Goal: Task Accomplishment & Management: Use online tool/utility

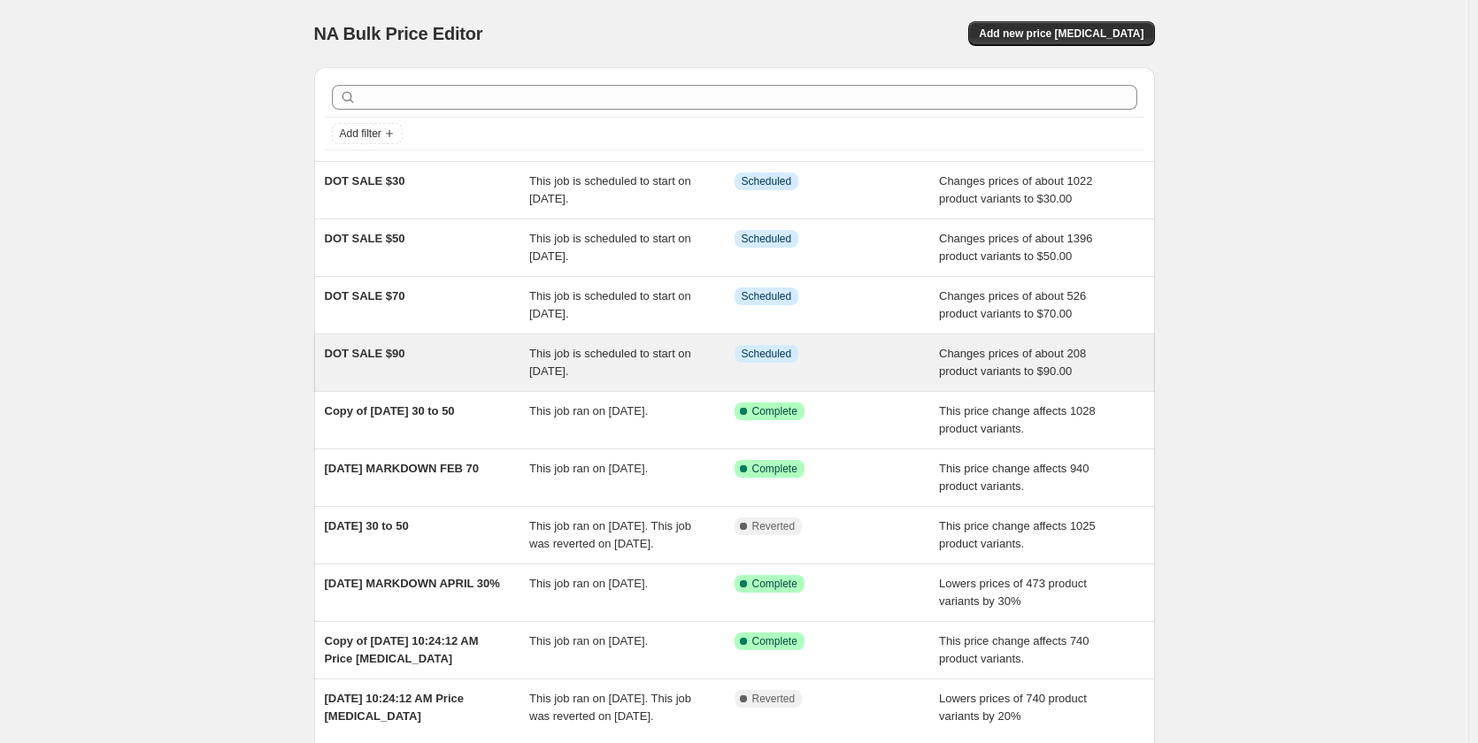
click at [380, 360] on span "DOT SALE $90" at bounding box center [365, 353] width 81 height 13
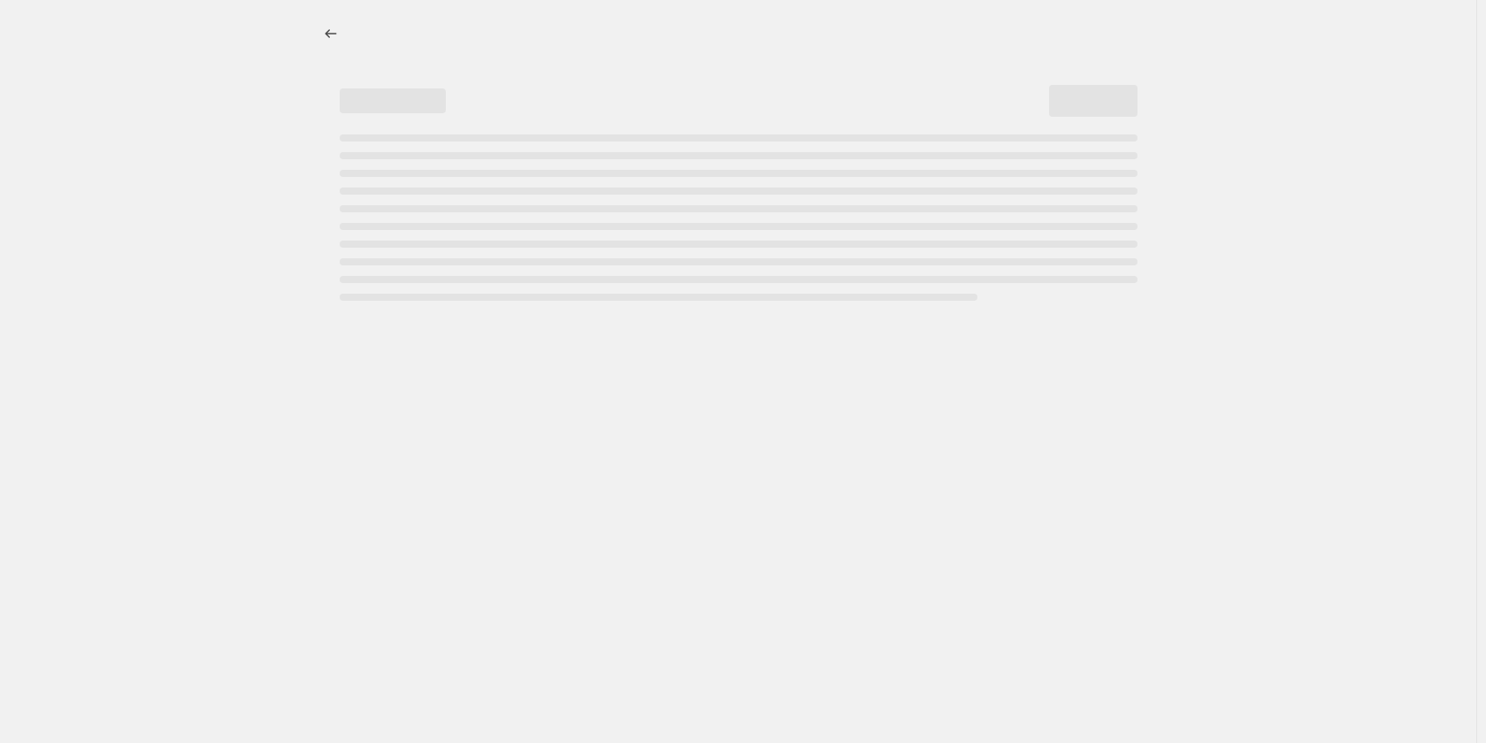
select select "no_change"
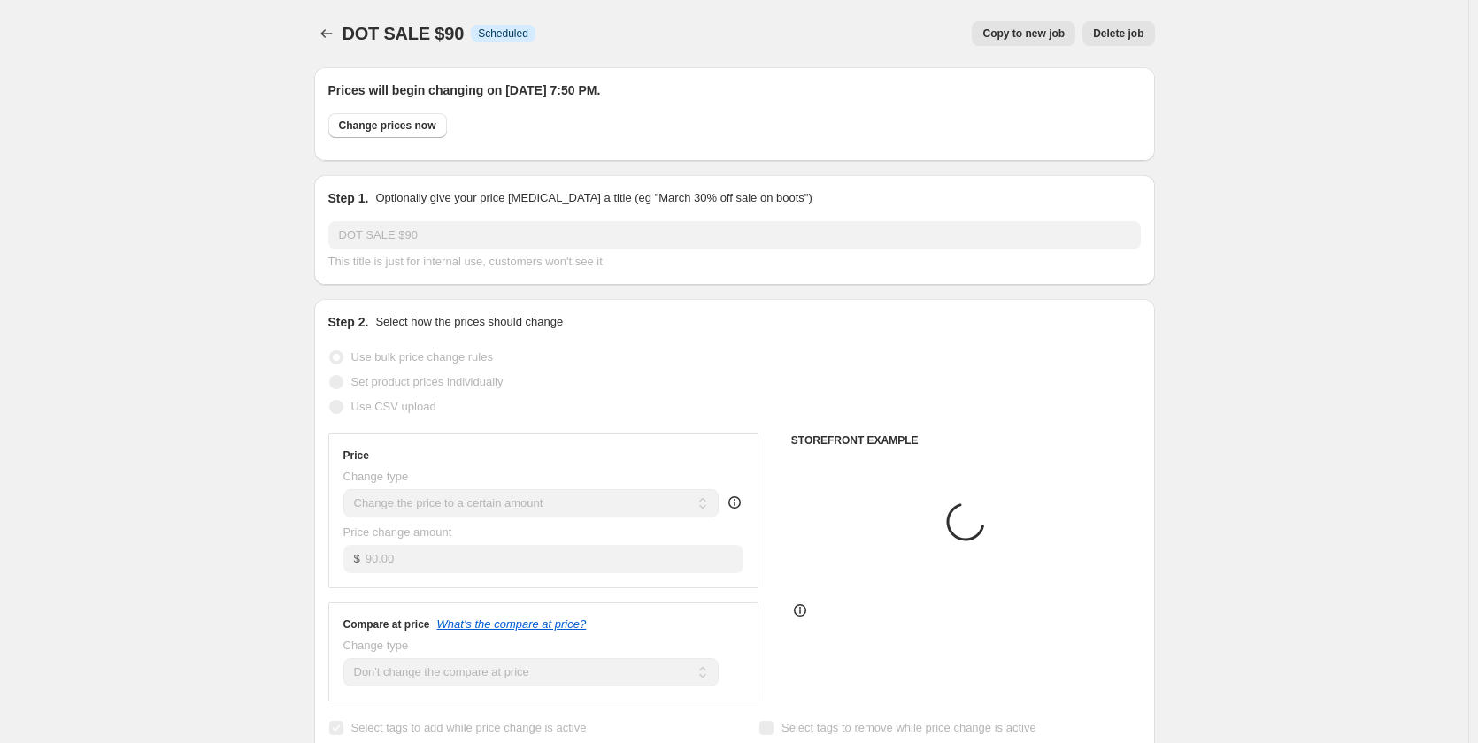
select select "collection"
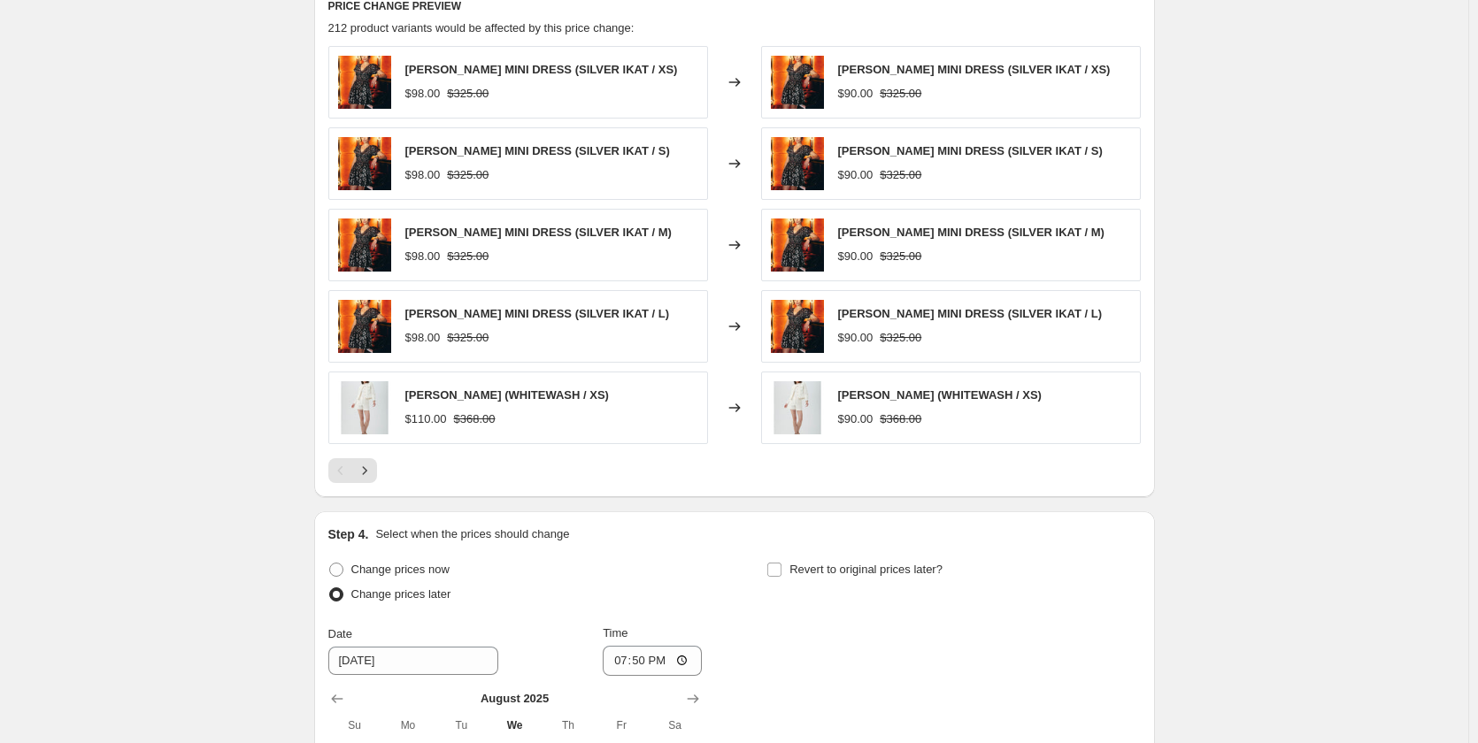
scroll to position [1416, 0]
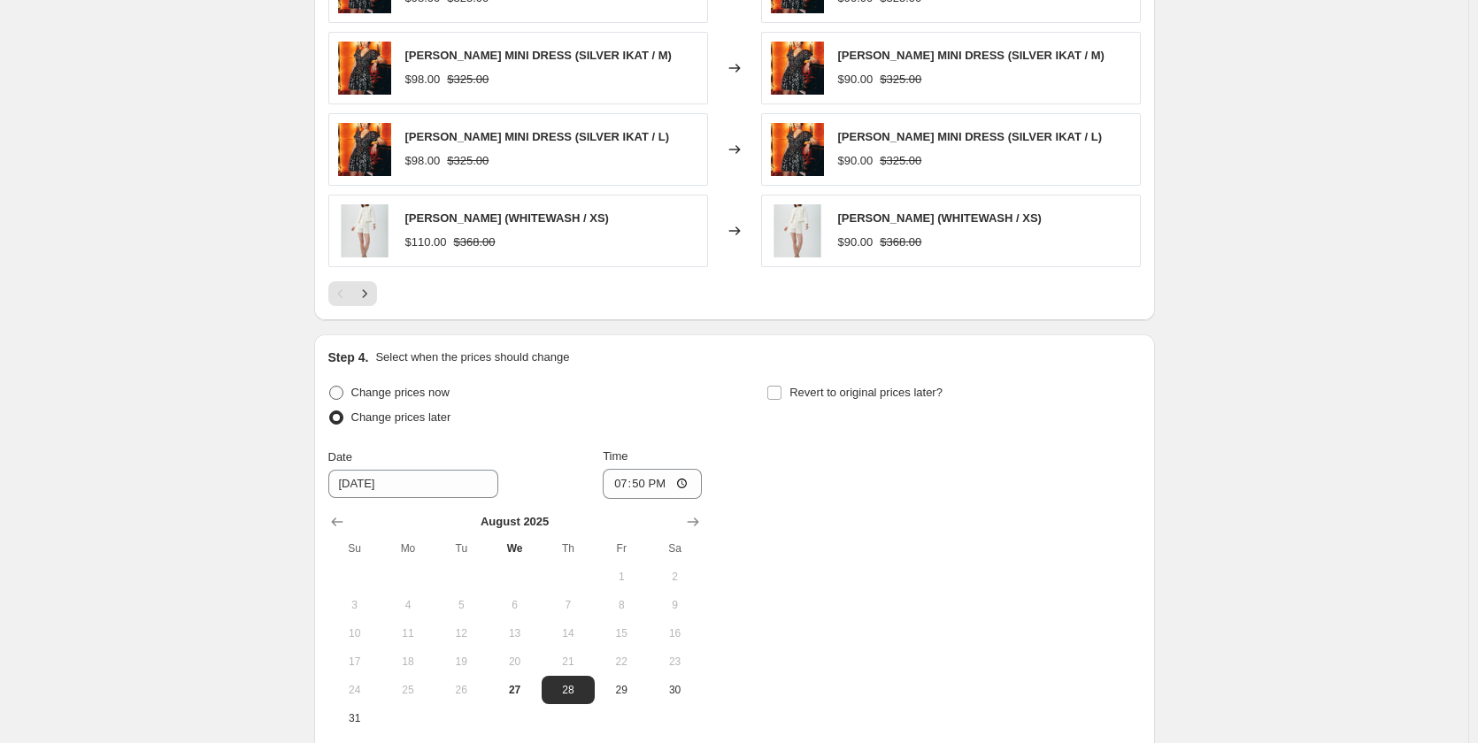
click at [435, 392] on span "Change prices now" at bounding box center [400, 392] width 98 height 13
click at [330, 387] on input "Change prices now" at bounding box center [329, 386] width 1 height 1
radio input "true"
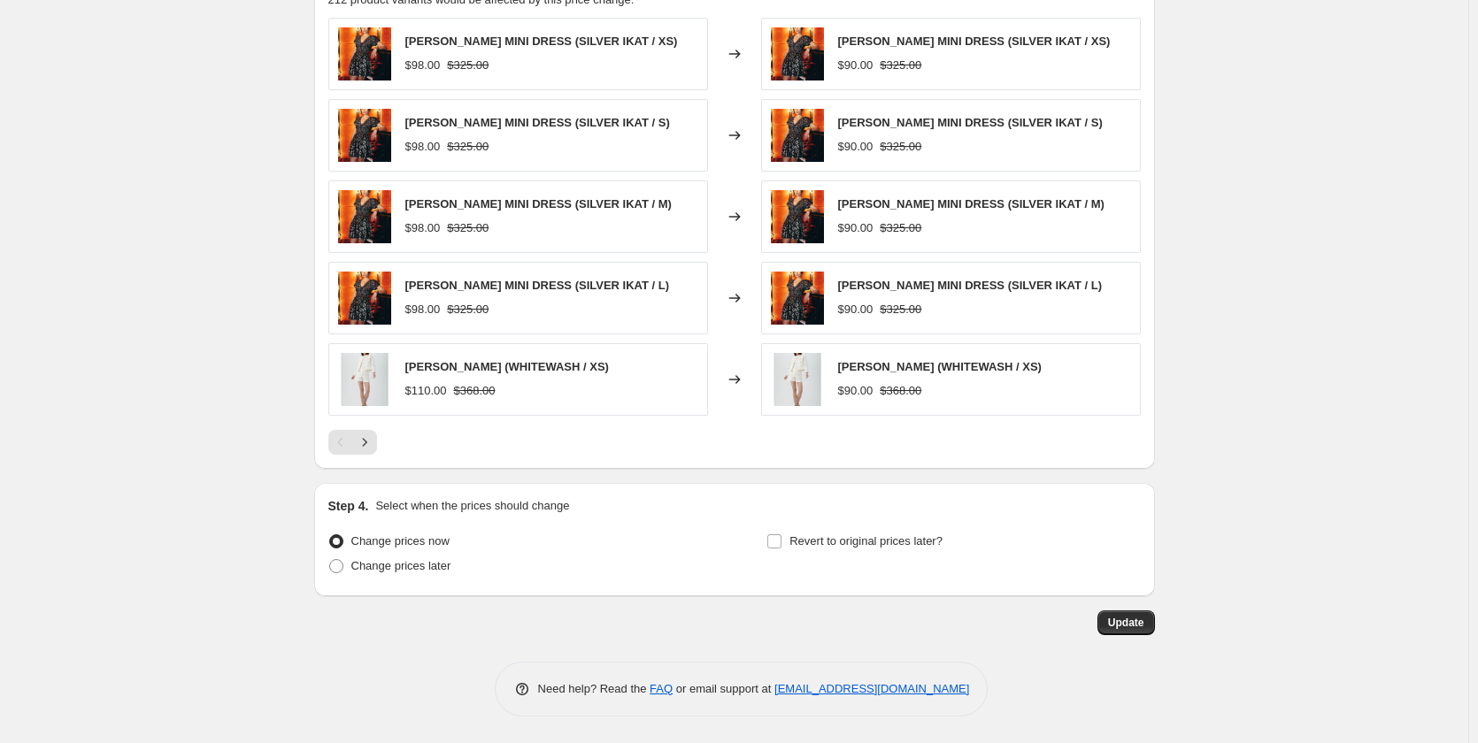
scroll to position [1268, 0]
click at [1128, 612] on button "Update" at bounding box center [1126, 622] width 58 height 25
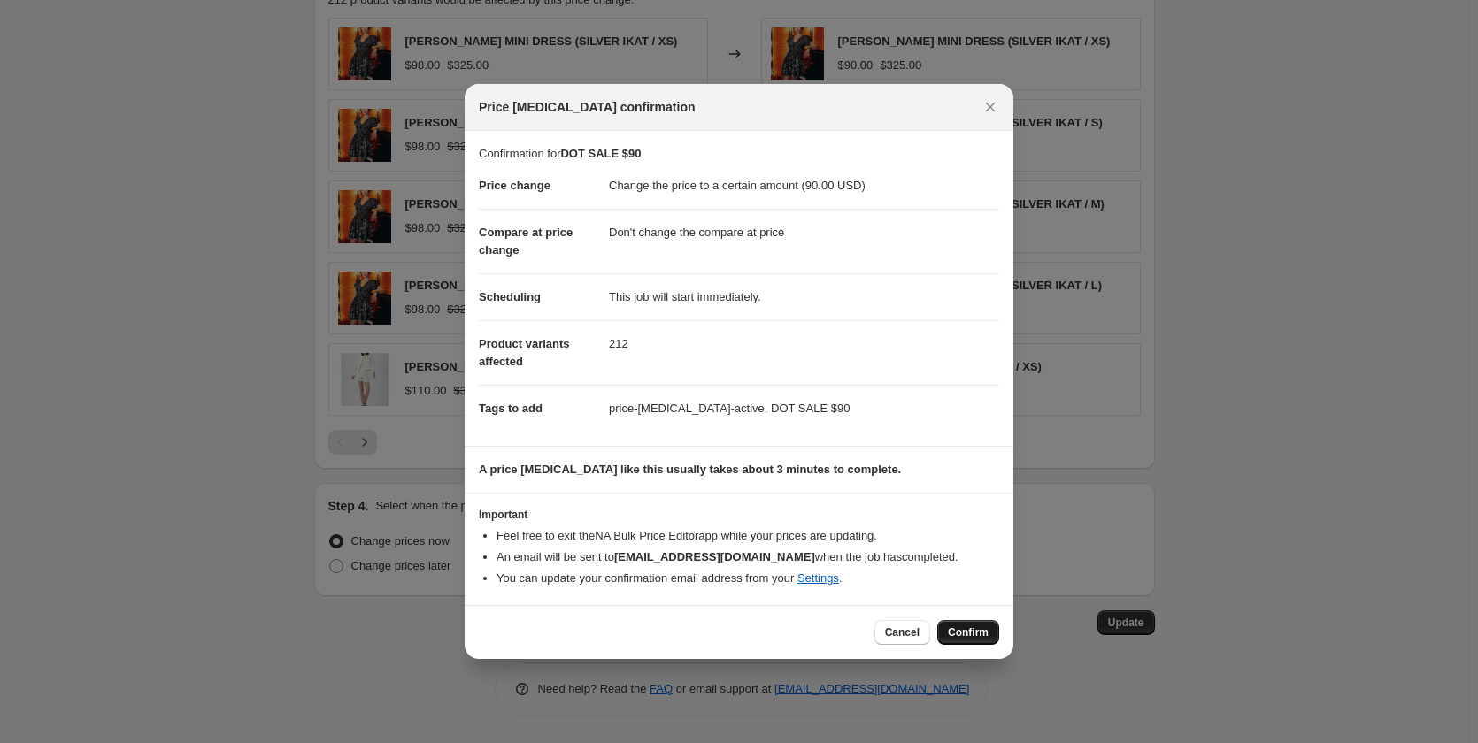
click at [964, 633] on span "Confirm" at bounding box center [968, 633] width 41 height 14
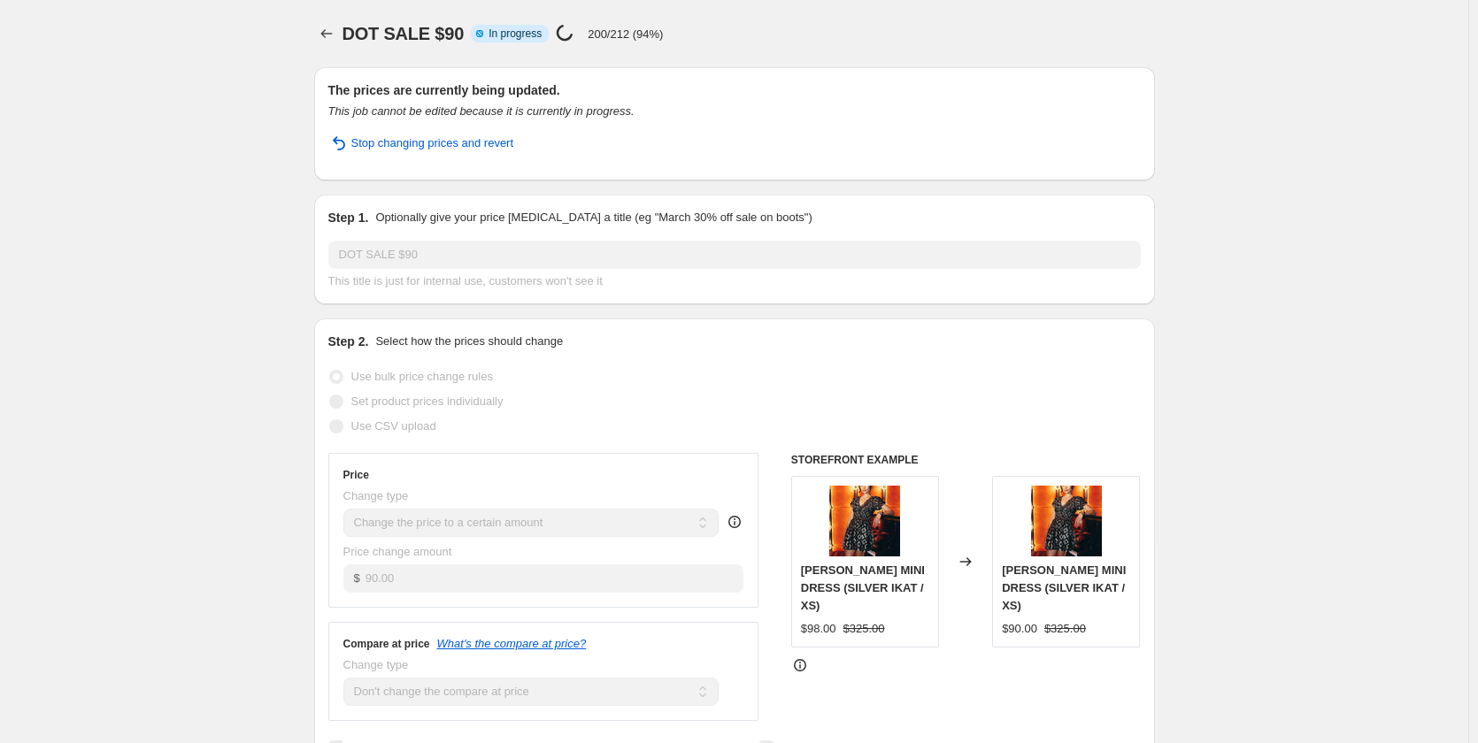
select select "no_change"
select select "collection"
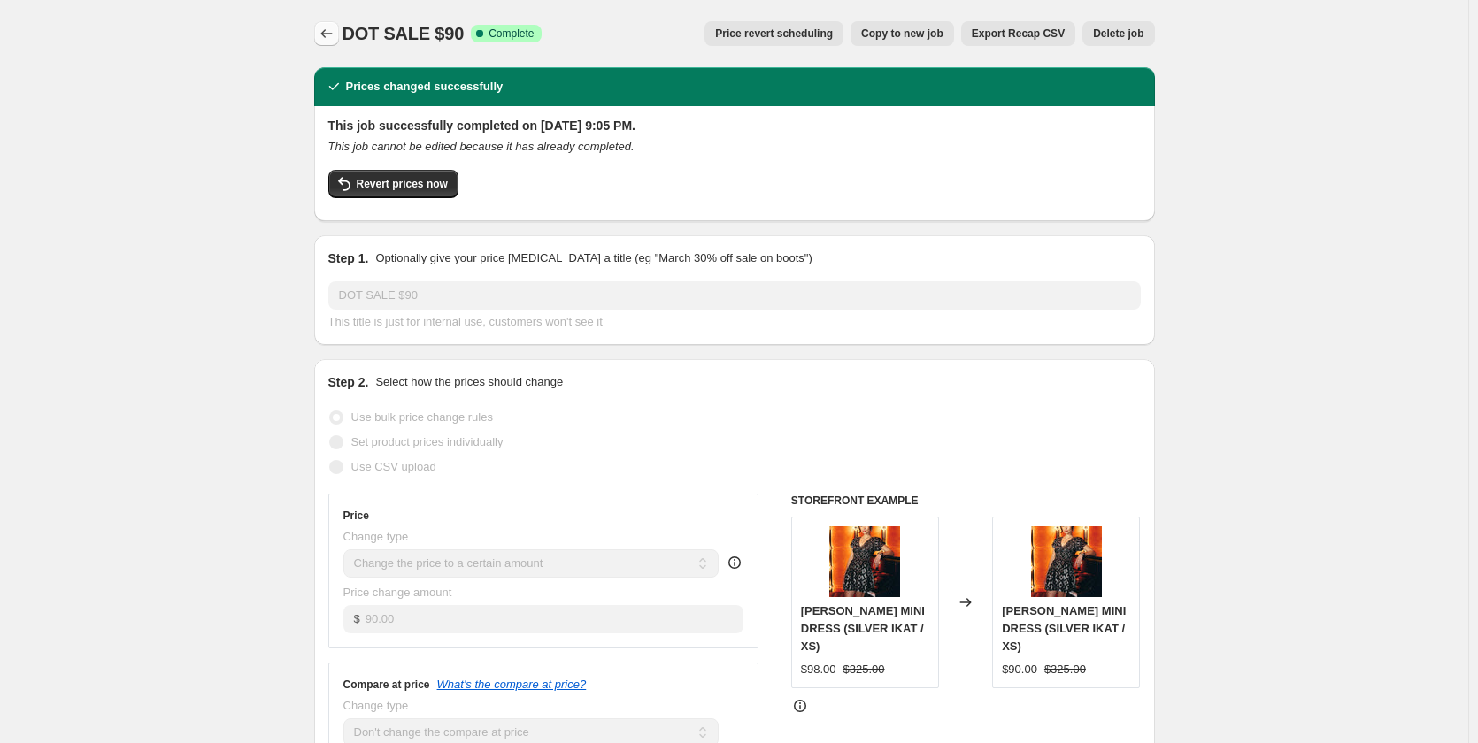
click at [335, 35] on icon "Price change jobs" at bounding box center [327, 34] width 18 height 18
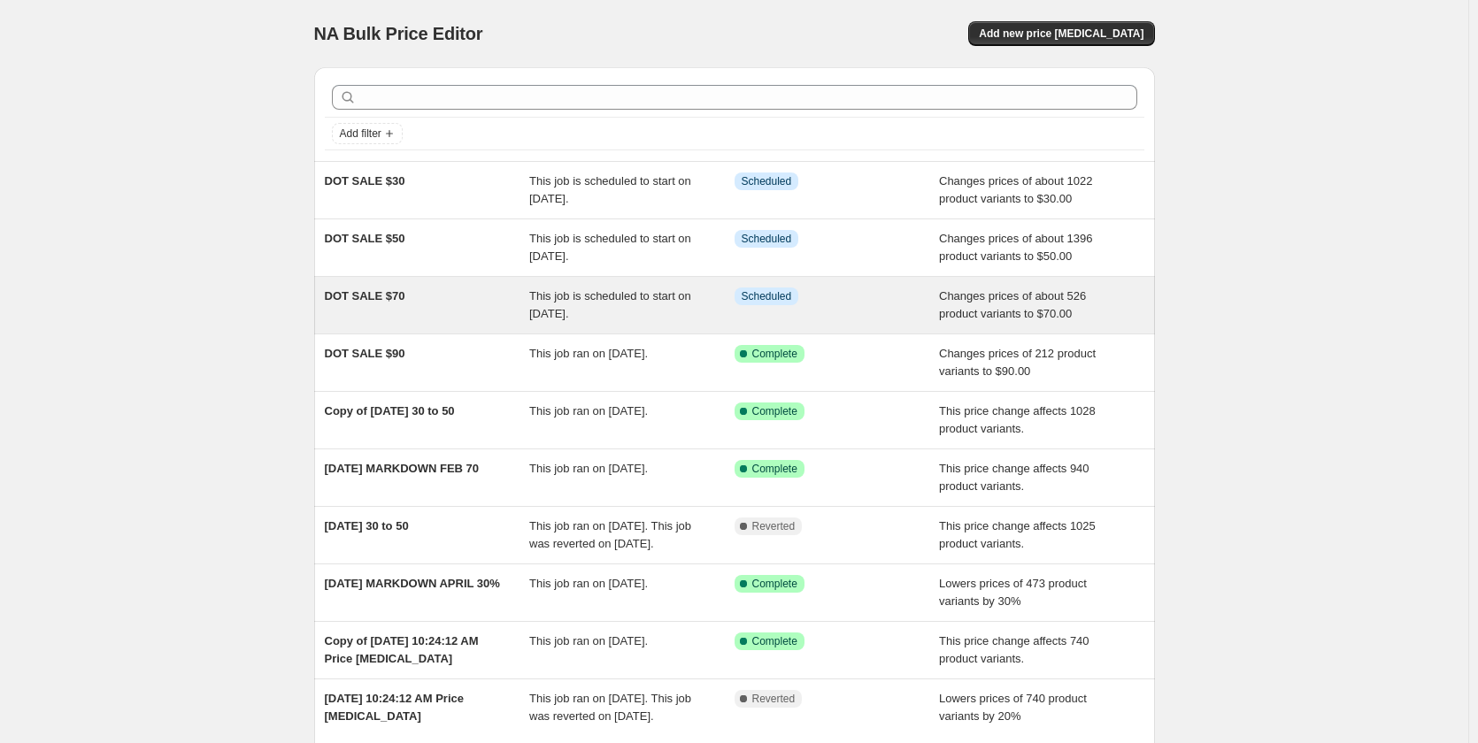
click at [368, 283] on div "DOT SALE $70 This job is scheduled to start on August 28, 2025. Info Scheduled …" at bounding box center [734, 305] width 841 height 57
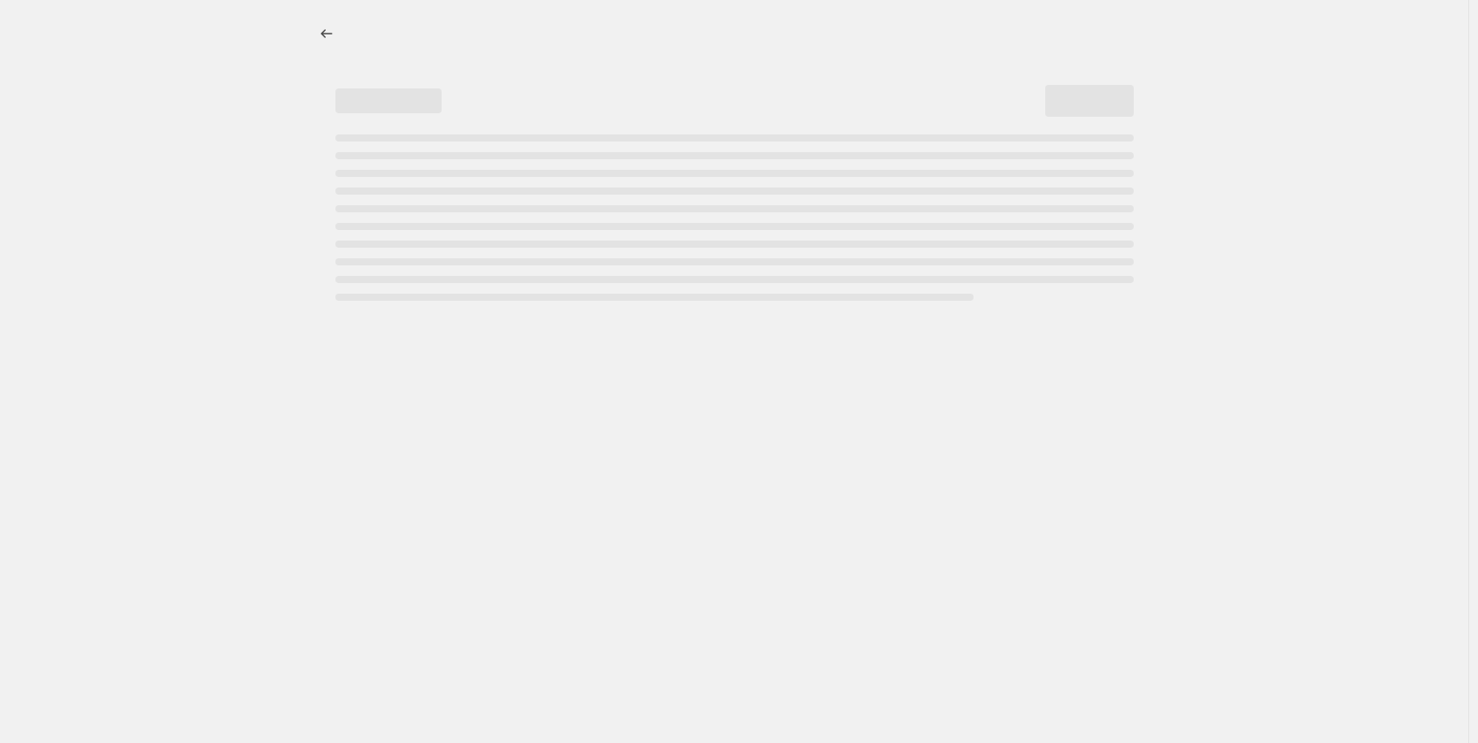
select select "no_change"
select select "collection"
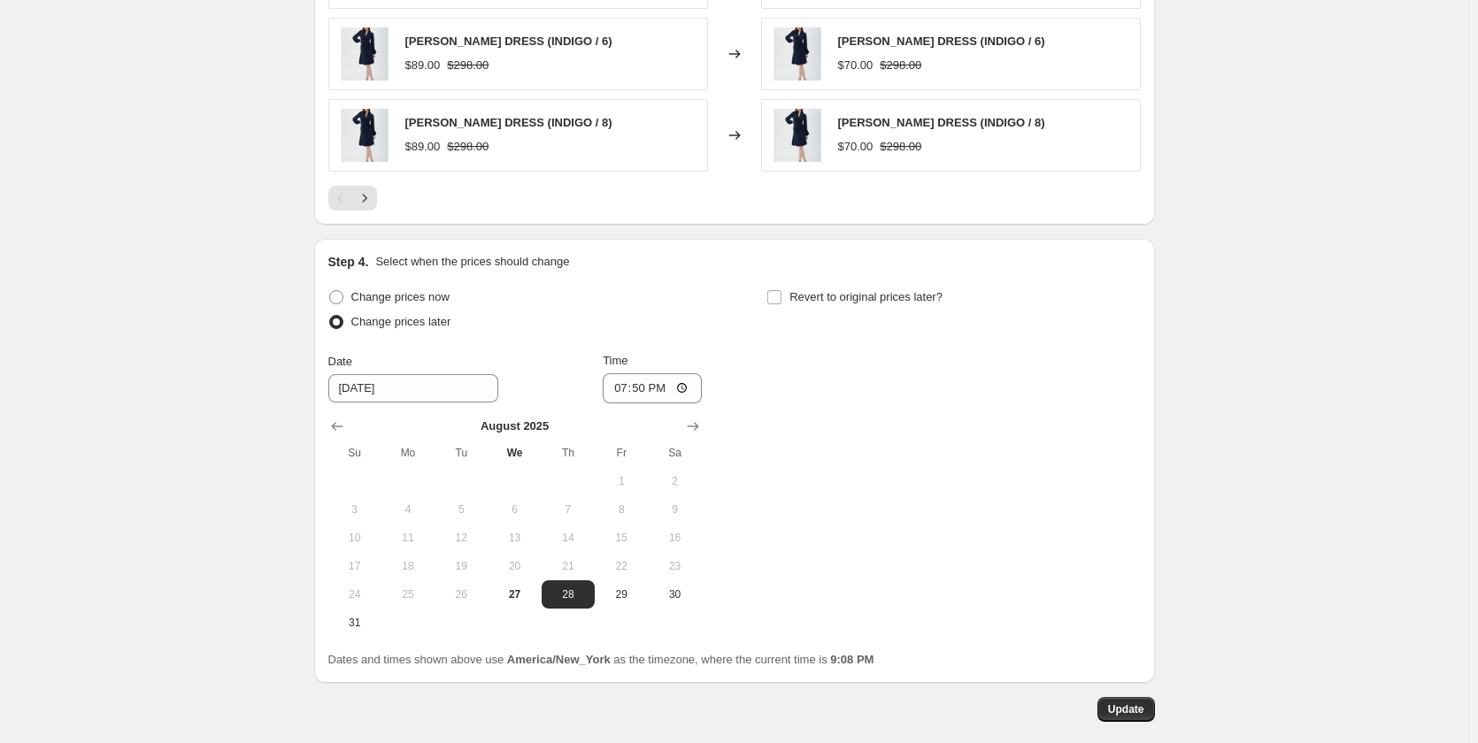
scroll to position [1599, 0]
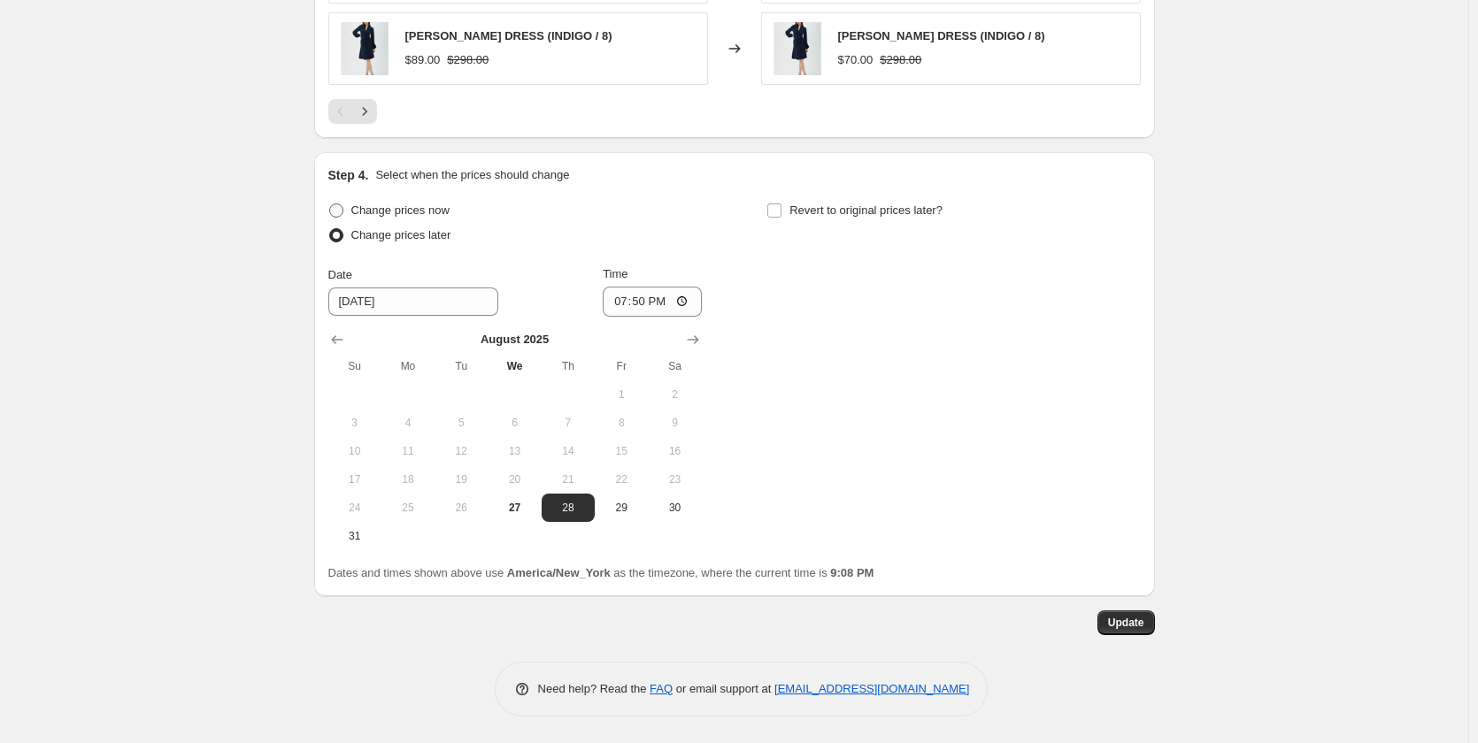
click at [431, 211] on span "Change prices now" at bounding box center [400, 209] width 98 height 13
click at [330, 204] on input "Change prices now" at bounding box center [329, 203] width 1 height 1
radio input "true"
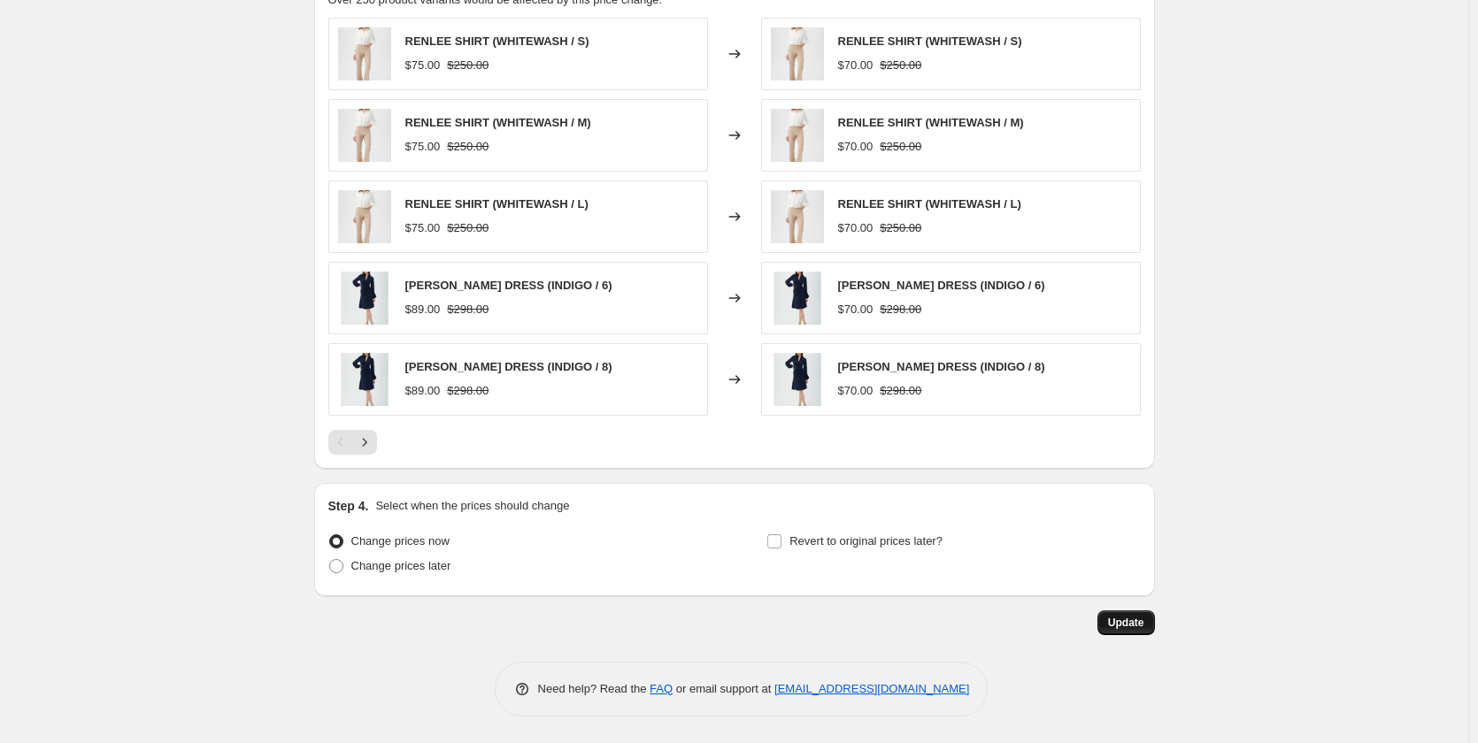
click at [1134, 619] on span "Update" at bounding box center [1126, 623] width 36 height 14
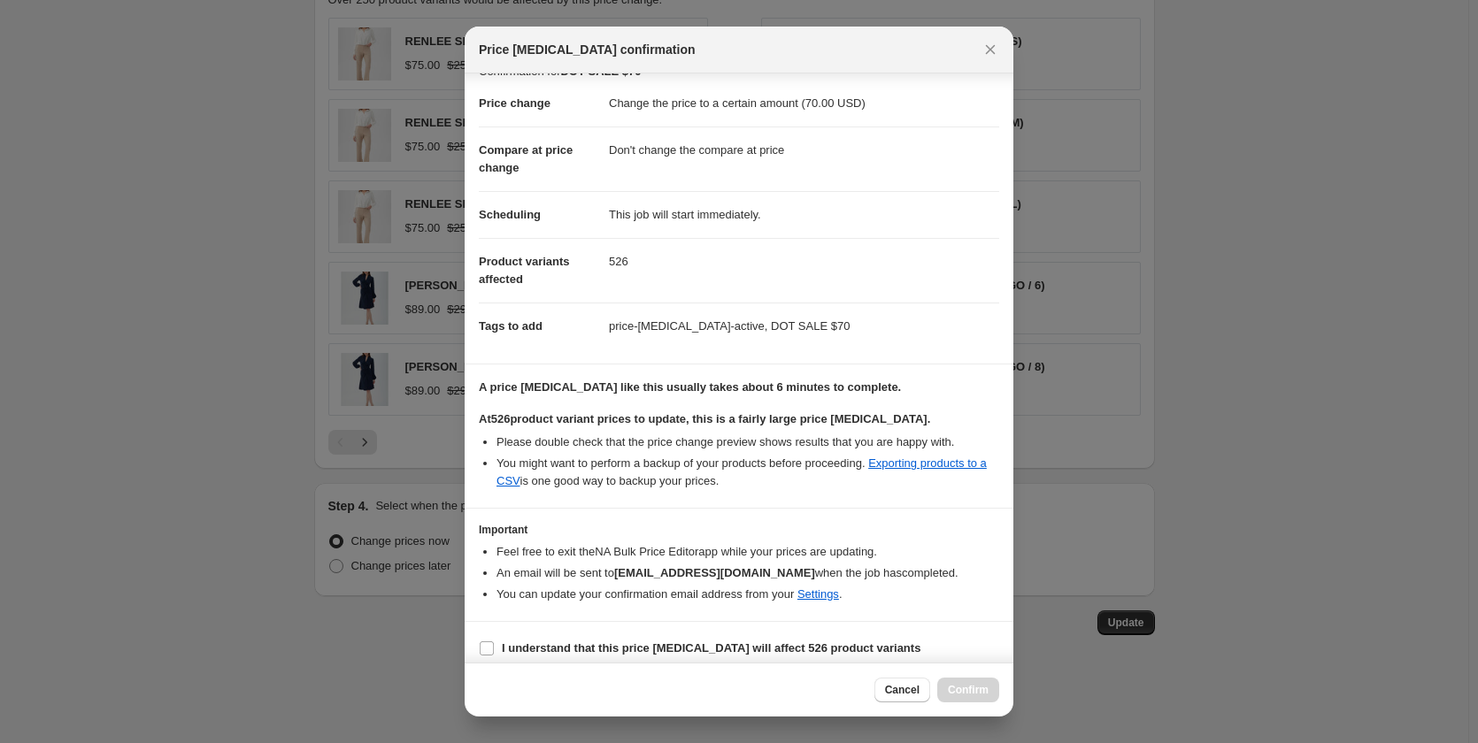
scroll to position [37, 0]
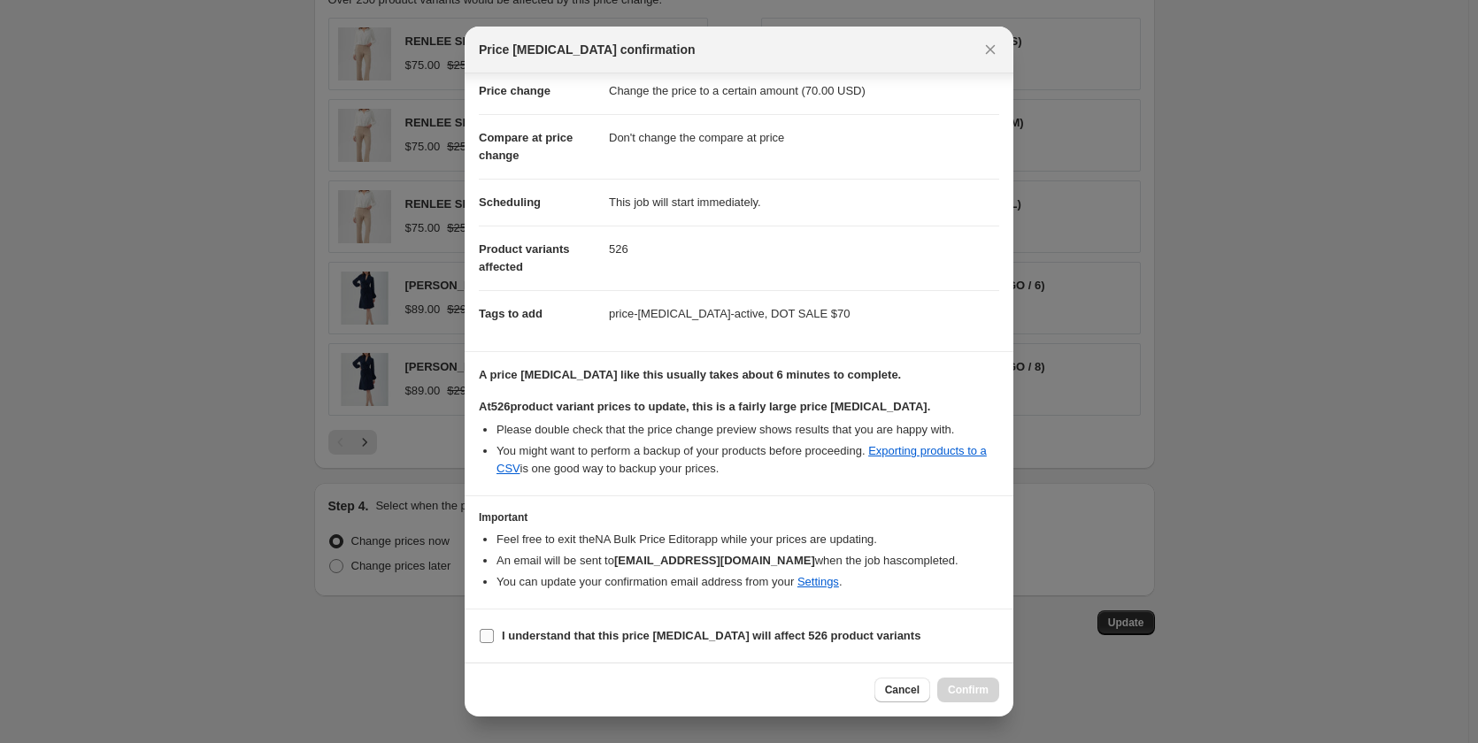
click at [631, 634] on b "I understand that this price change job will affect 526 product variants" at bounding box center [711, 635] width 418 height 13
click at [494, 634] on input "I understand that this price change job will affect 526 product variants" at bounding box center [487, 636] width 14 height 14
checkbox input "true"
click at [953, 684] on span "Confirm" at bounding box center [968, 690] width 41 height 14
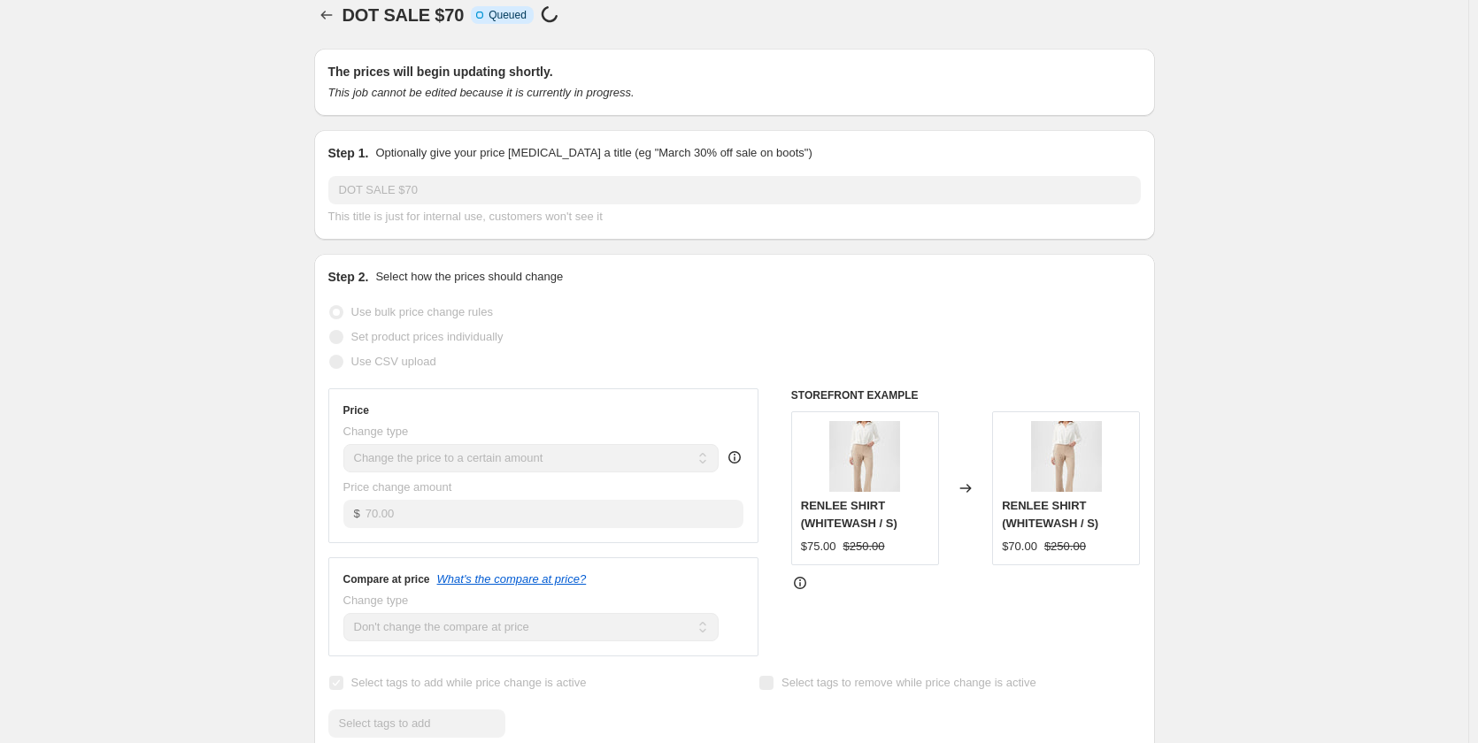
scroll to position [0, 0]
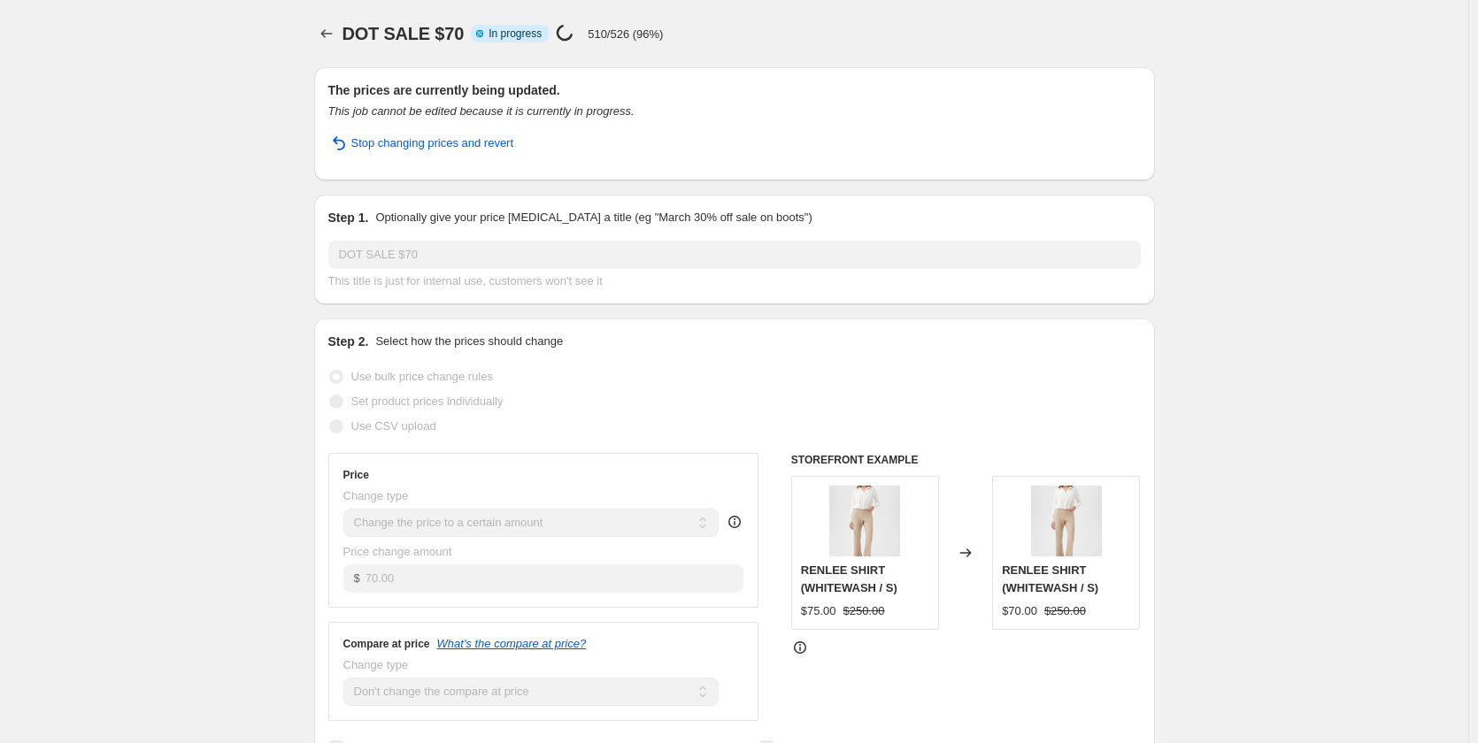
select select "no_change"
select select "collection"
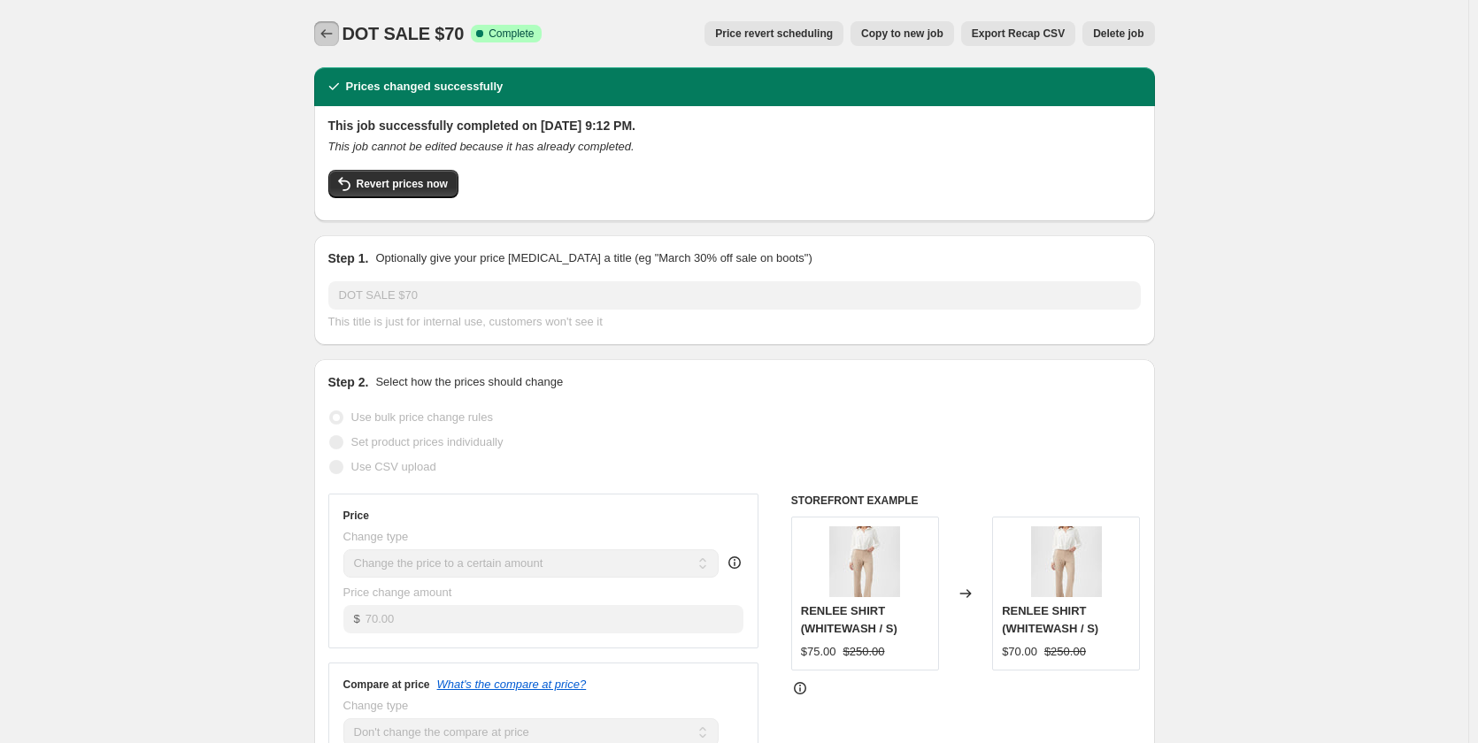
click at [324, 27] on icon "Price change jobs" at bounding box center [327, 34] width 18 height 18
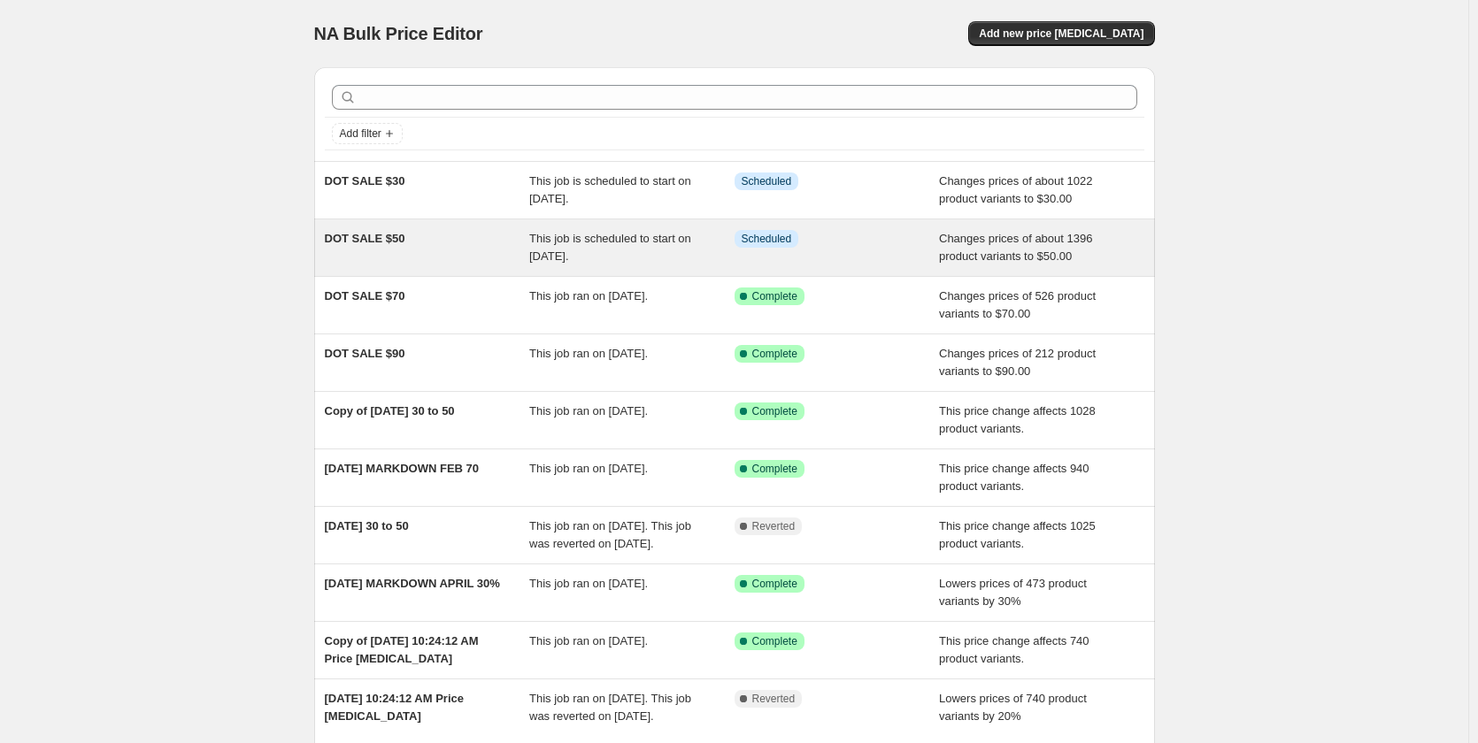
click at [356, 230] on div "DOT SALE $50" at bounding box center [427, 247] width 205 height 35
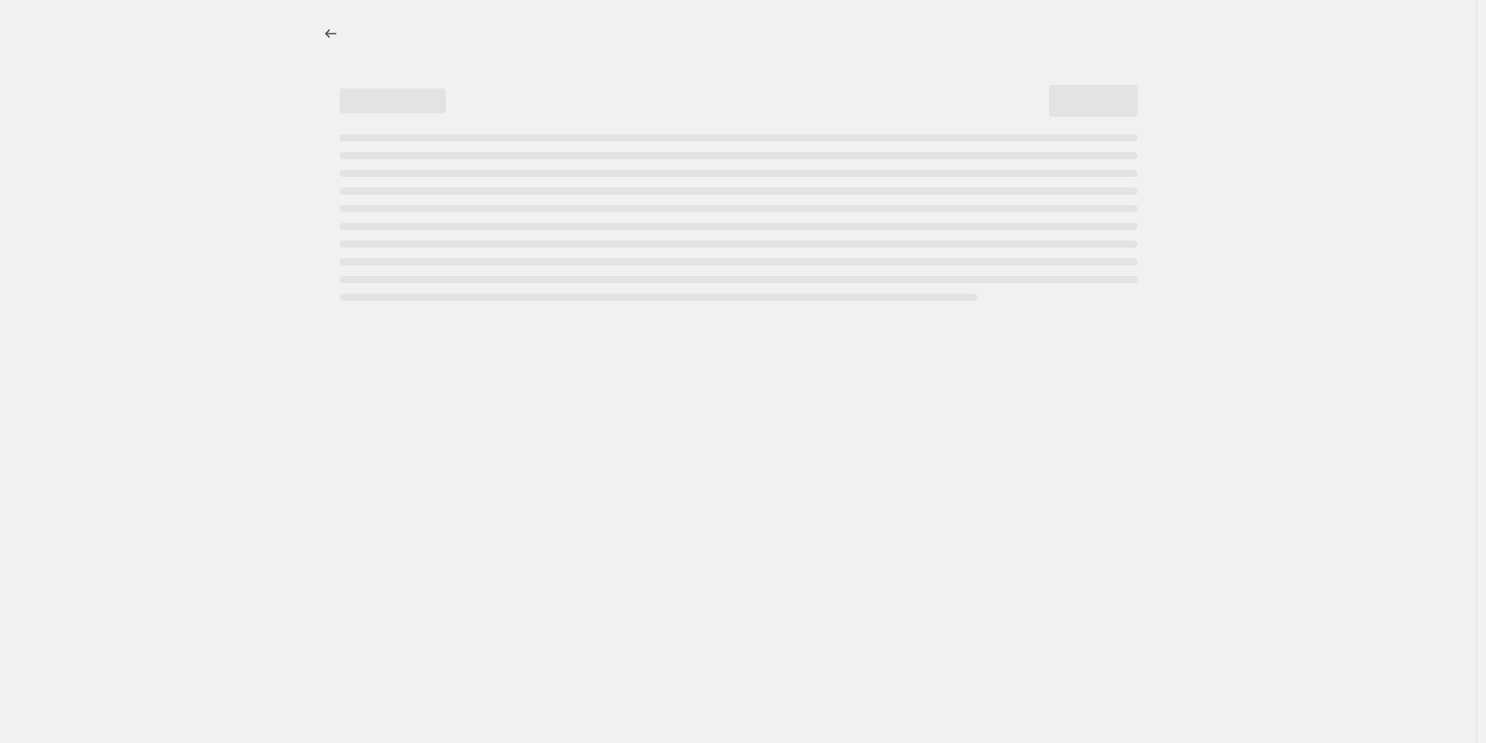
select select "no_change"
select select "collection"
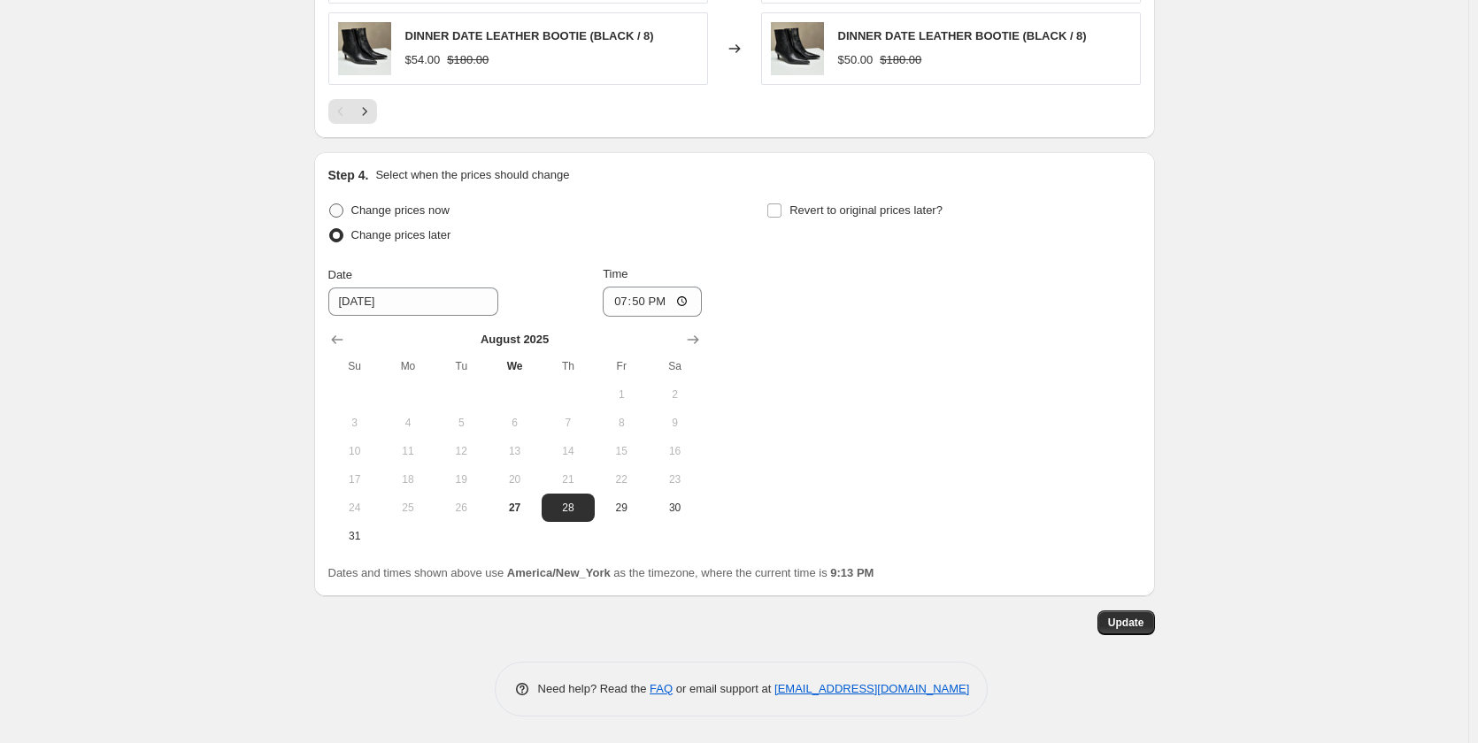
click at [397, 206] on span "Change prices now" at bounding box center [400, 209] width 98 height 13
click at [330, 204] on input "Change prices now" at bounding box center [329, 203] width 1 height 1
radio input "true"
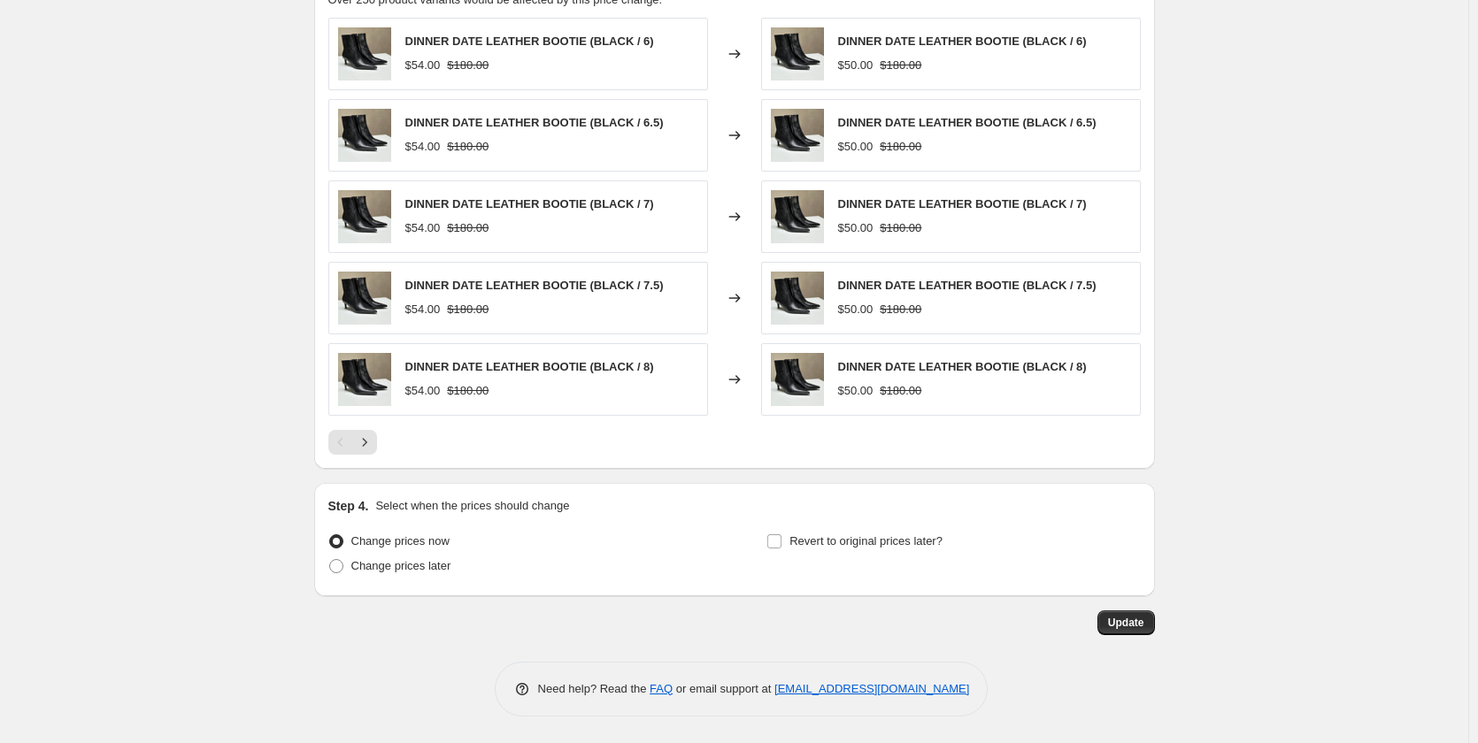
scroll to position [1268, 0]
click at [1126, 619] on span "Update" at bounding box center [1126, 623] width 36 height 14
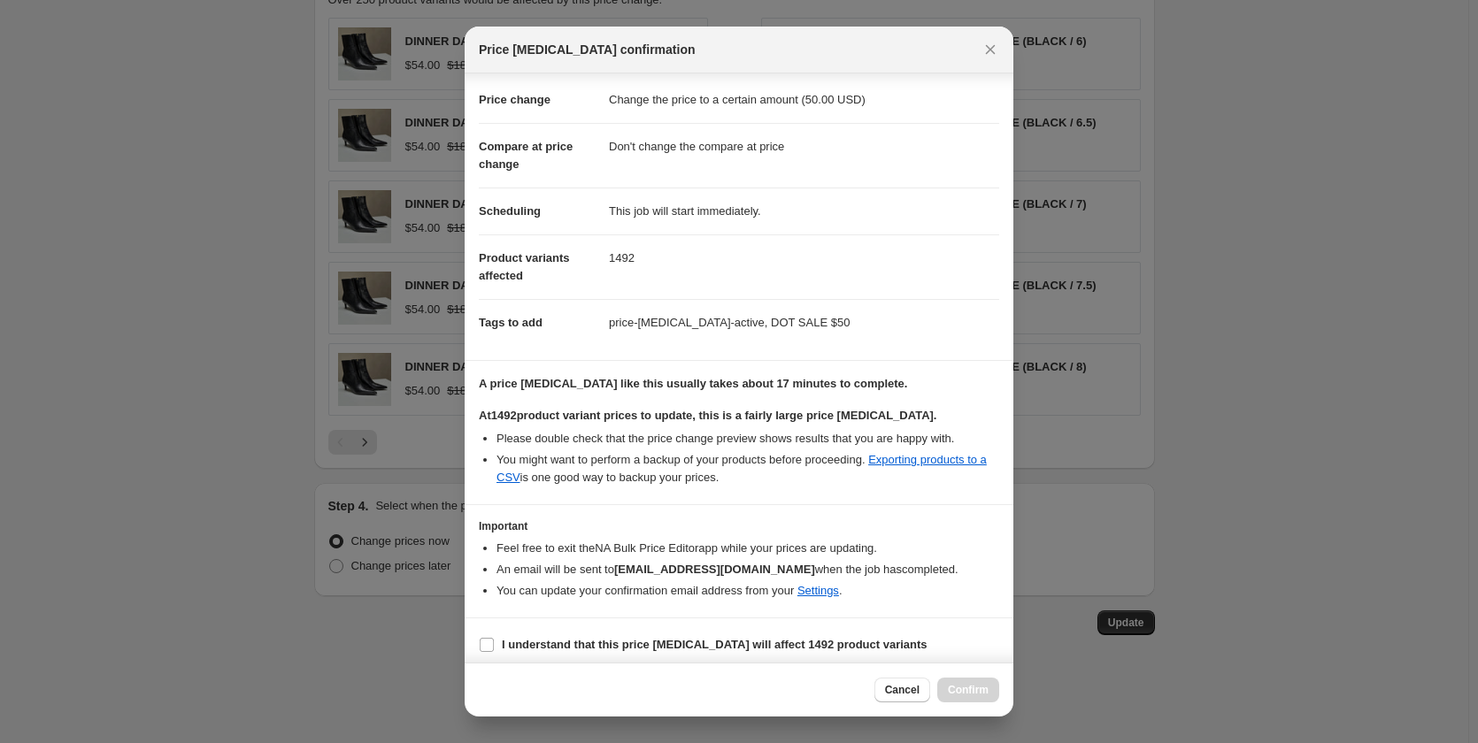
scroll to position [37, 0]
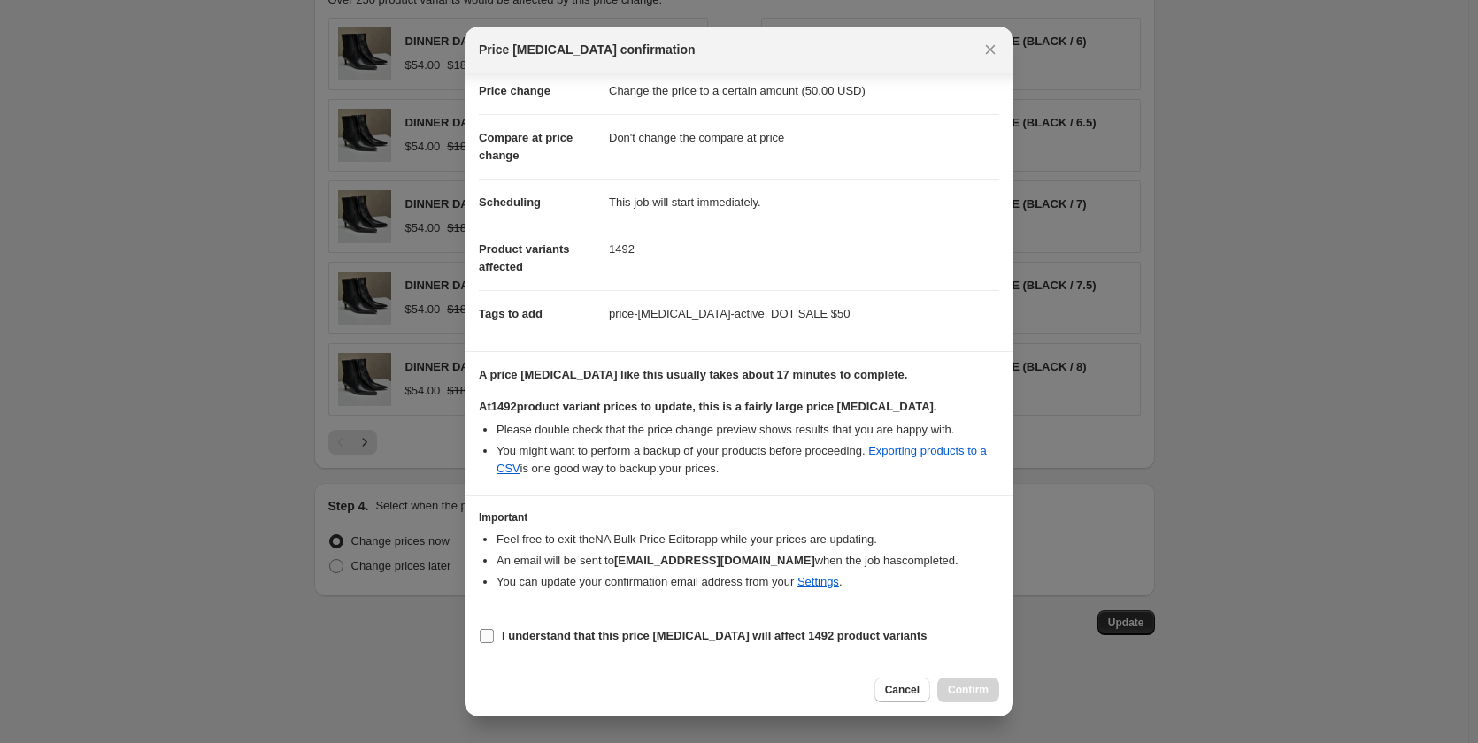
click at [533, 632] on b "I understand that this price change job will affect 1492 product variants" at bounding box center [715, 635] width 426 height 13
click at [494, 632] on input "I understand that this price change job will affect 1492 product variants" at bounding box center [487, 636] width 14 height 14
checkbox input "true"
click at [972, 692] on span "Confirm" at bounding box center [968, 690] width 41 height 14
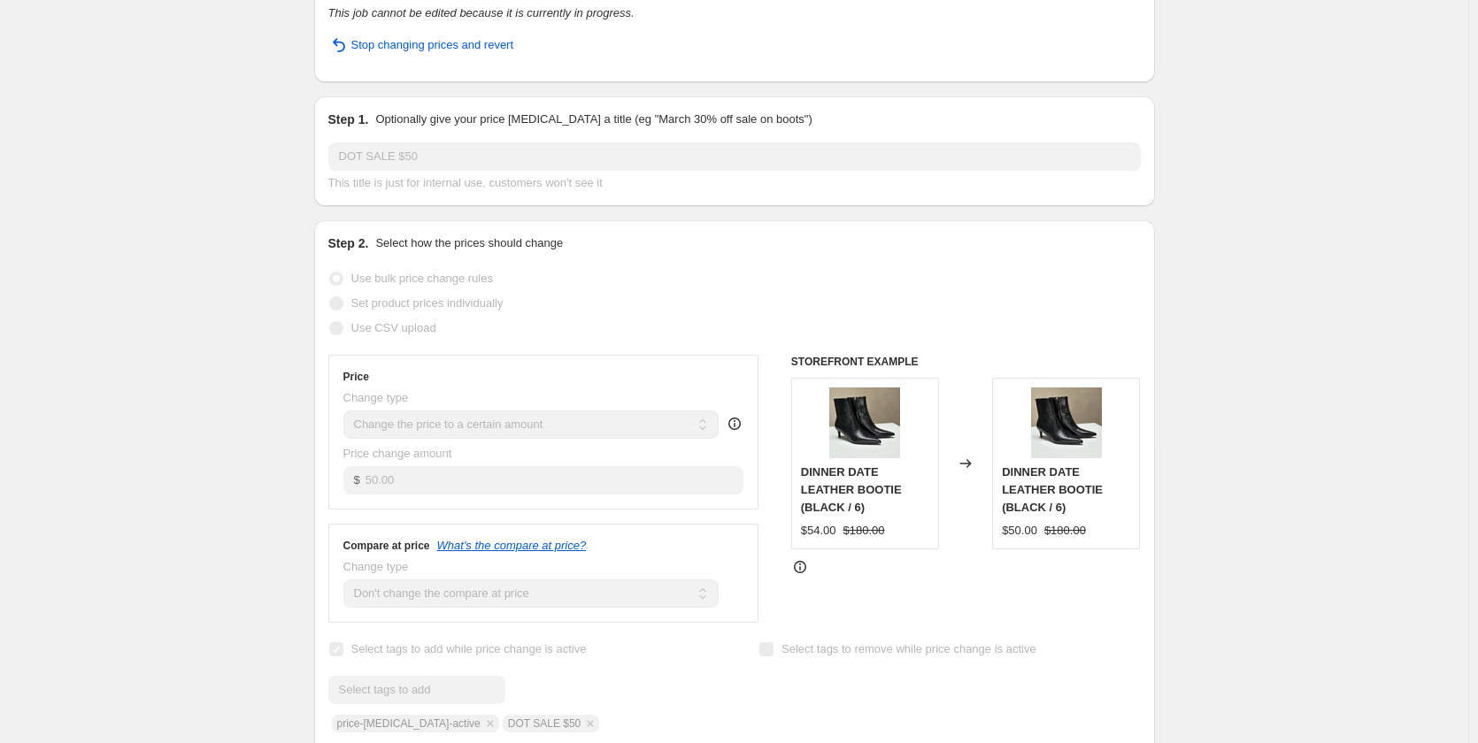
scroll to position [0, 0]
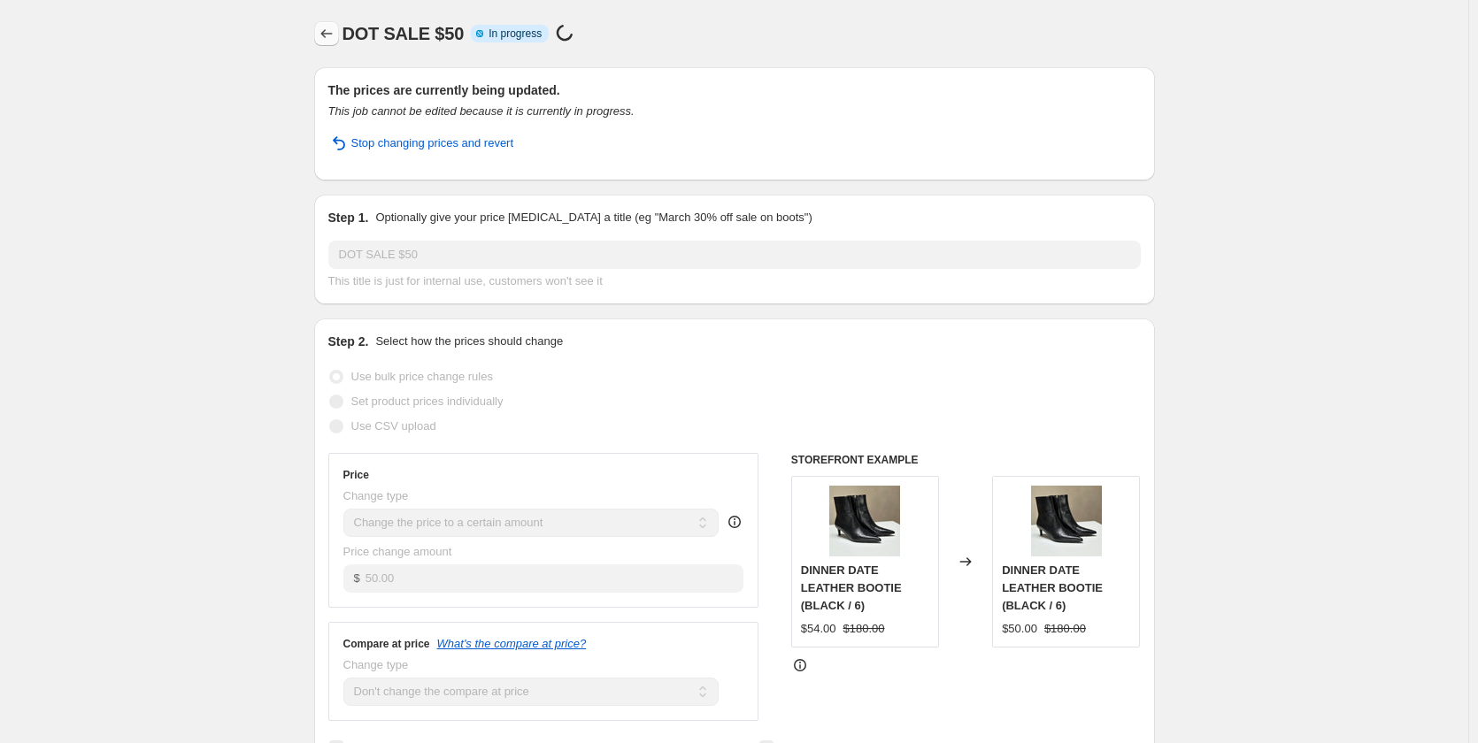
click at [319, 34] on button "Price change jobs" at bounding box center [326, 33] width 25 height 25
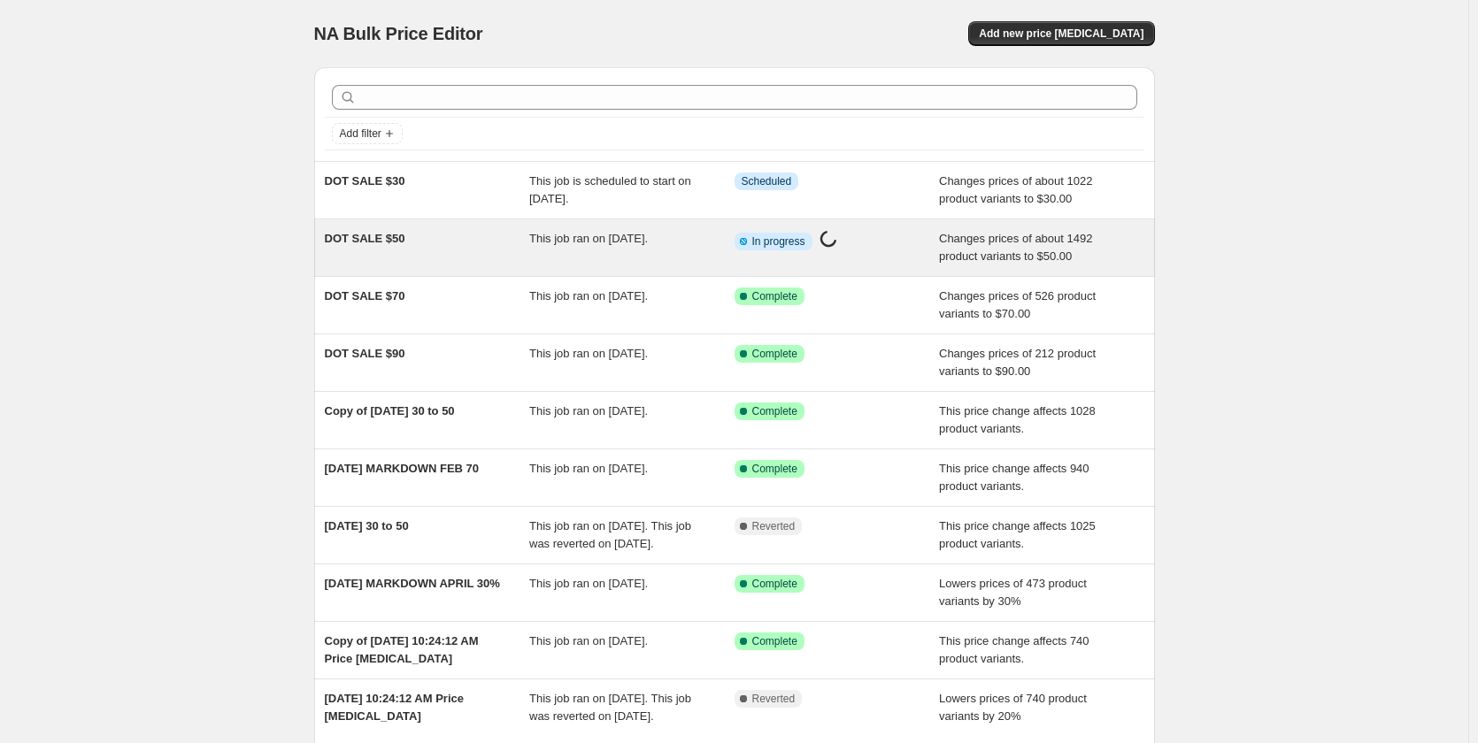
click at [376, 245] on span "DOT SALE $50" at bounding box center [365, 238] width 81 height 13
select select "no_change"
select select "collection"
click at [389, 247] on div "DOT SALE $50" at bounding box center [427, 247] width 205 height 35
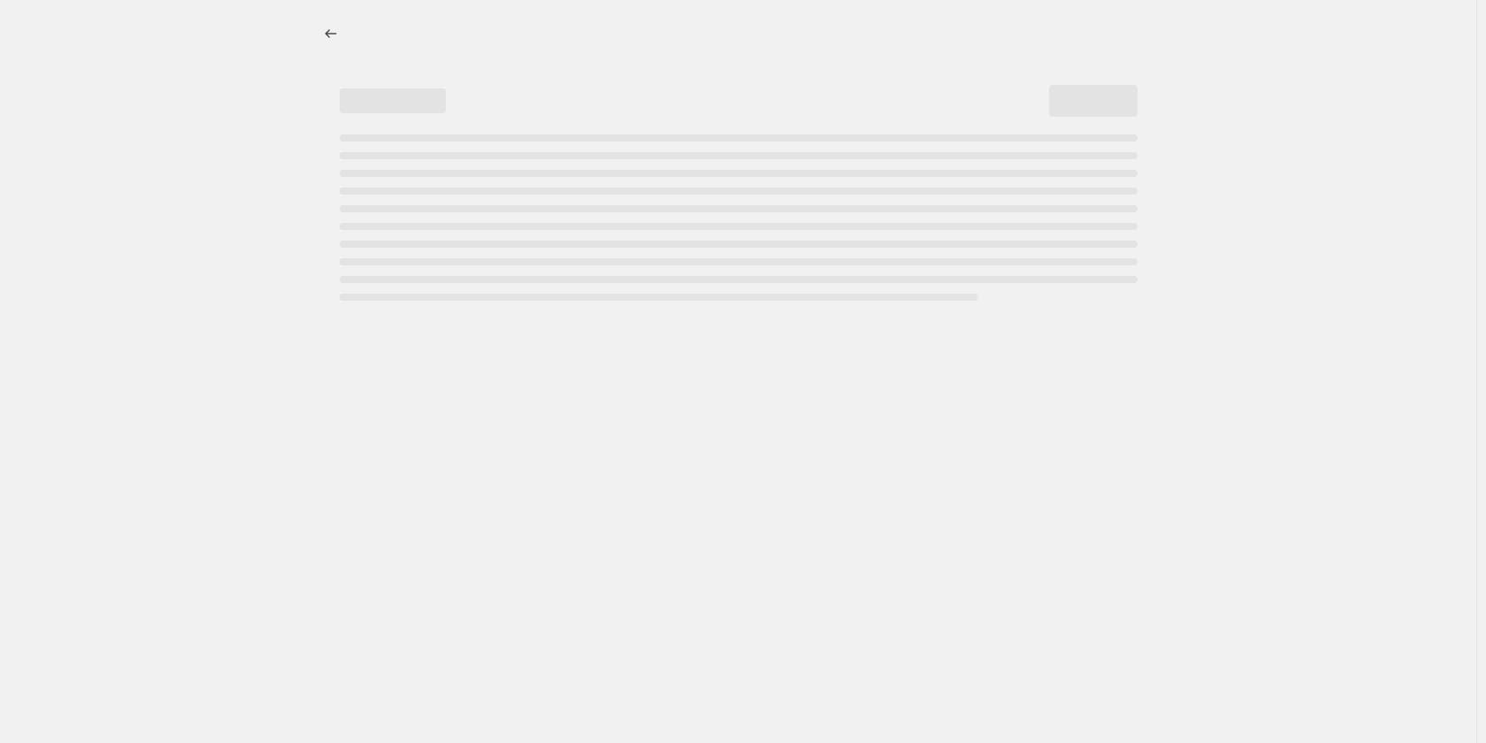
select select "no_change"
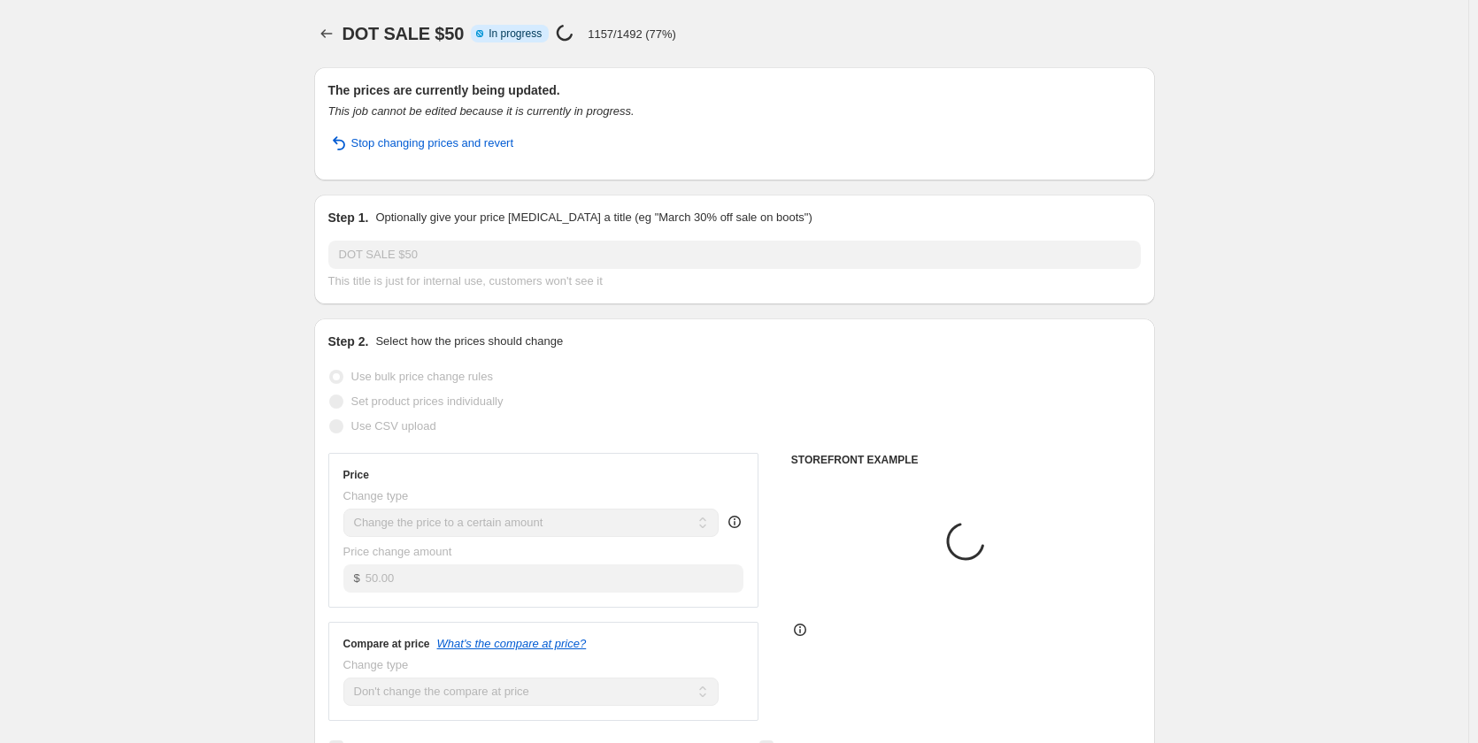
select select "collection"
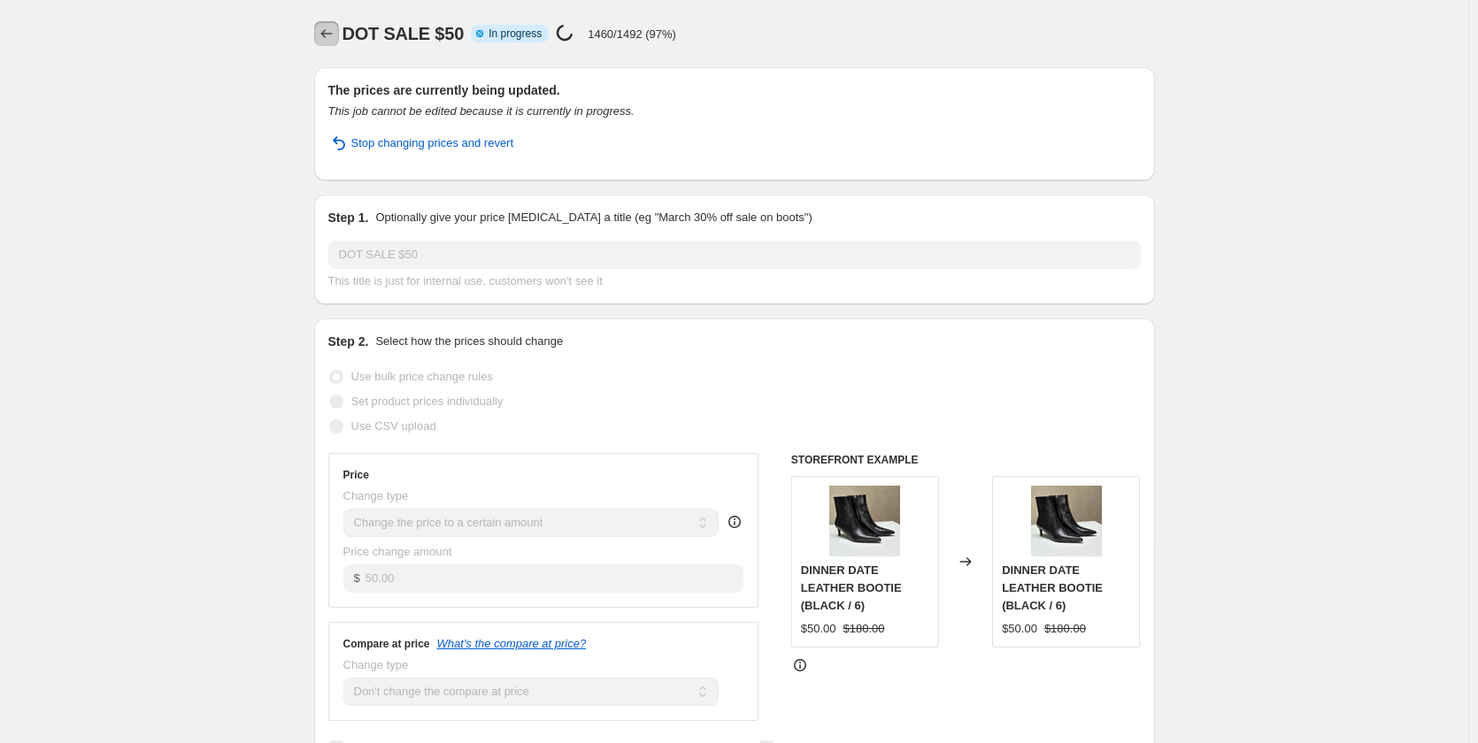
click at [334, 32] on icon "Price change jobs" at bounding box center [327, 34] width 18 height 18
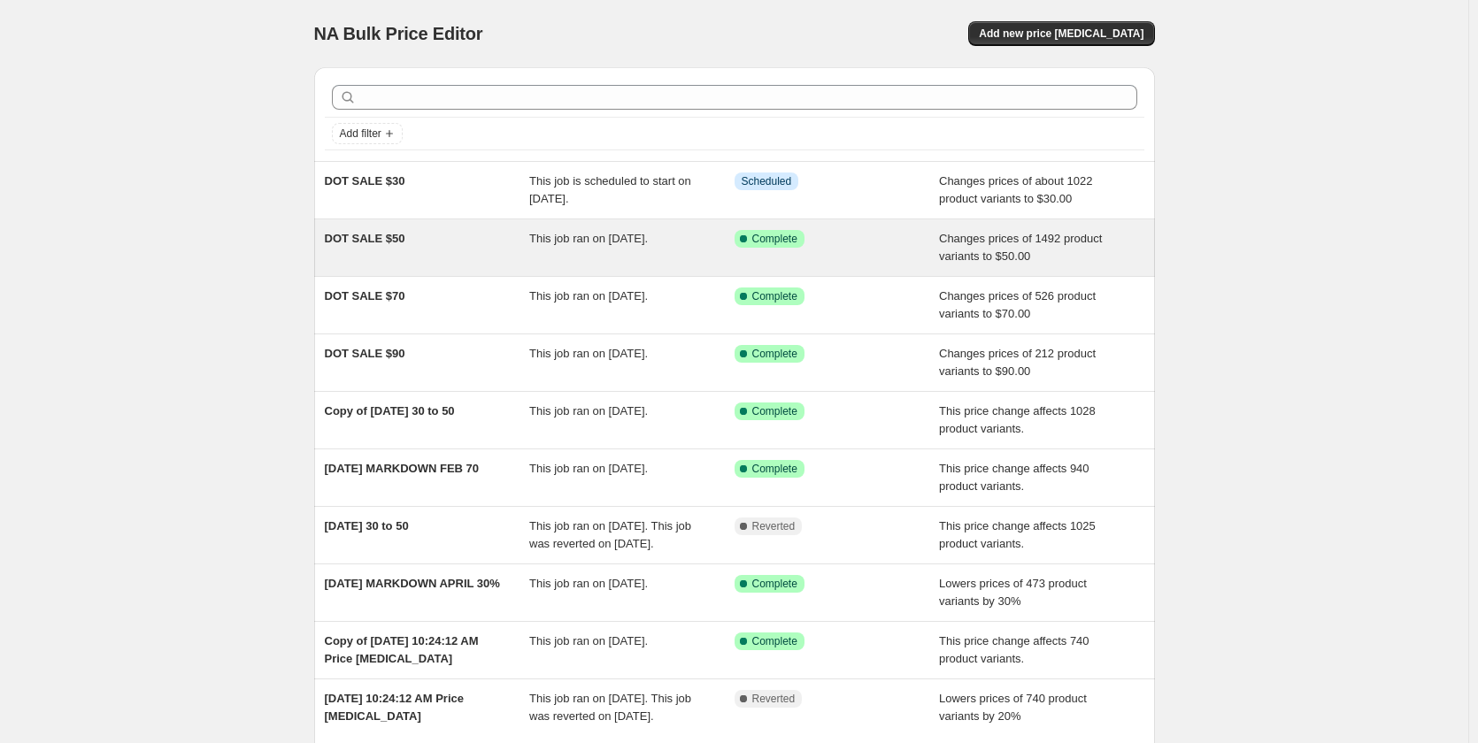
click at [365, 227] on div "DOT SALE $50 This job ran on August 27, 2025. Success Complete Complete Changes…" at bounding box center [734, 247] width 841 height 57
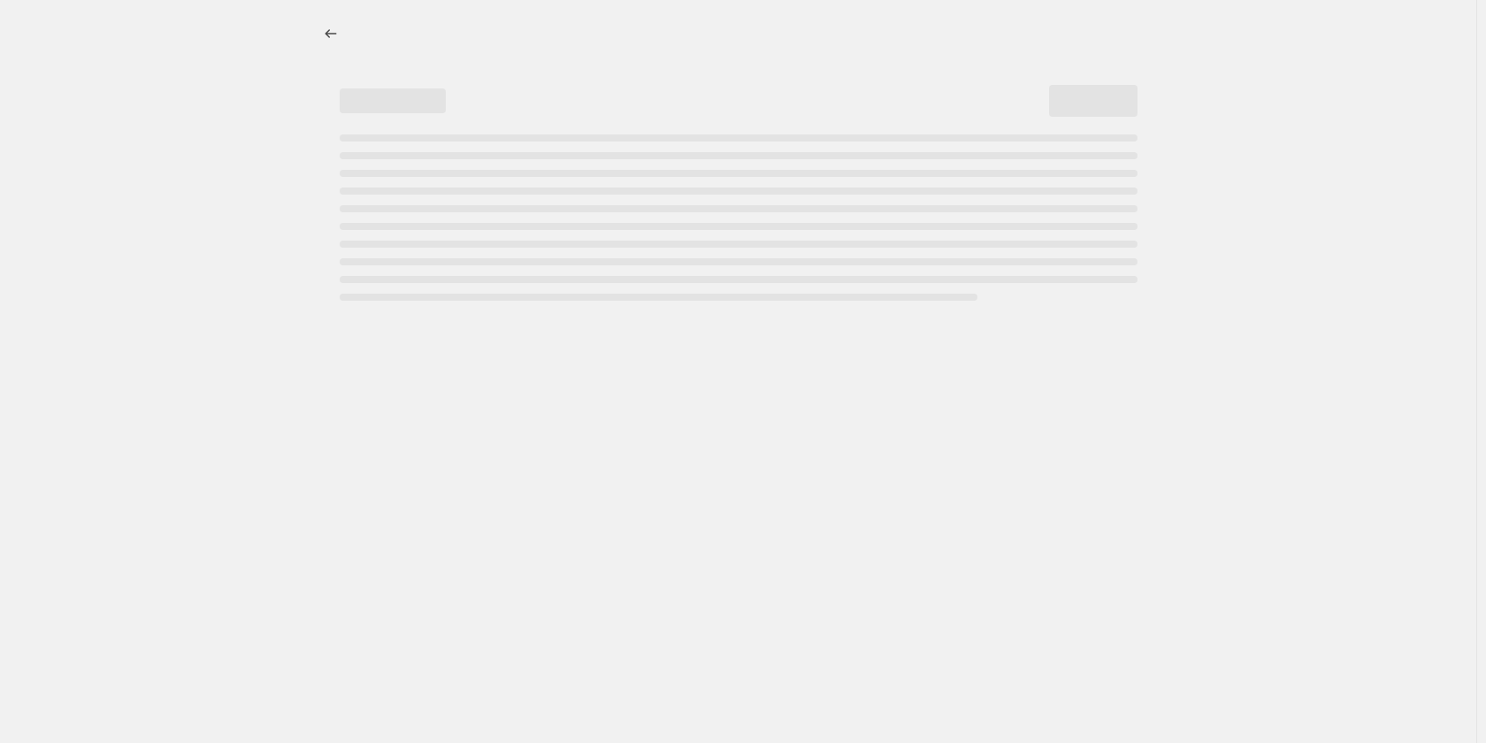
select select "no_change"
select select "collection"
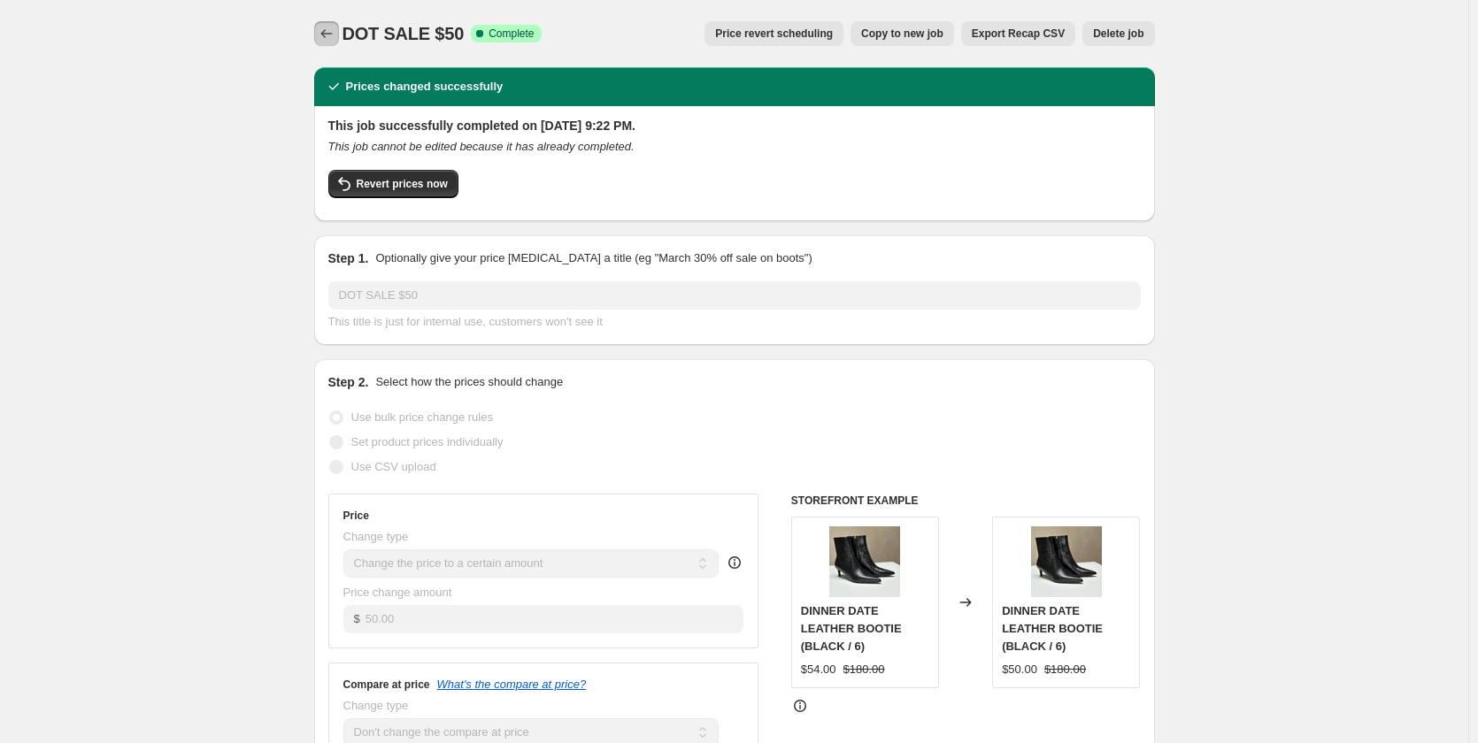
click at [325, 32] on icon "Price change jobs" at bounding box center [327, 34] width 18 height 18
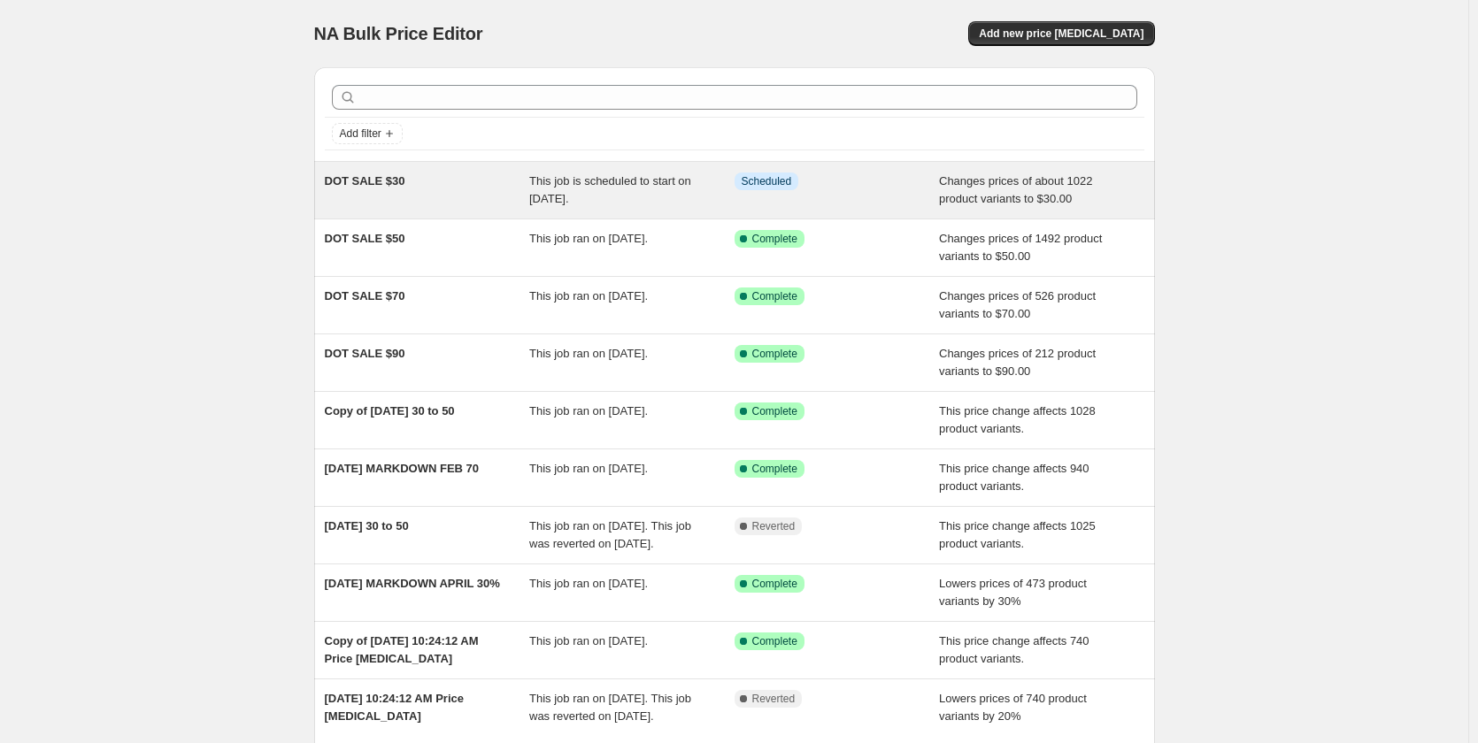
click at [400, 174] on span "DOT SALE $30" at bounding box center [365, 180] width 81 height 13
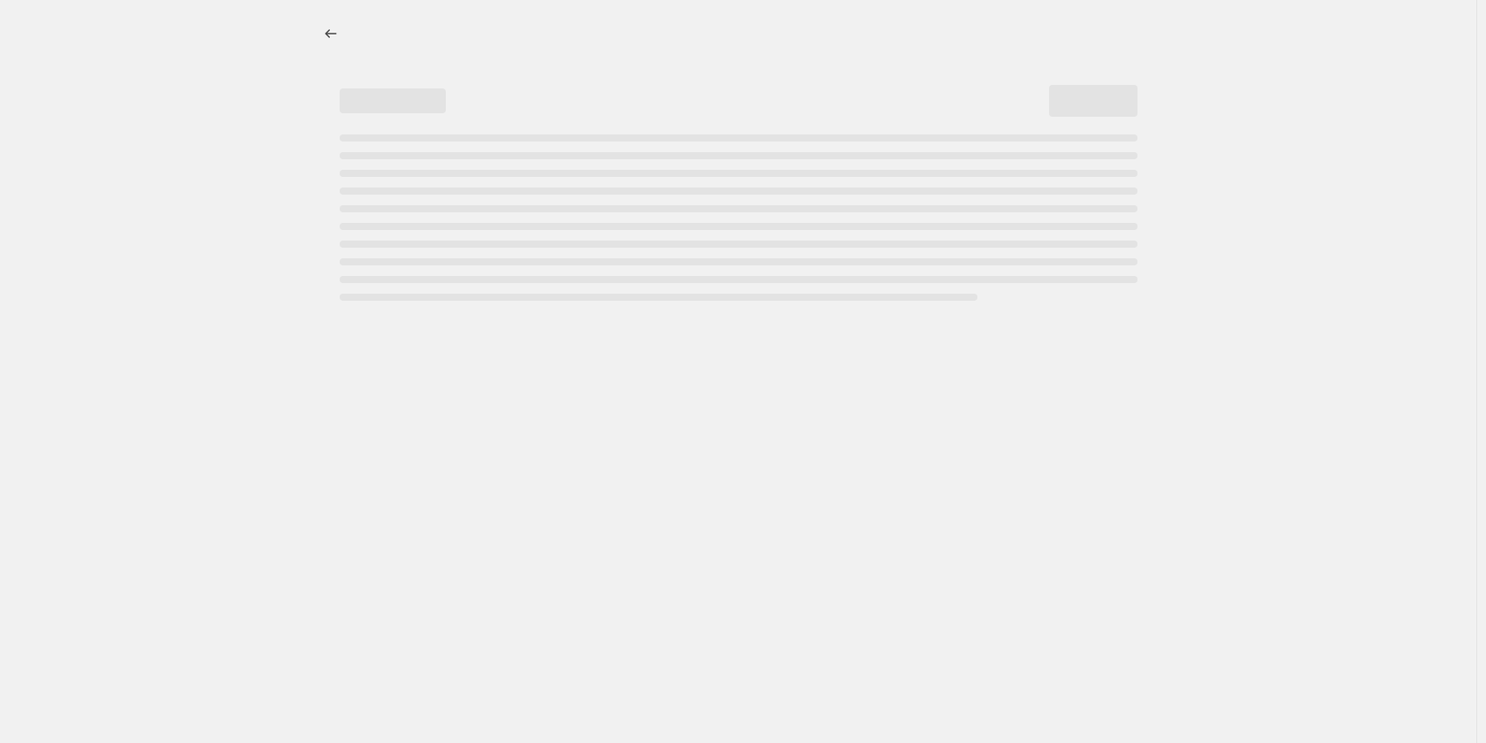
select select "no_change"
select select "collection"
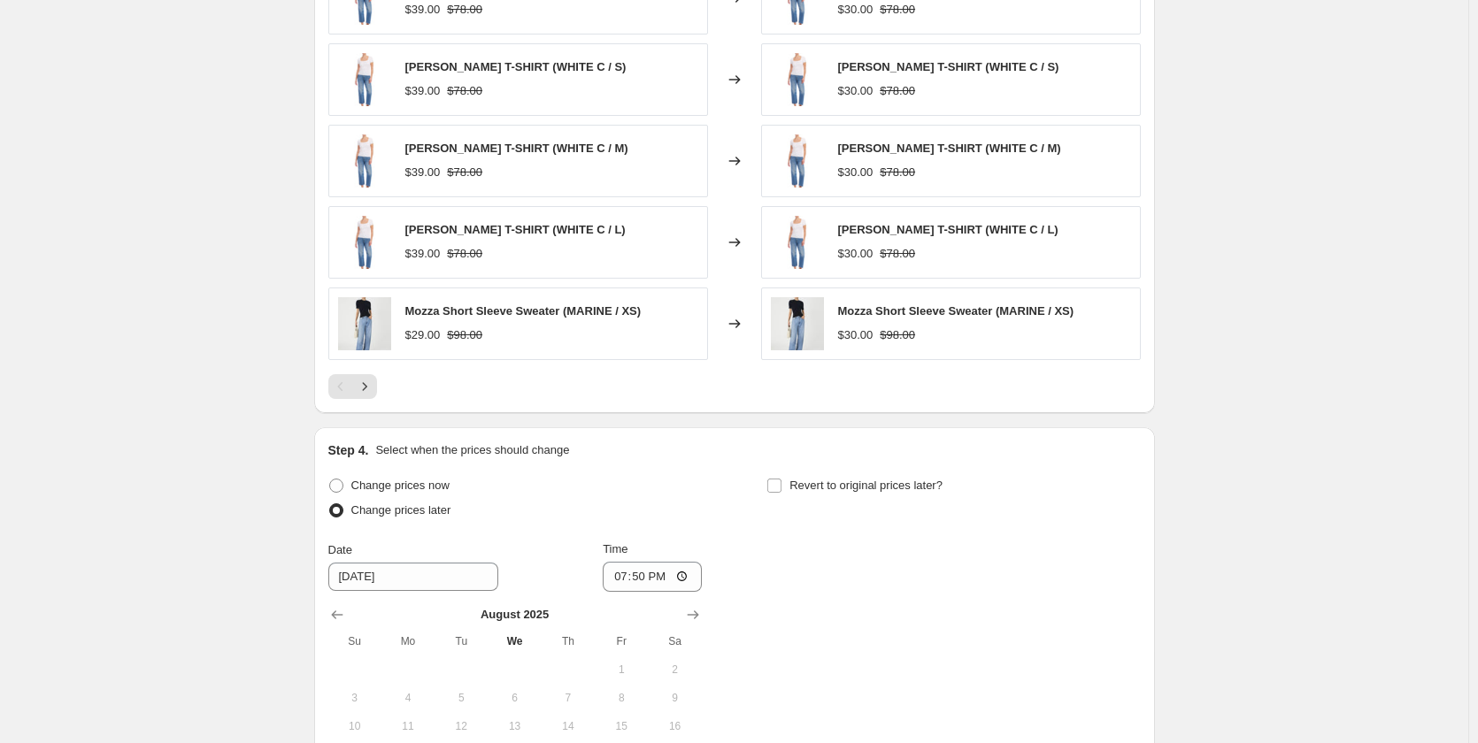
scroll to position [1327, 0]
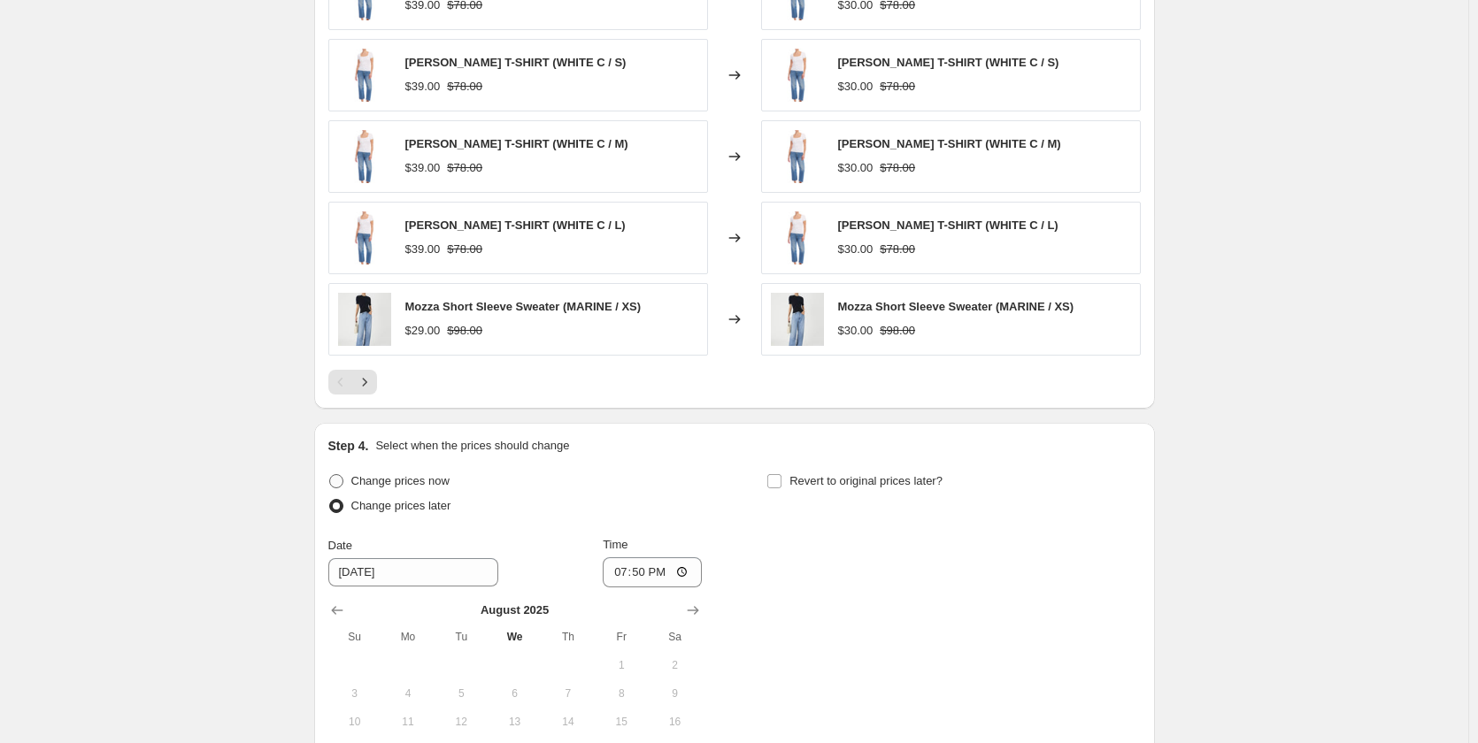
click at [435, 487] on span "Change prices now" at bounding box center [400, 480] width 98 height 13
click at [330, 475] on input "Change prices now" at bounding box center [329, 474] width 1 height 1
radio input "true"
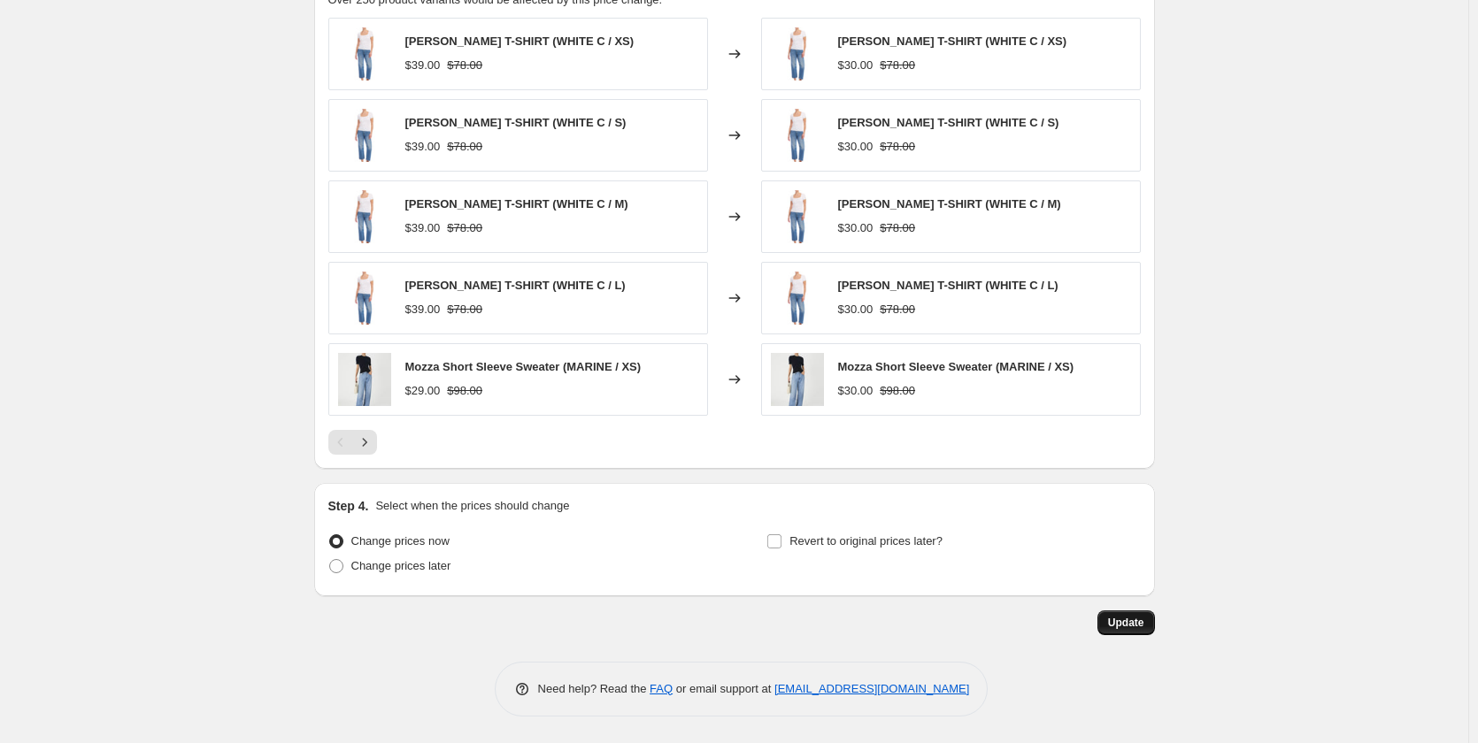
click at [1128, 620] on span "Update" at bounding box center [1126, 623] width 36 height 14
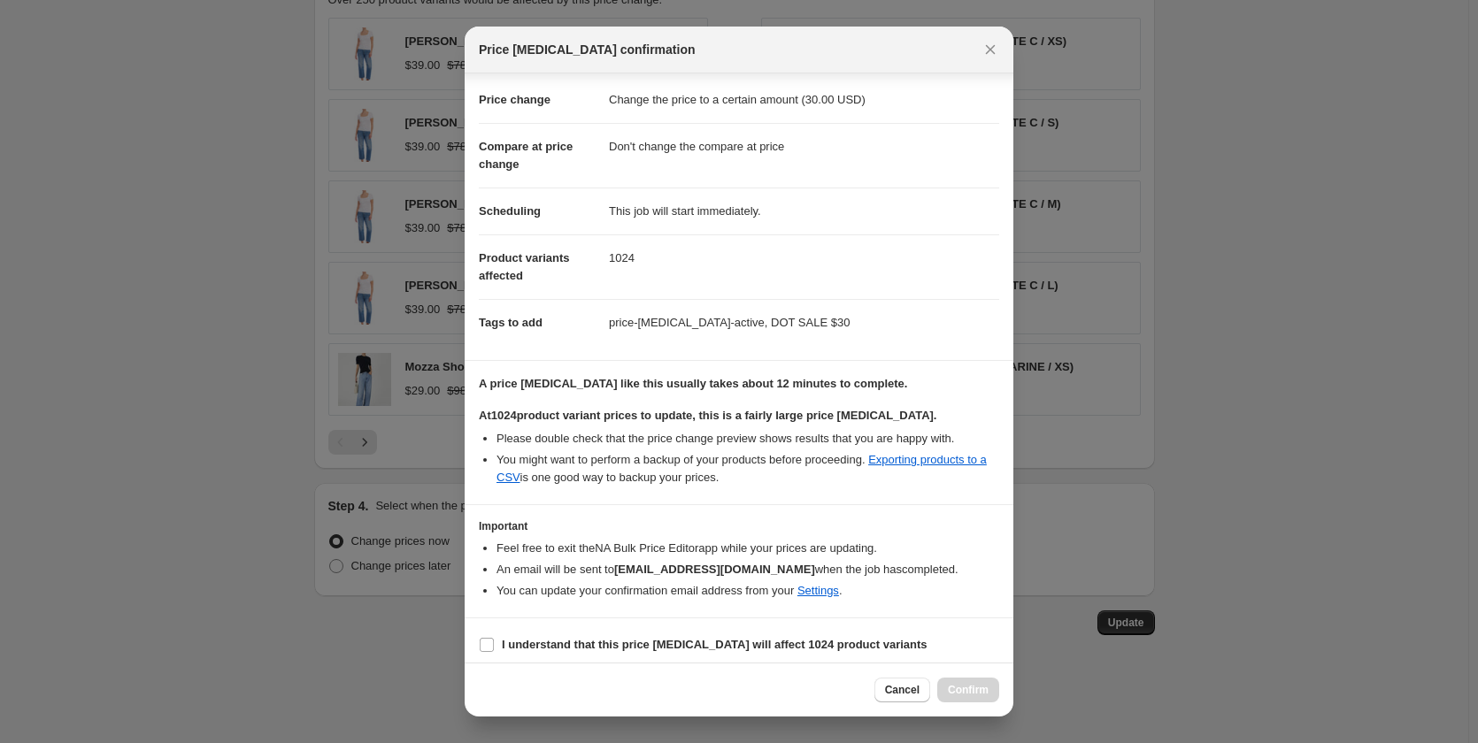
scroll to position [37, 0]
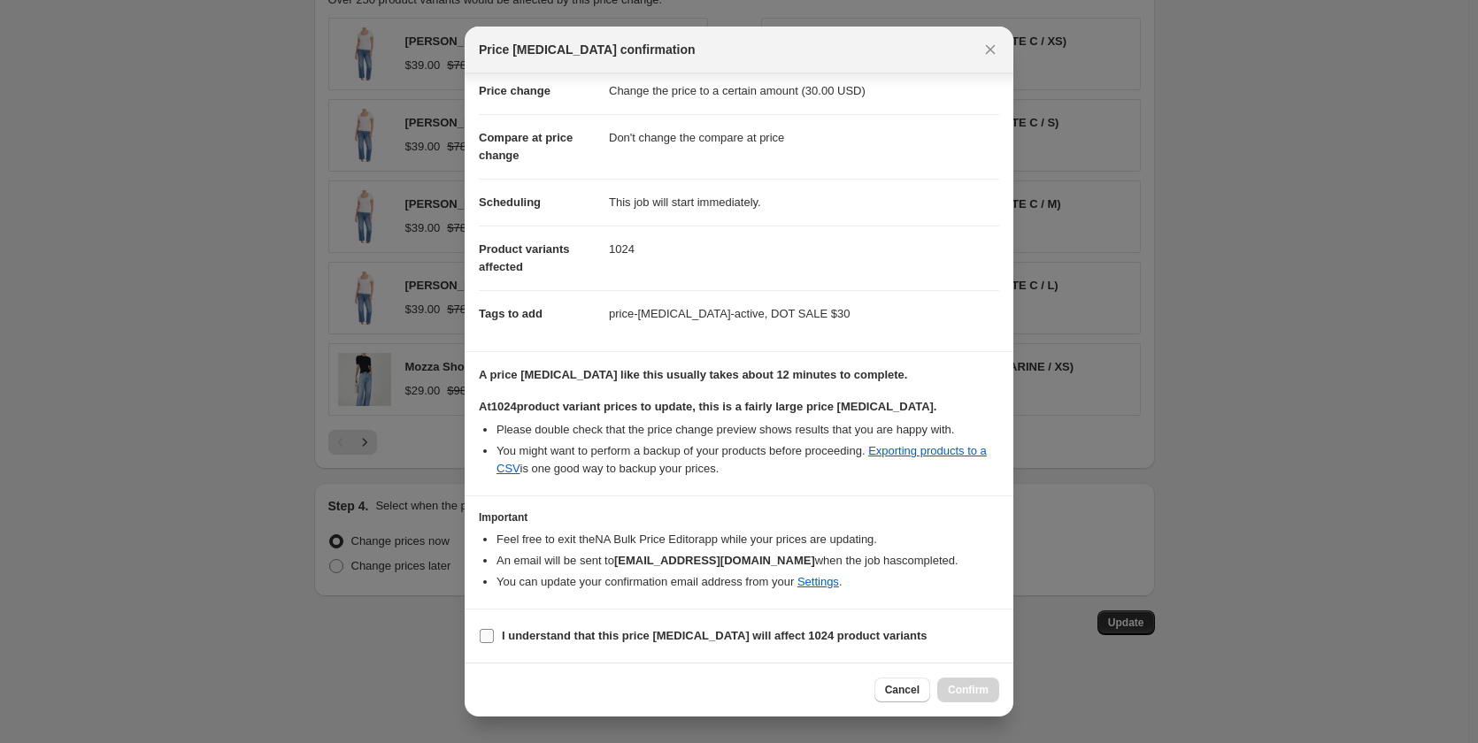
click at [534, 629] on b "I understand that this price change job will affect 1024 product variants" at bounding box center [715, 635] width 426 height 13
click at [494, 629] on input "I understand that this price change job will affect 1024 product variants" at bounding box center [487, 636] width 14 height 14
checkbox input "true"
click at [987, 687] on span "Confirm" at bounding box center [968, 690] width 41 height 14
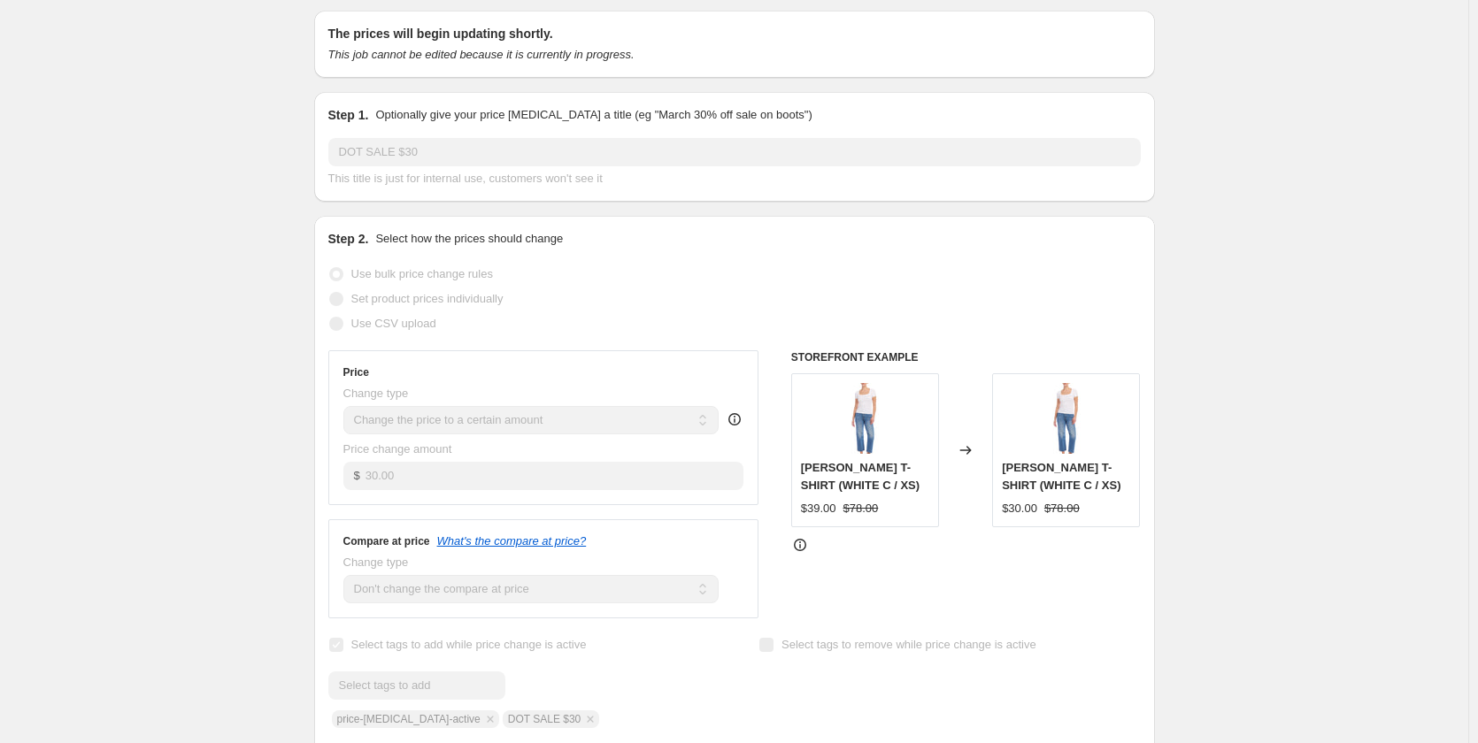
scroll to position [0, 0]
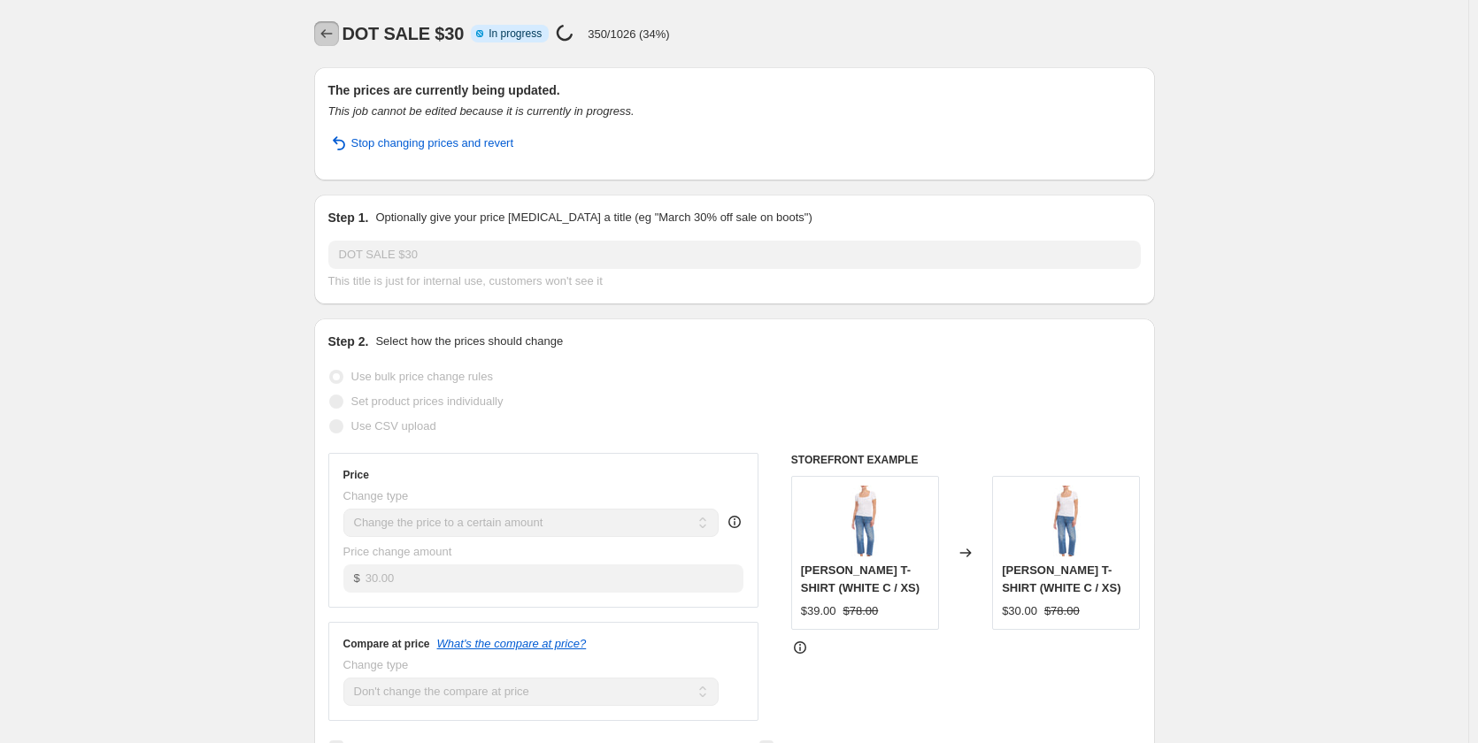
click at [326, 37] on icon "Price change jobs" at bounding box center [327, 34] width 18 height 18
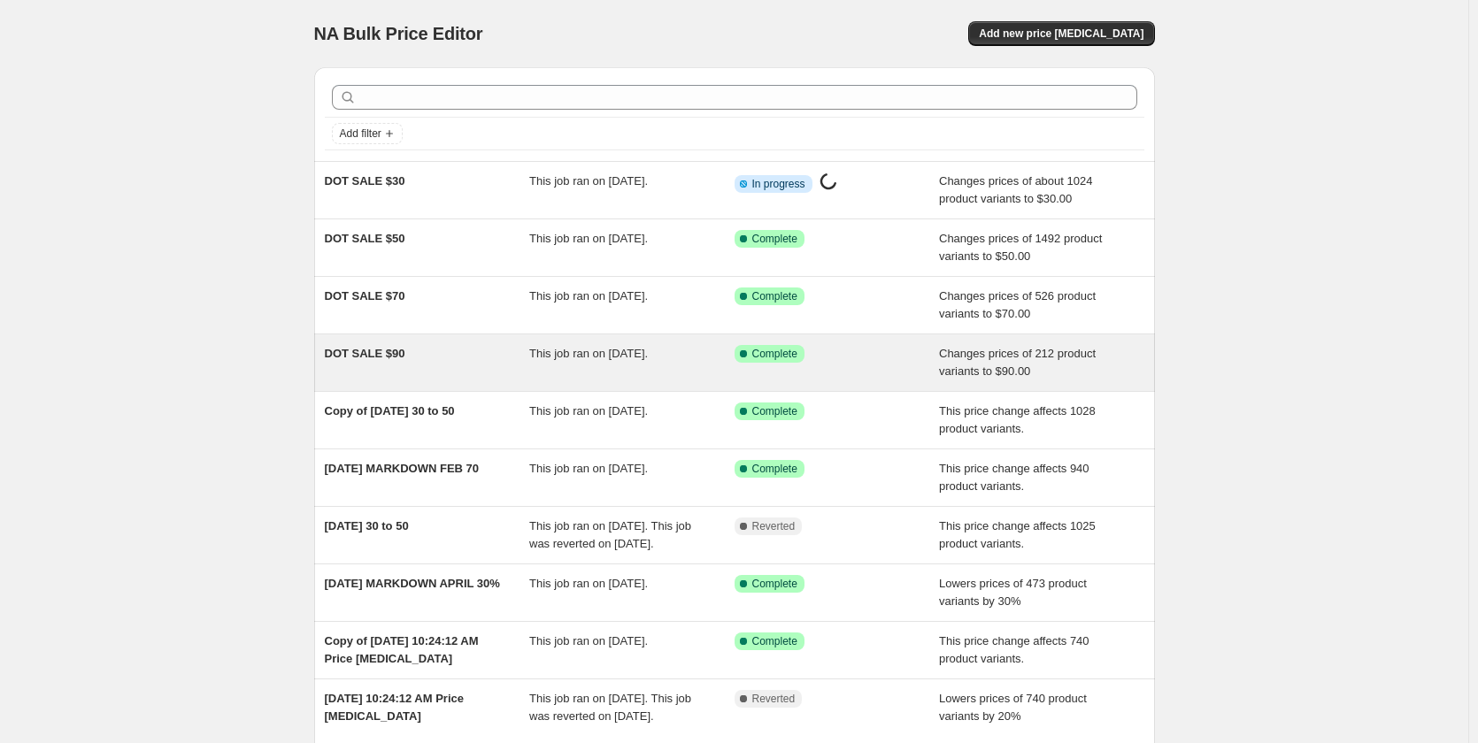
click at [403, 367] on div "DOT SALE $90" at bounding box center [427, 362] width 205 height 35
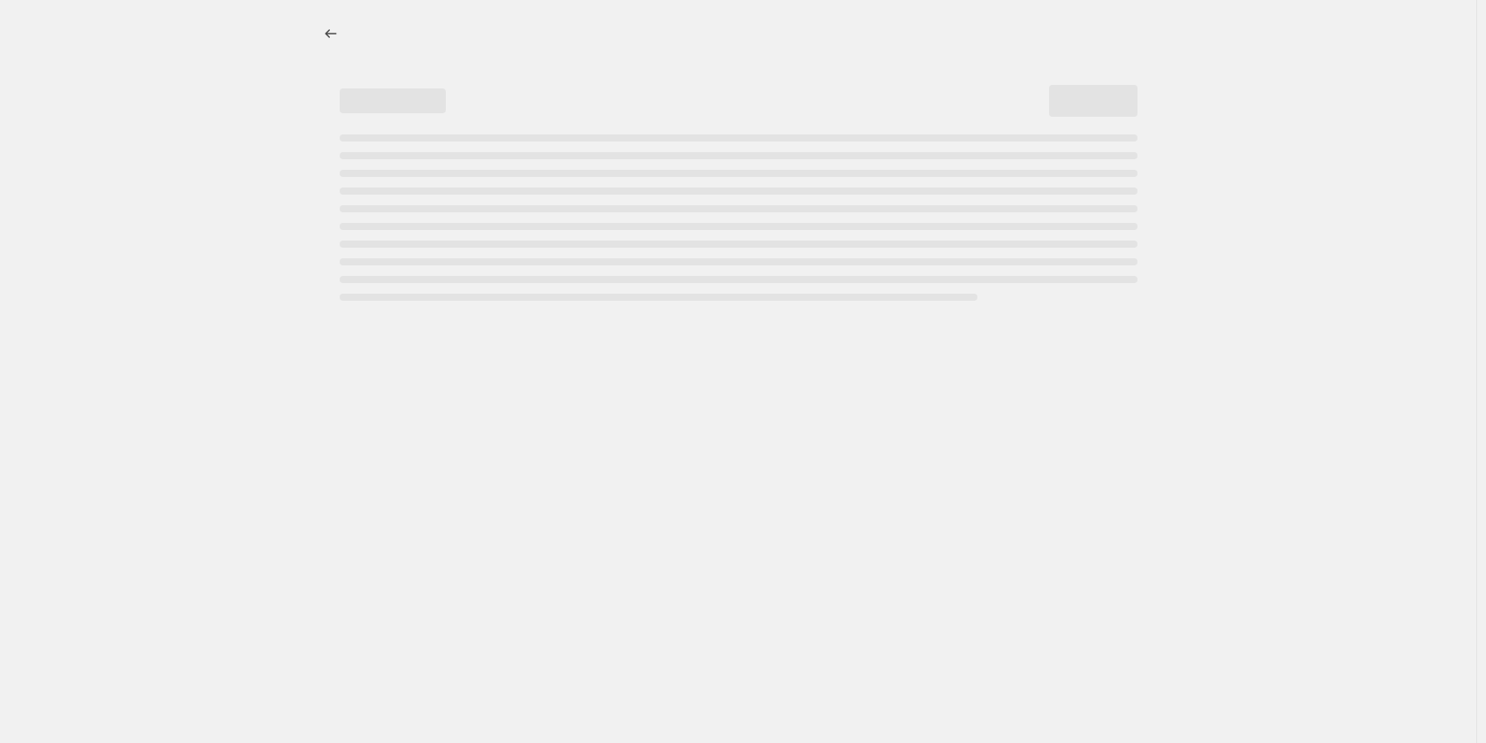
select select "no_change"
select select "collection"
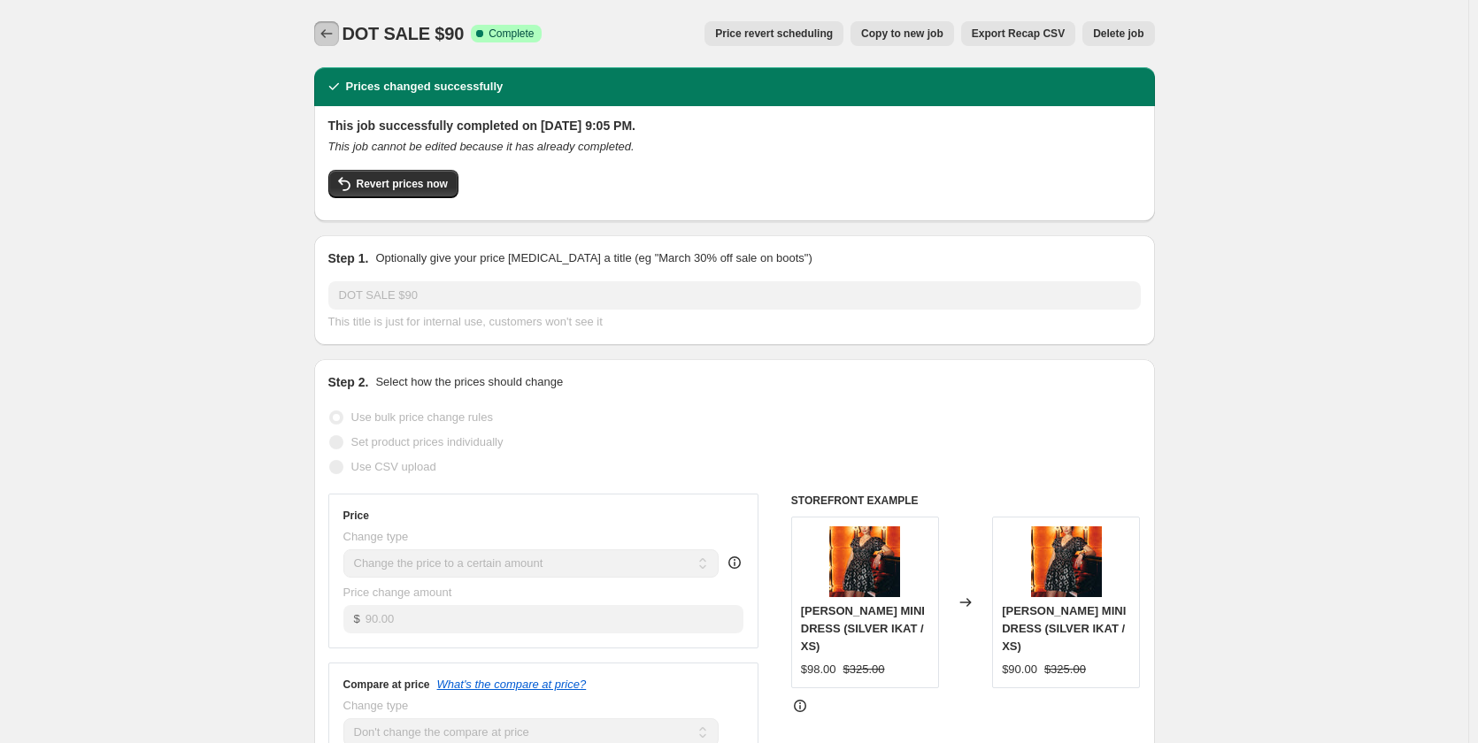
click at [332, 32] on icon "Price change jobs" at bounding box center [327, 34] width 18 height 18
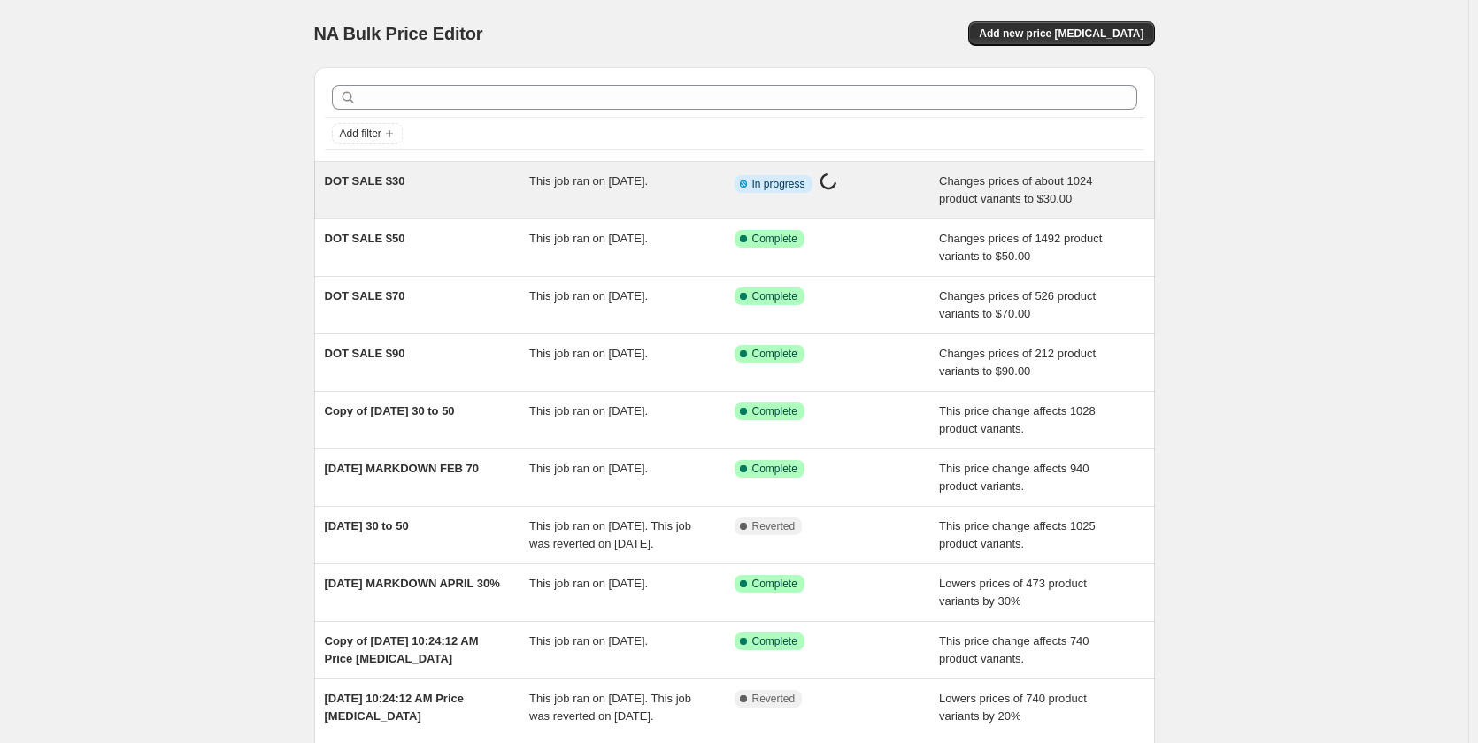
click at [355, 180] on span "DOT SALE $30" at bounding box center [365, 180] width 81 height 13
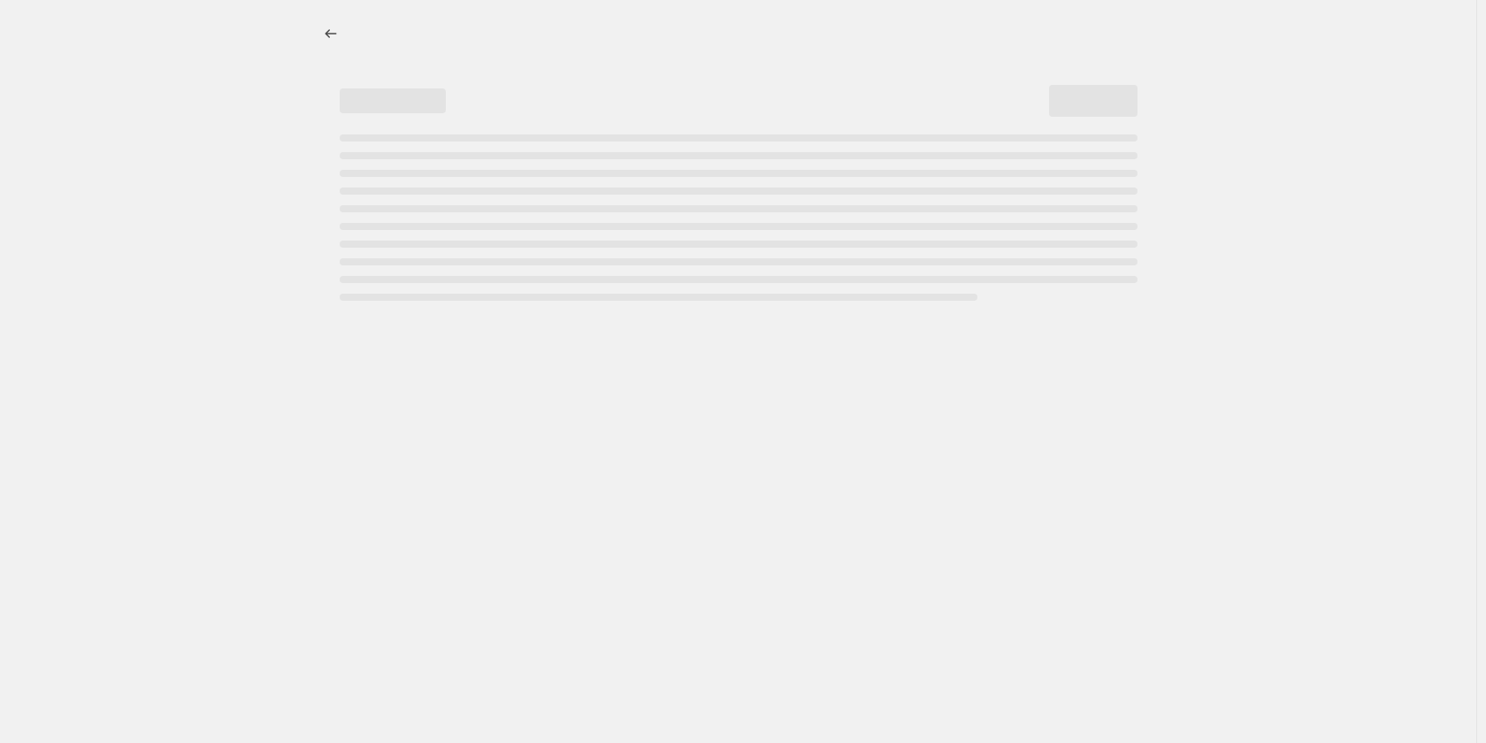
select select "no_change"
select select "collection"
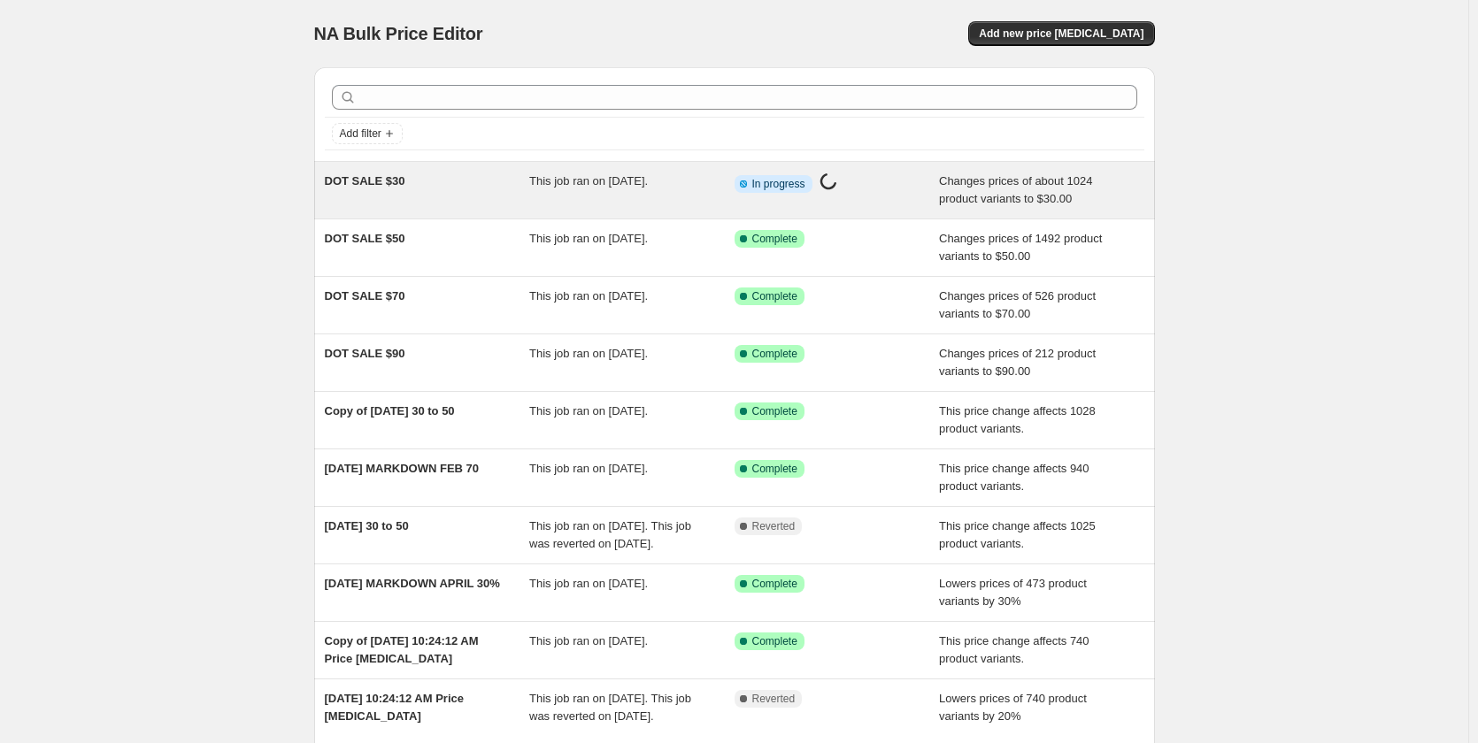
click at [381, 166] on div "DOT SALE $30 This job ran on [DATE]. Info Partially complete In progress Price …" at bounding box center [734, 190] width 841 height 57
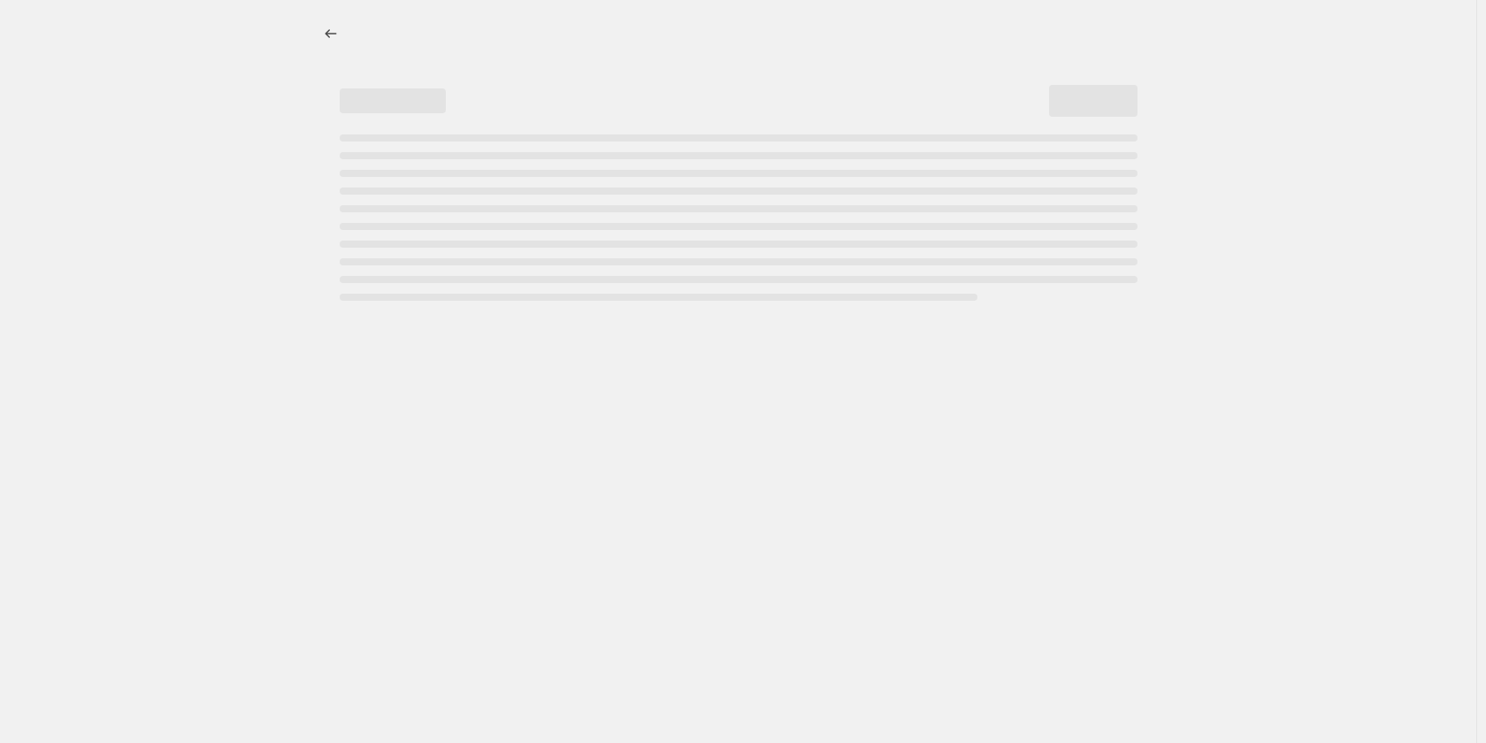
select select "no_change"
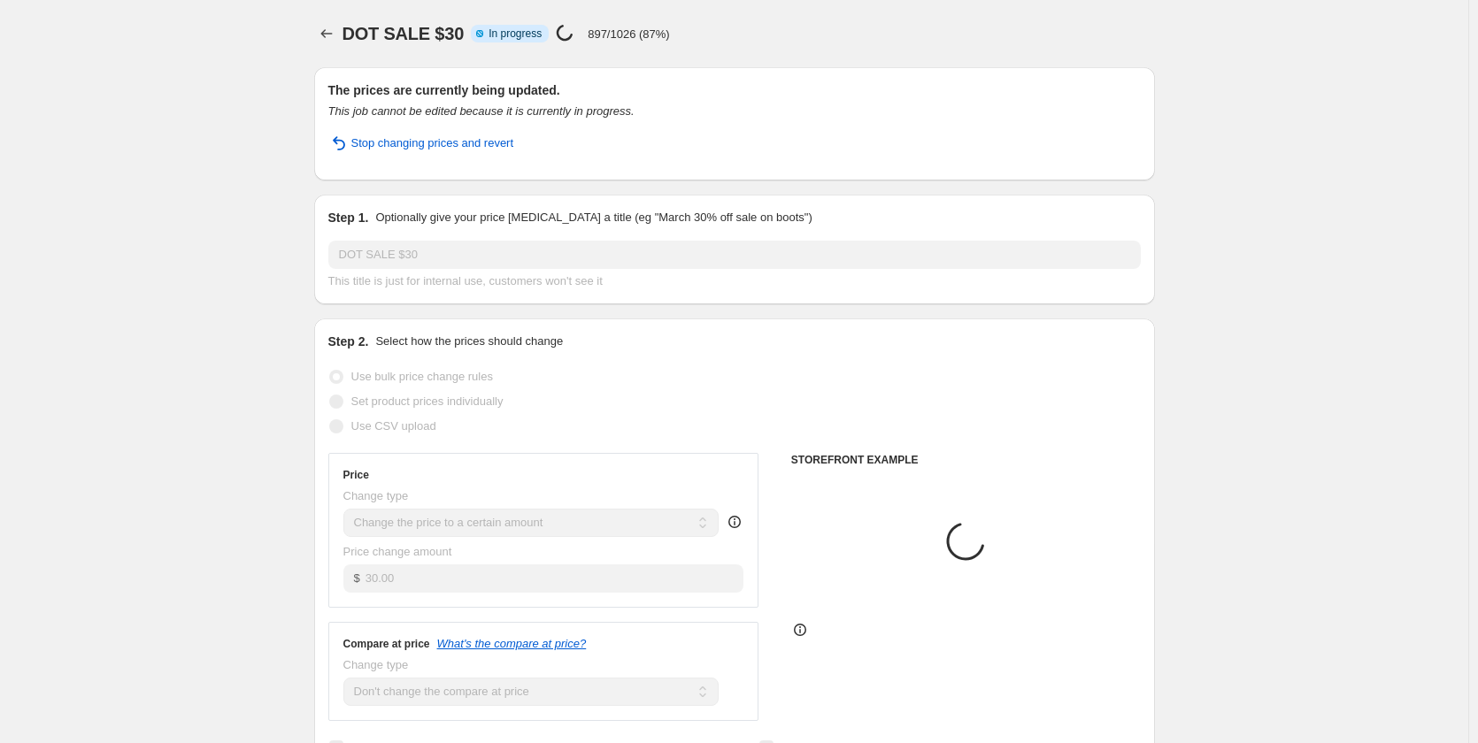
select select "collection"
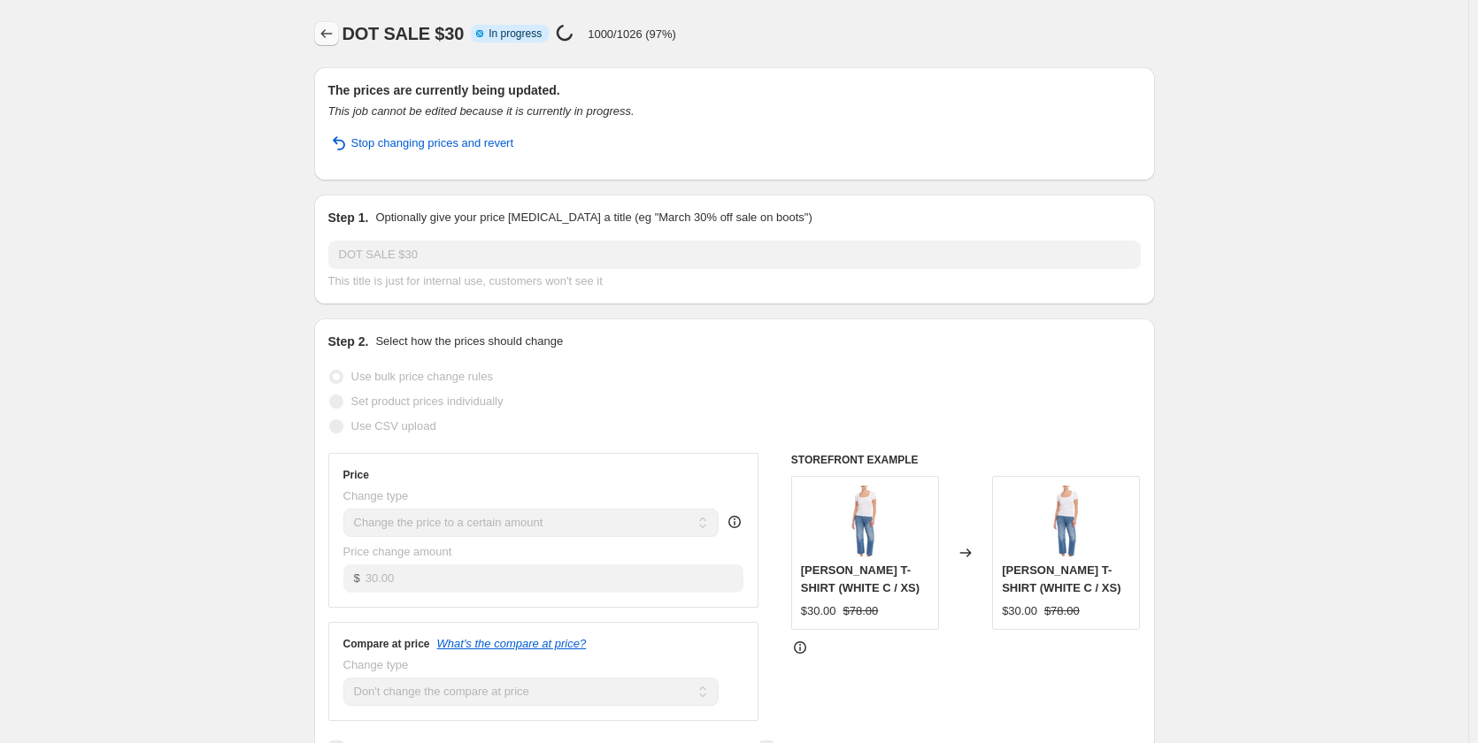
click at [327, 43] on button "Price change jobs" at bounding box center [326, 33] width 25 height 25
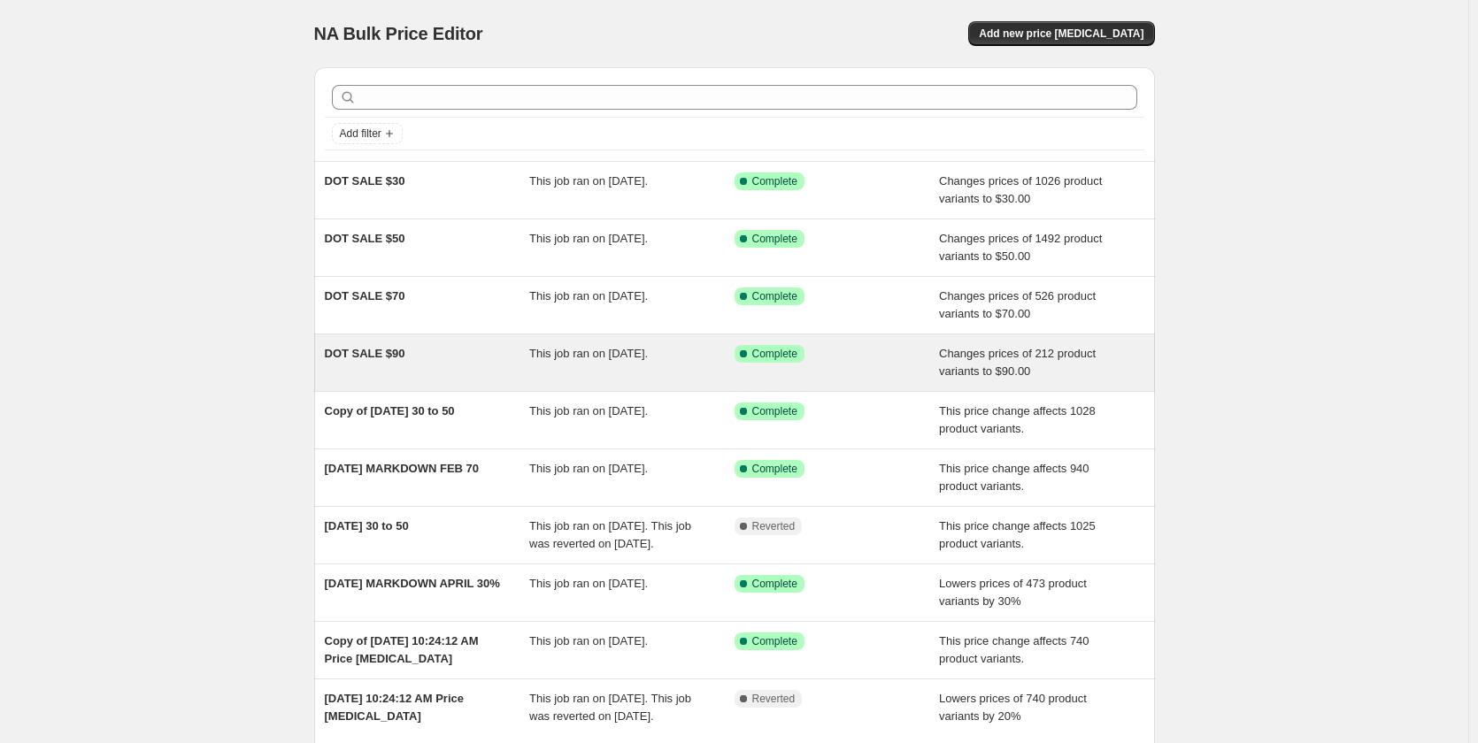
click at [361, 350] on span "DOT SALE $90" at bounding box center [365, 353] width 81 height 13
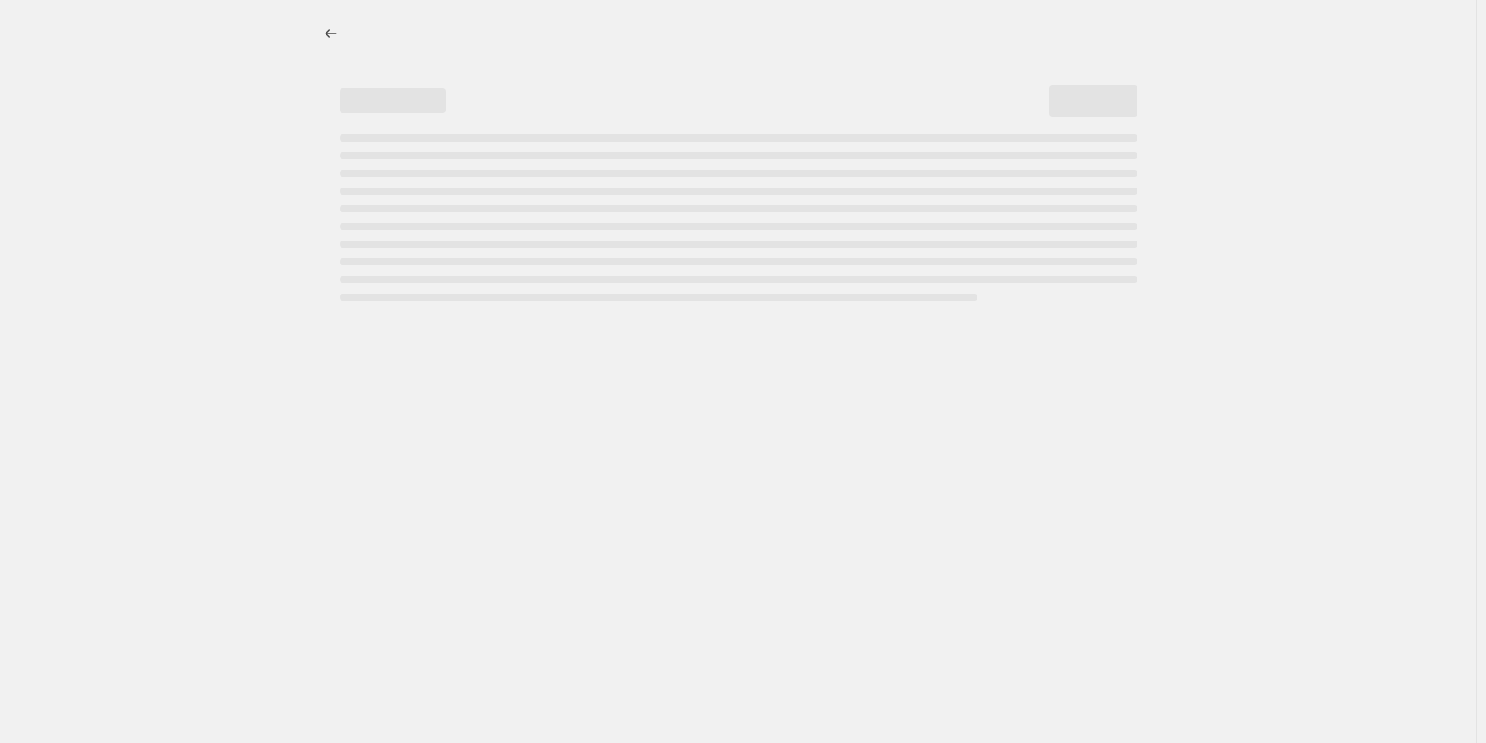
select select "no_change"
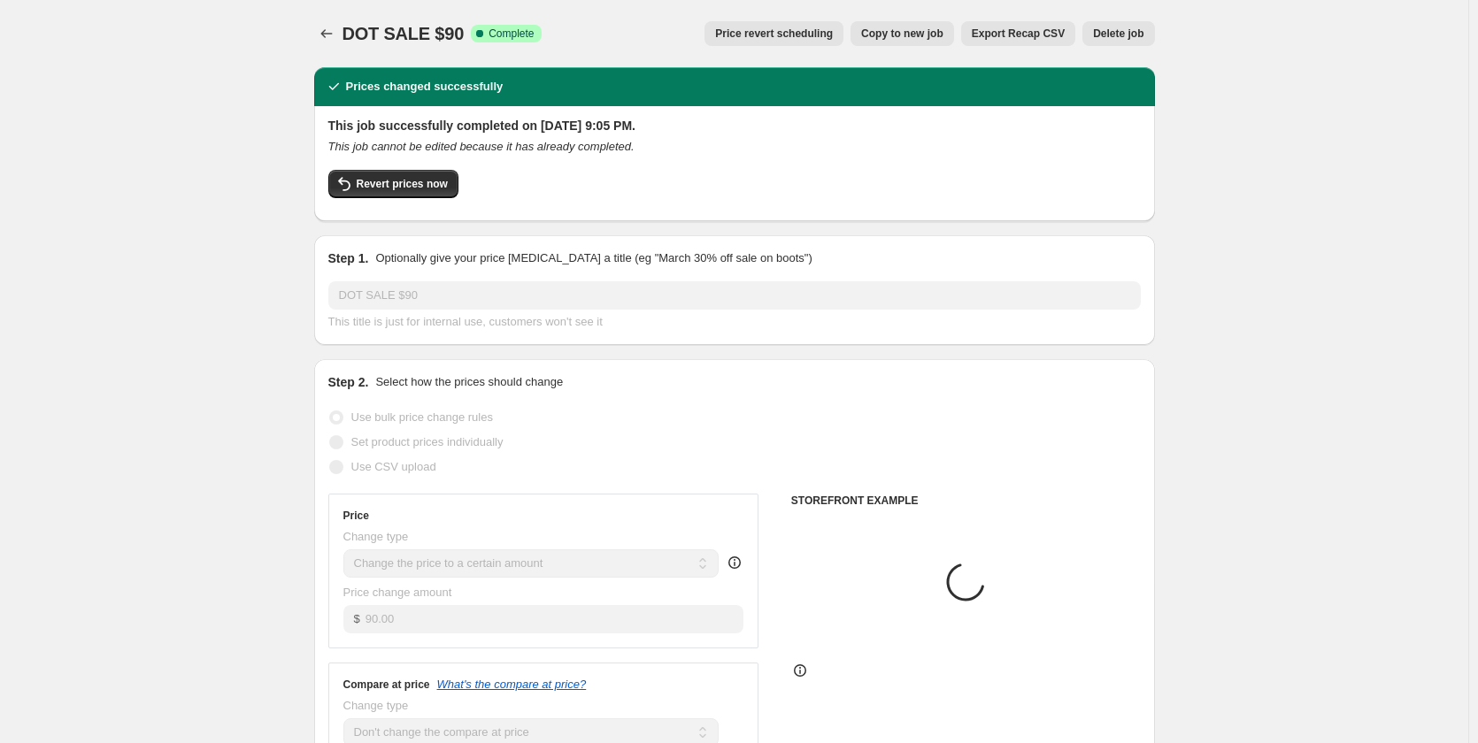
select select "collection"
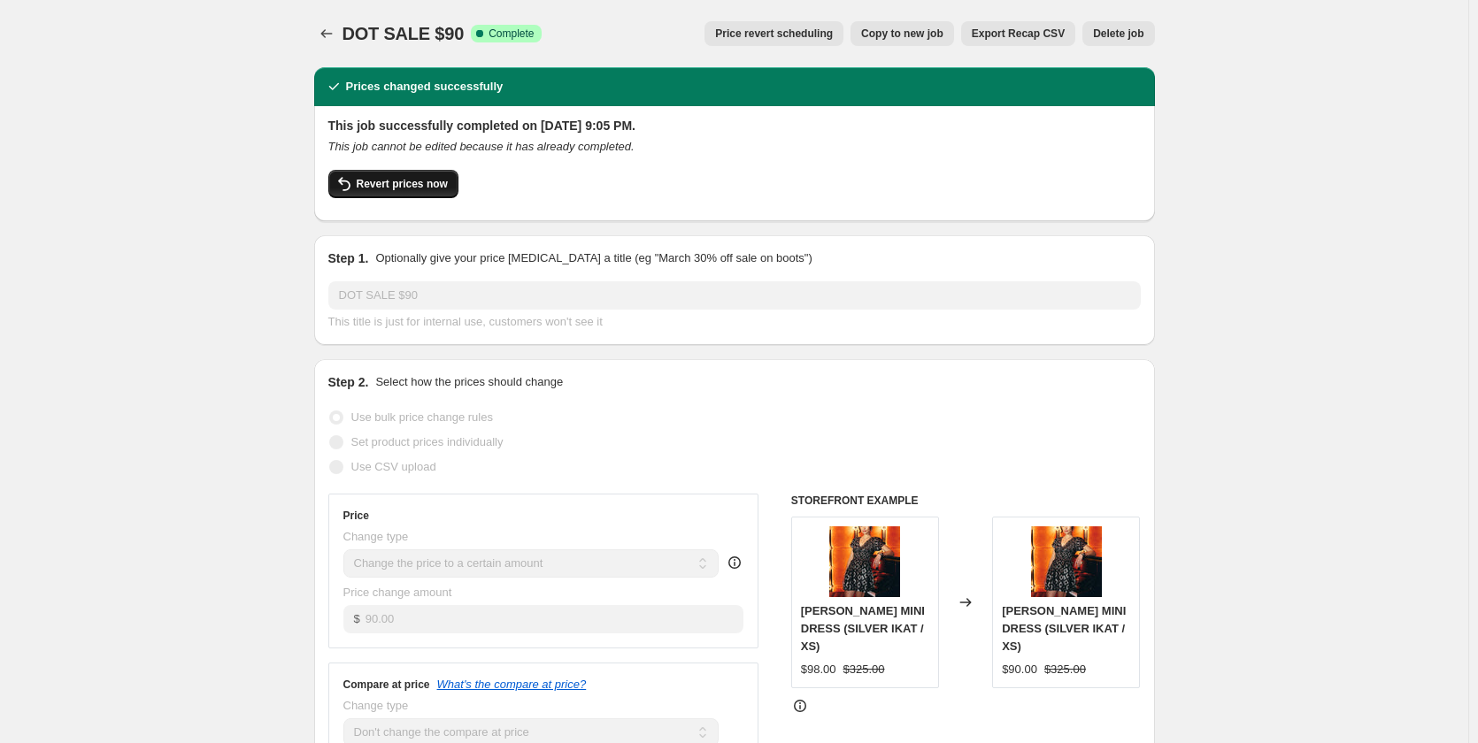
click at [400, 182] on span "Revert prices now" at bounding box center [402, 184] width 91 height 14
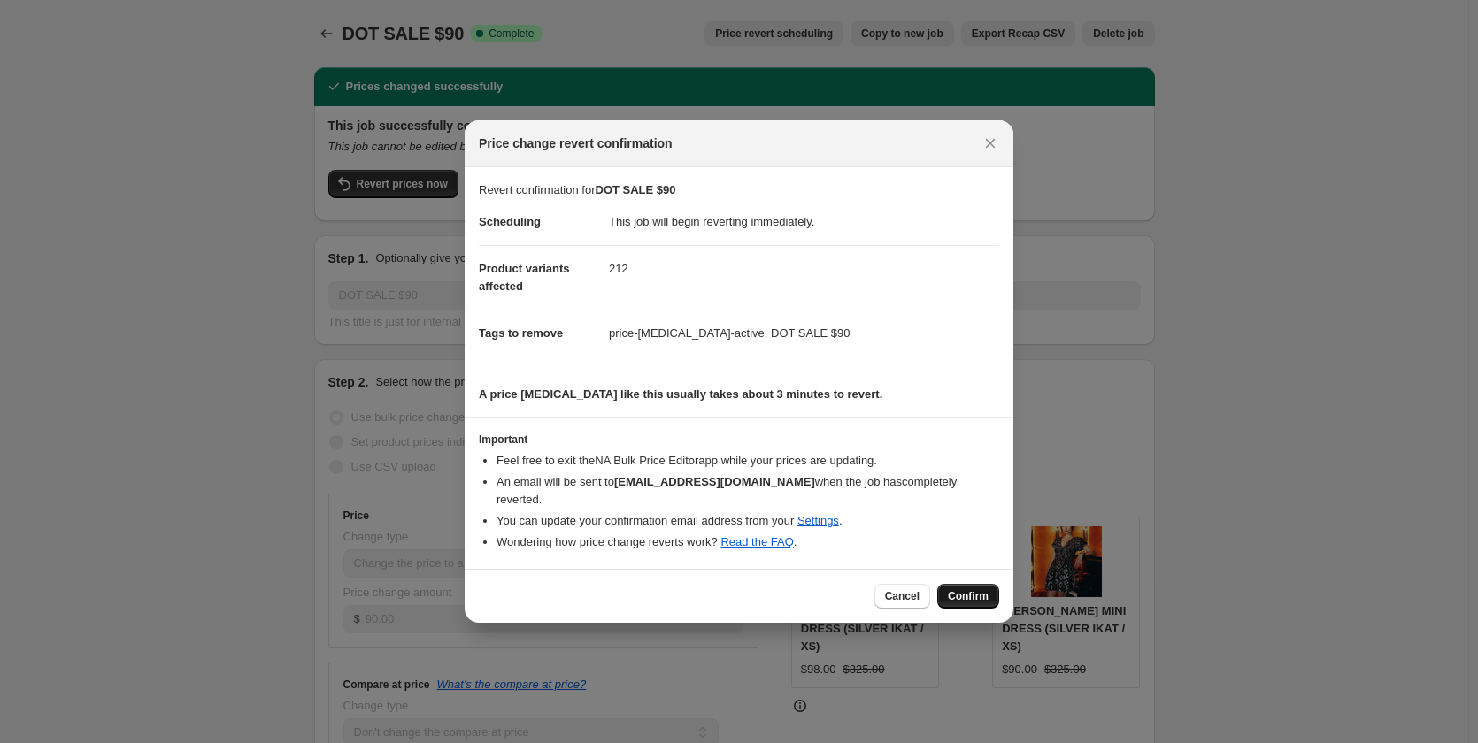
click at [976, 589] on span "Confirm" at bounding box center [968, 596] width 41 height 14
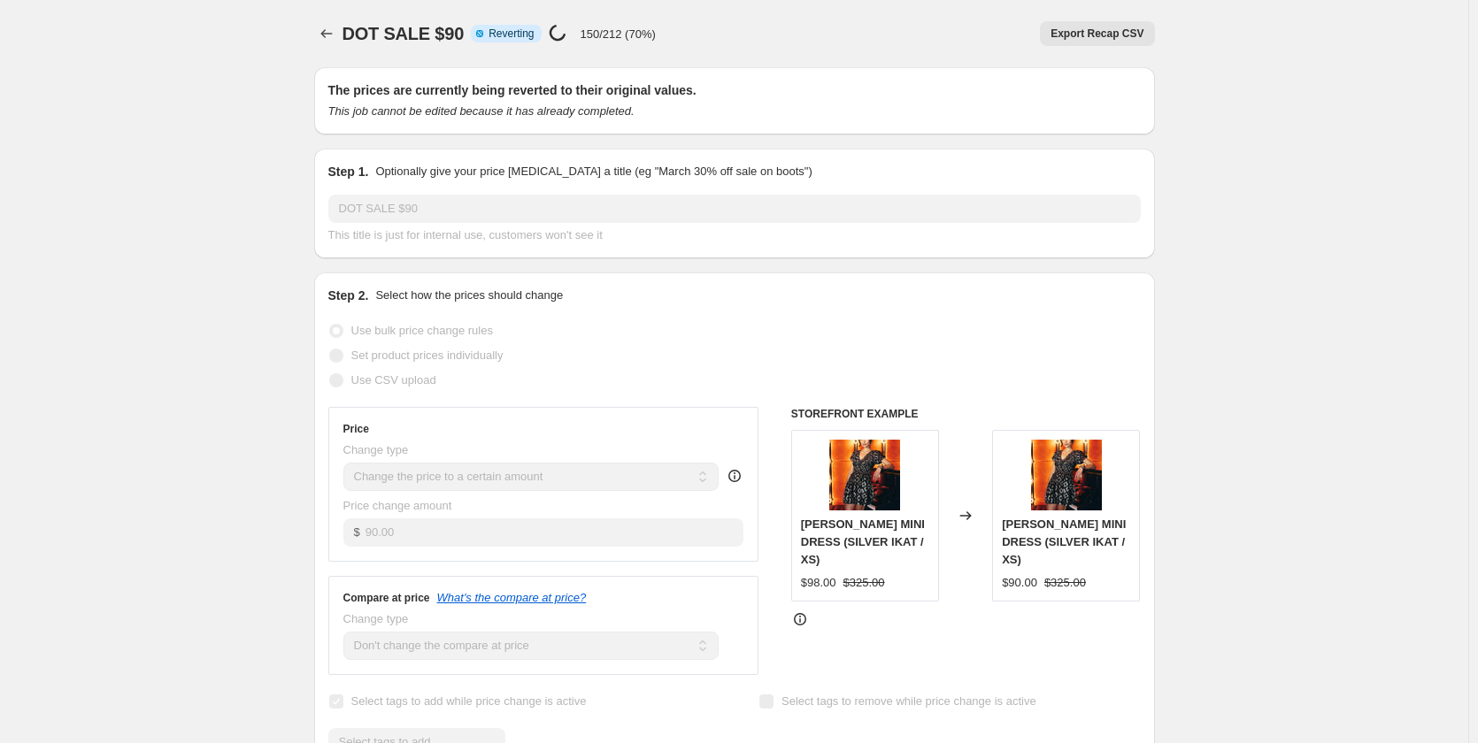
select select "no_change"
select select "collection"
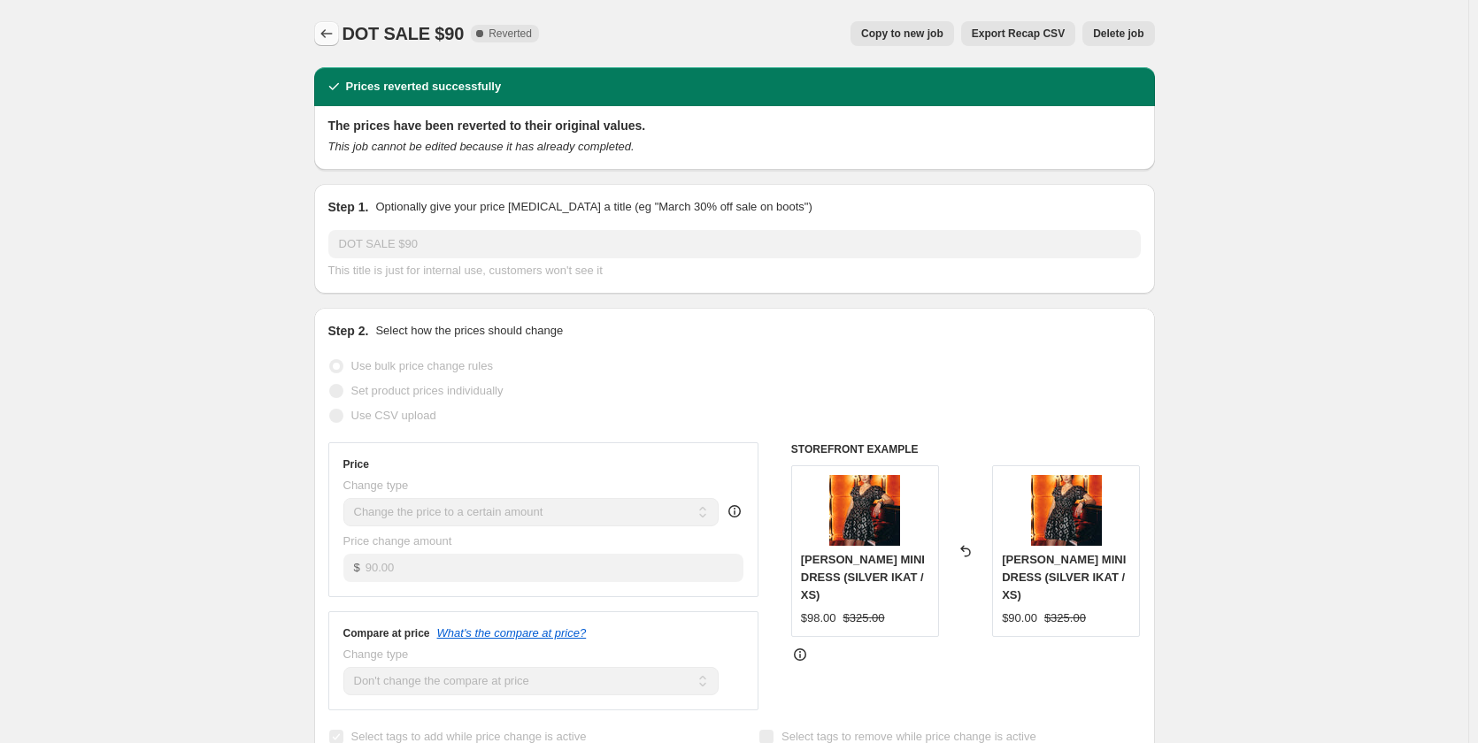
click at [334, 35] on icon "Price change jobs" at bounding box center [327, 34] width 18 height 18
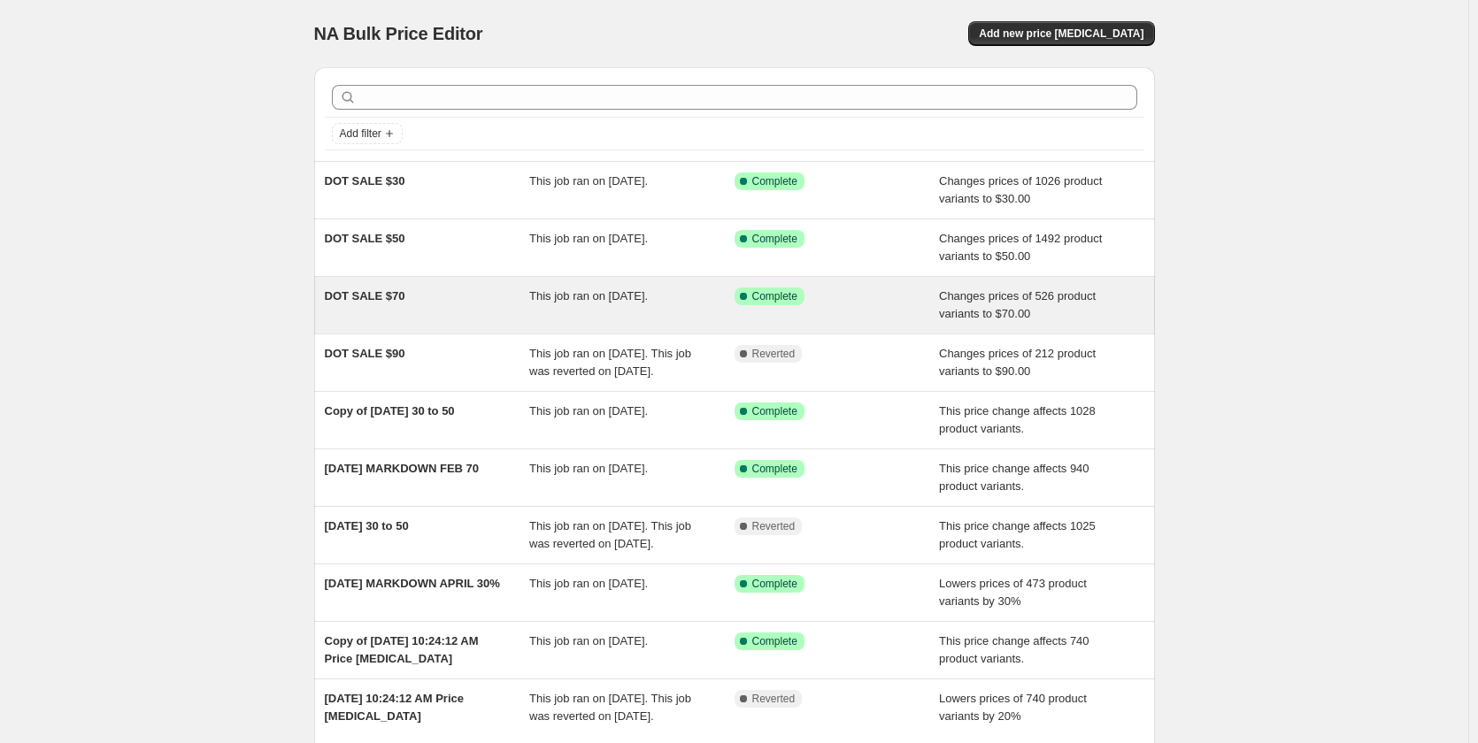
click at [365, 294] on span "DOT SALE $70" at bounding box center [365, 295] width 81 height 13
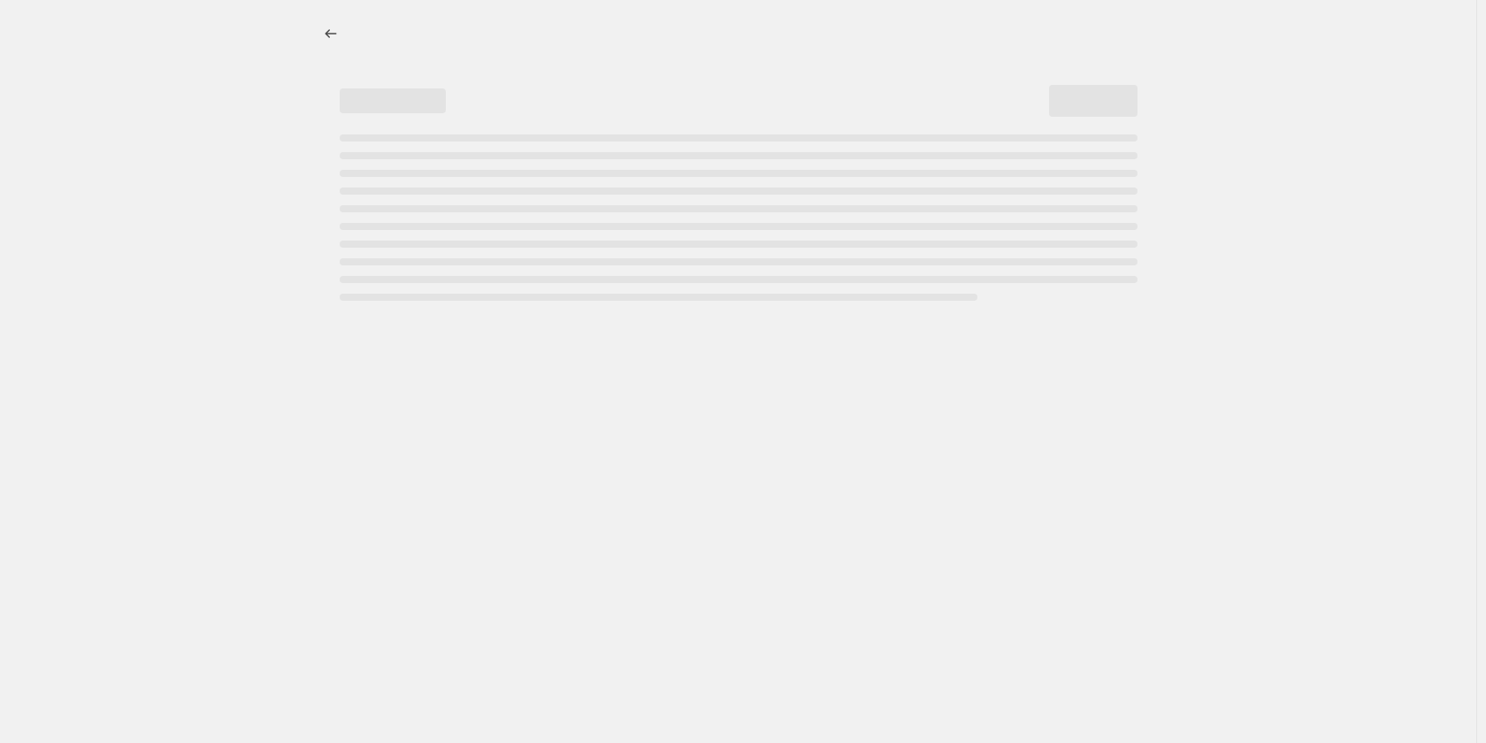
select select "no_change"
select select "collection"
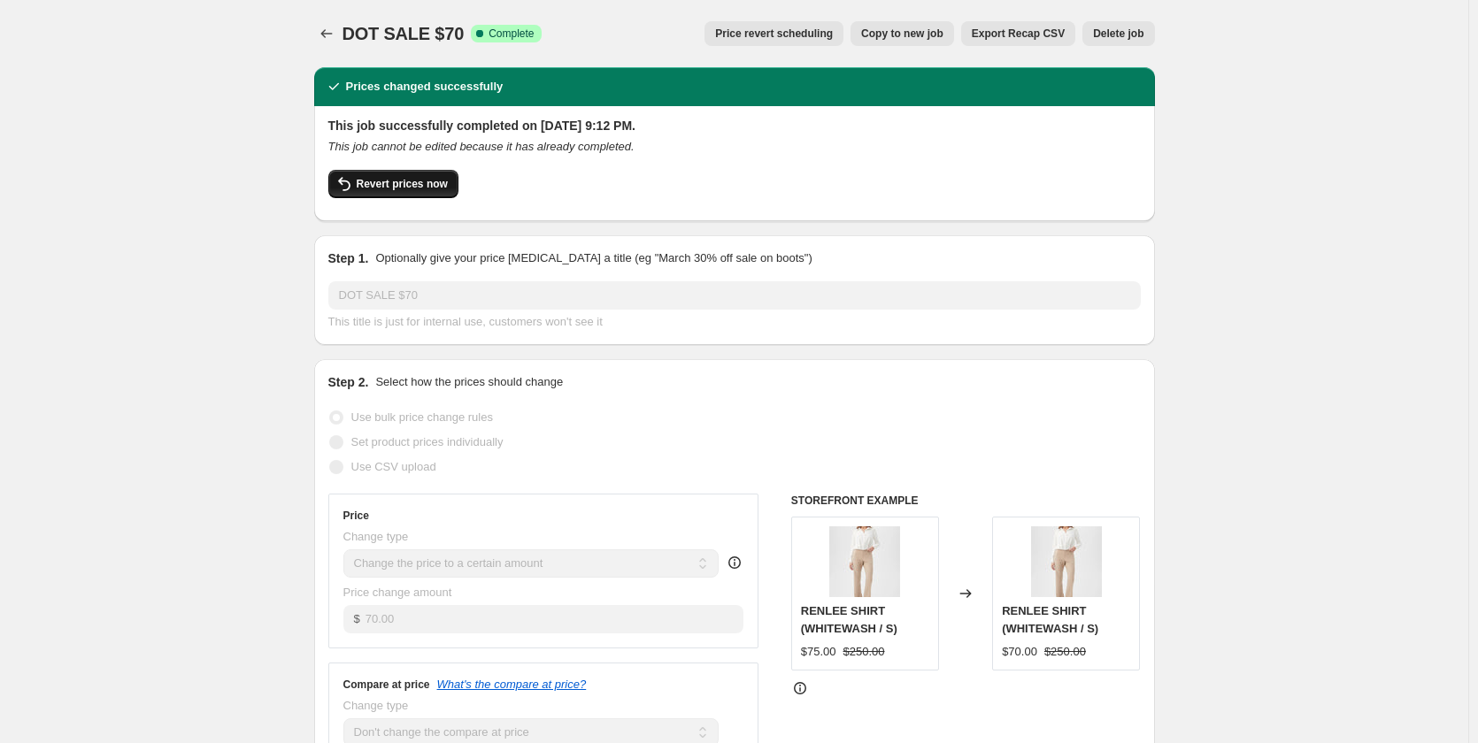
click at [416, 181] on span "Revert prices now" at bounding box center [402, 184] width 91 height 14
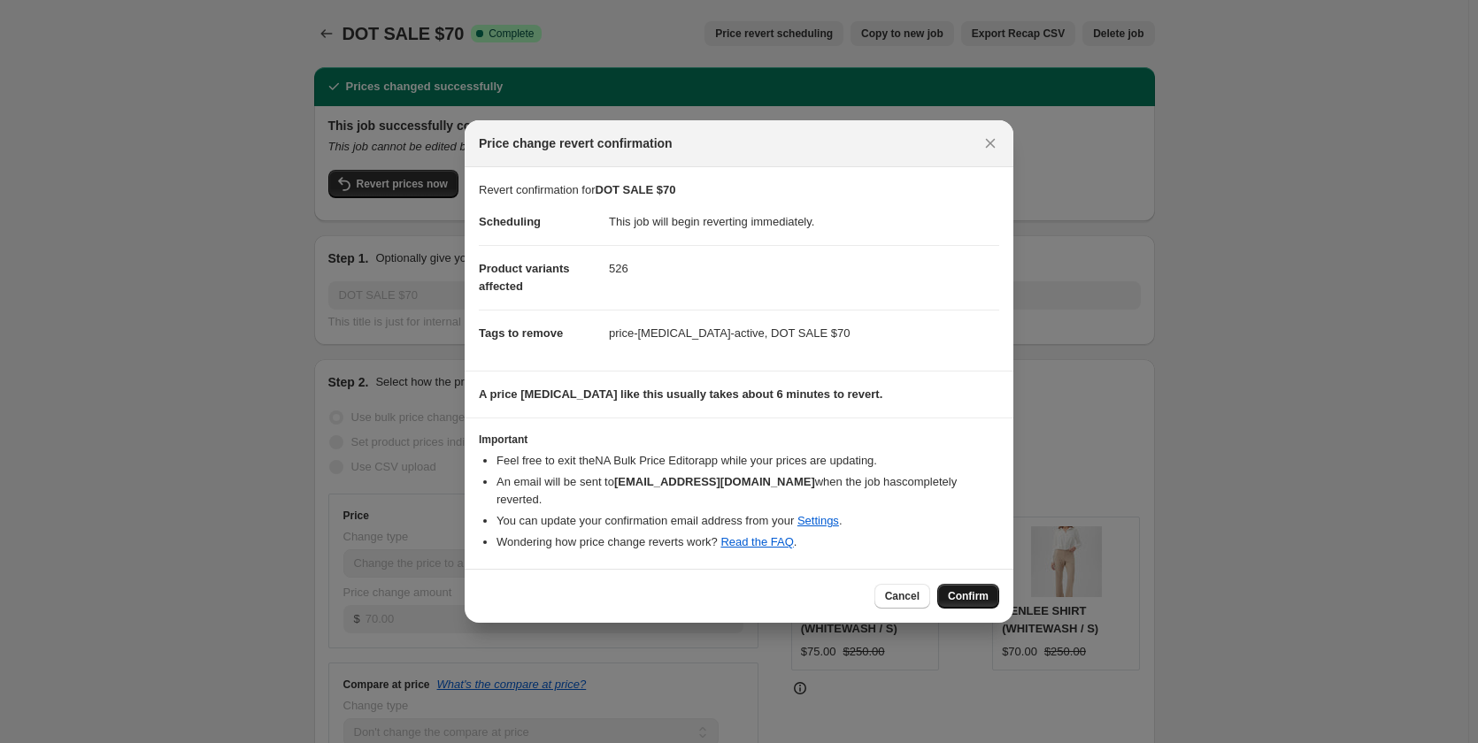
click at [945, 584] on button "Confirm" at bounding box center [968, 596] width 62 height 25
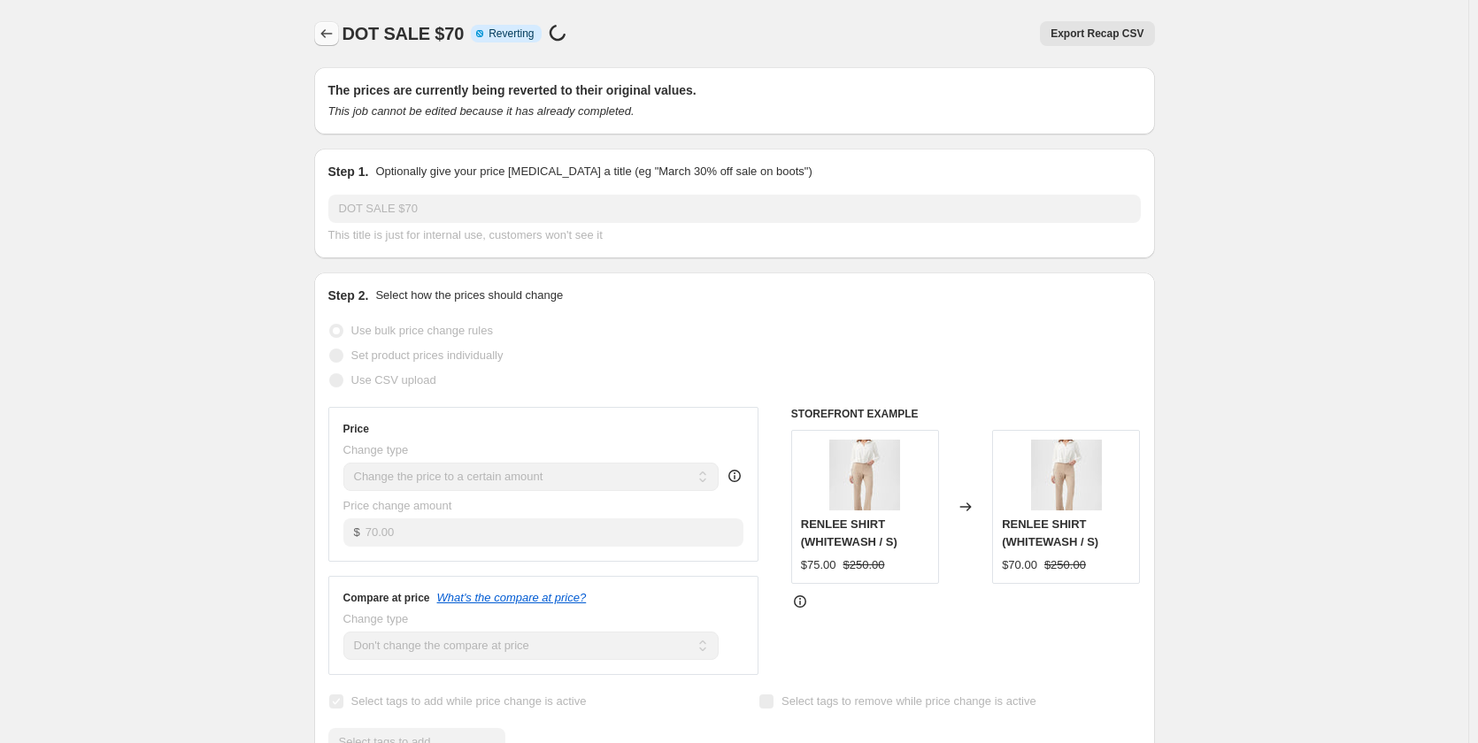
click at [322, 39] on icon "Price change jobs" at bounding box center [327, 34] width 18 height 18
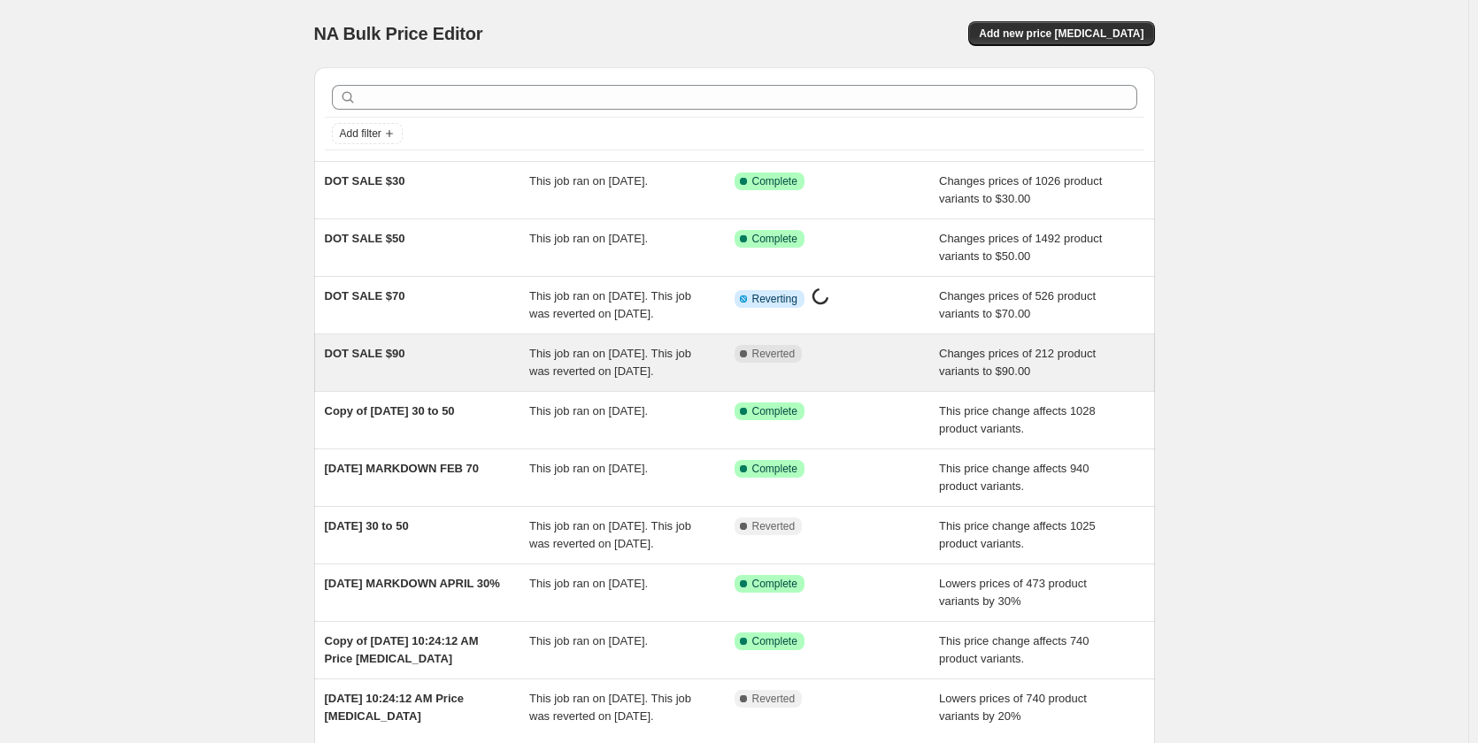
click at [384, 360] on span "DOT SALE $90" at bounding box center [365, 353] width 81 height 13
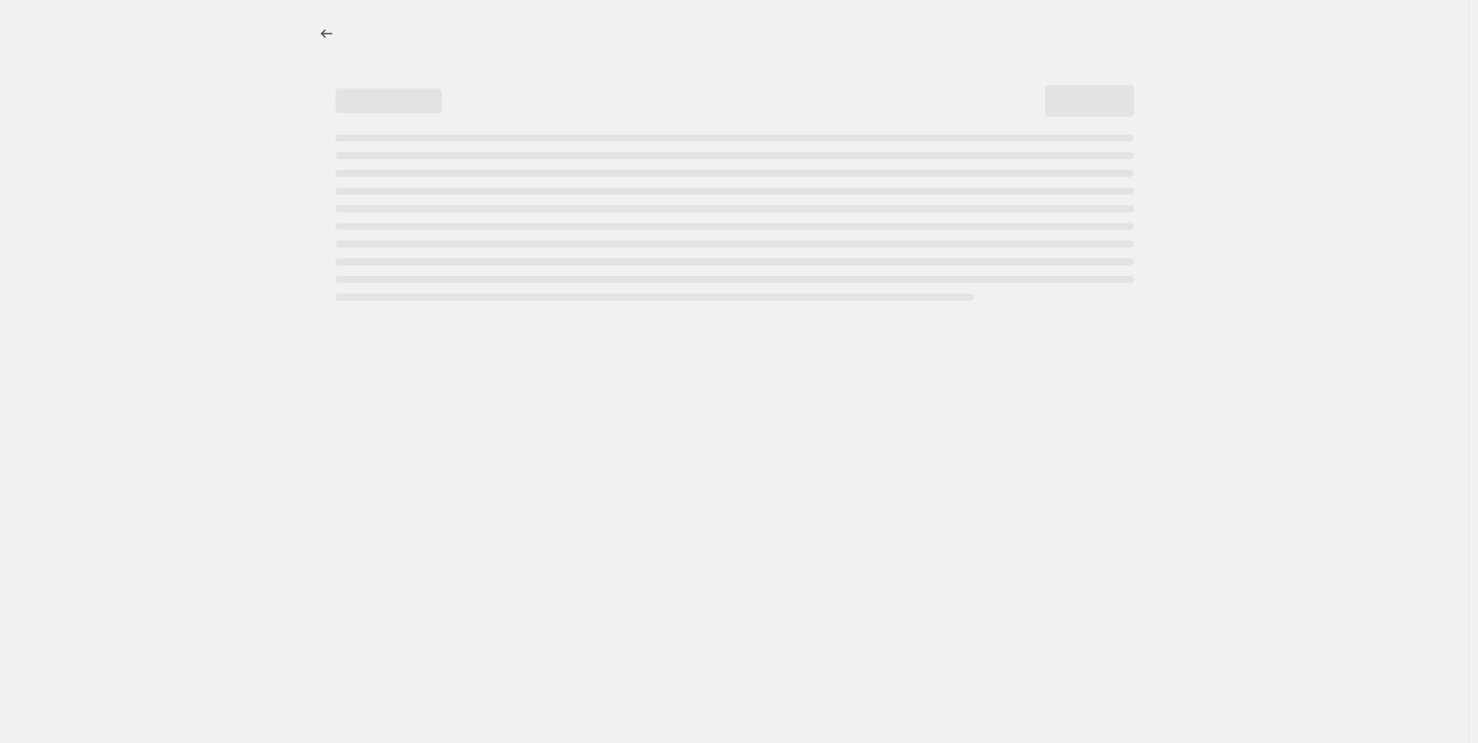
select select "no_change"
select select "collection"
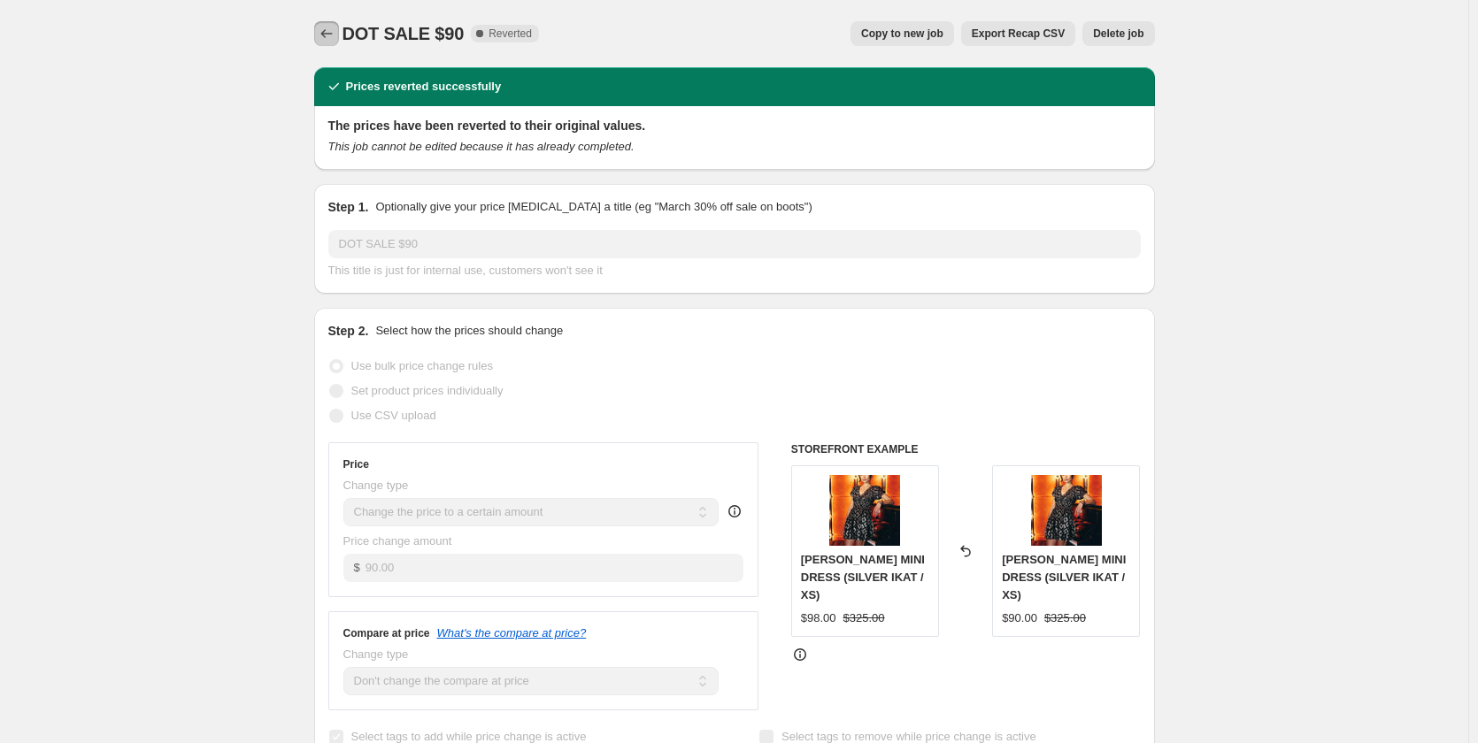
click at [321, 40] on icon "Price change jobs" at bounding box center [327, 34] width 18 height 18
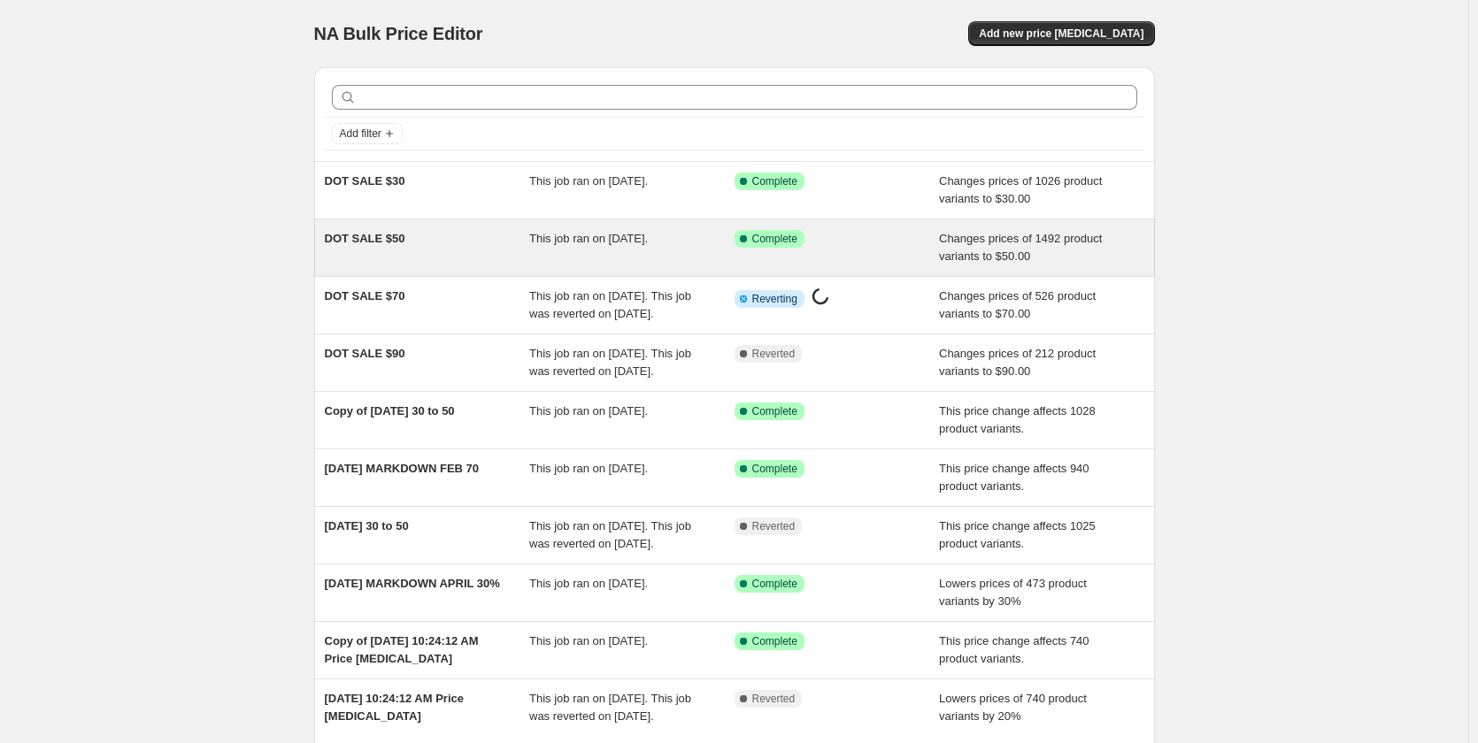
click at [385, 244] on span "DOT SALE $50" at bounding box center [365, 238] width 81 height 13
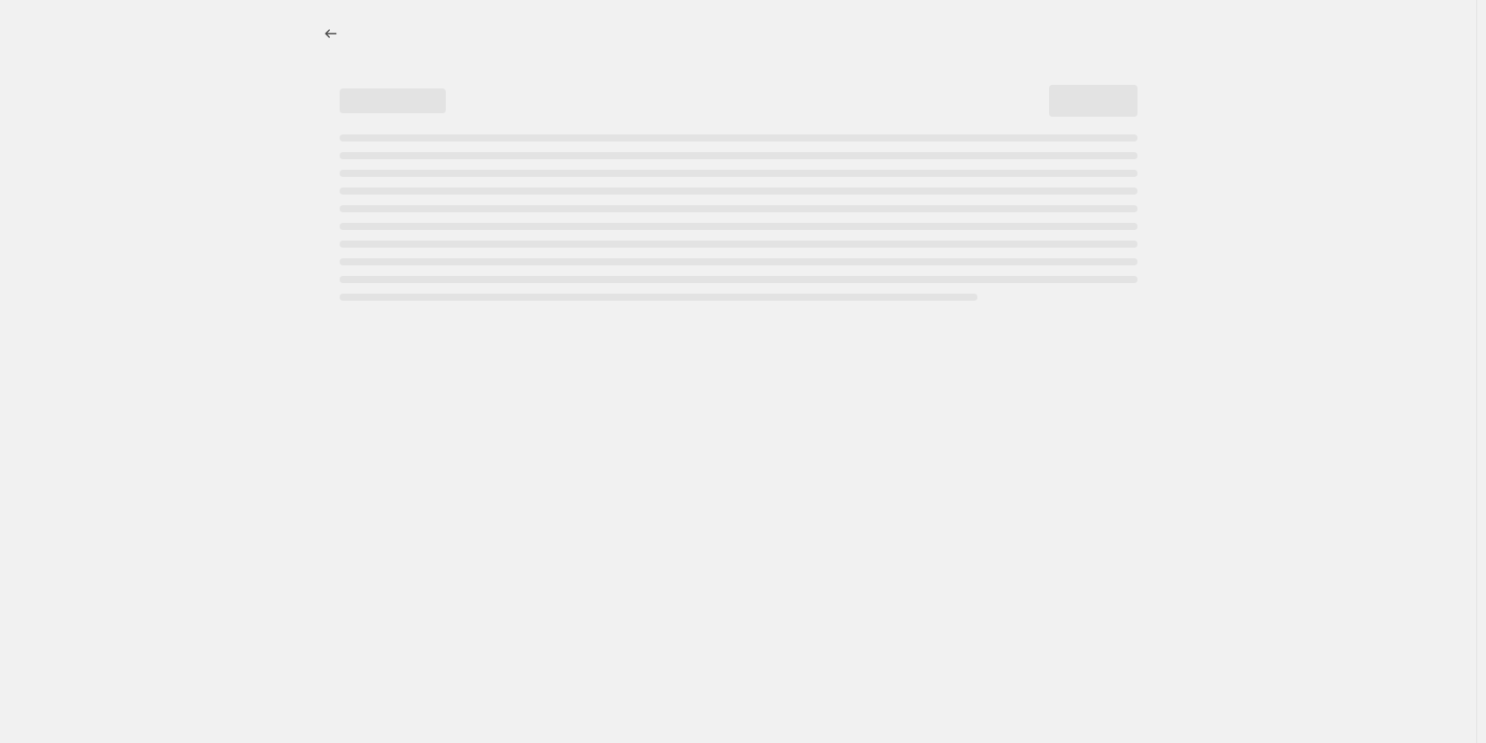
select select "no_change"
select select "collection"
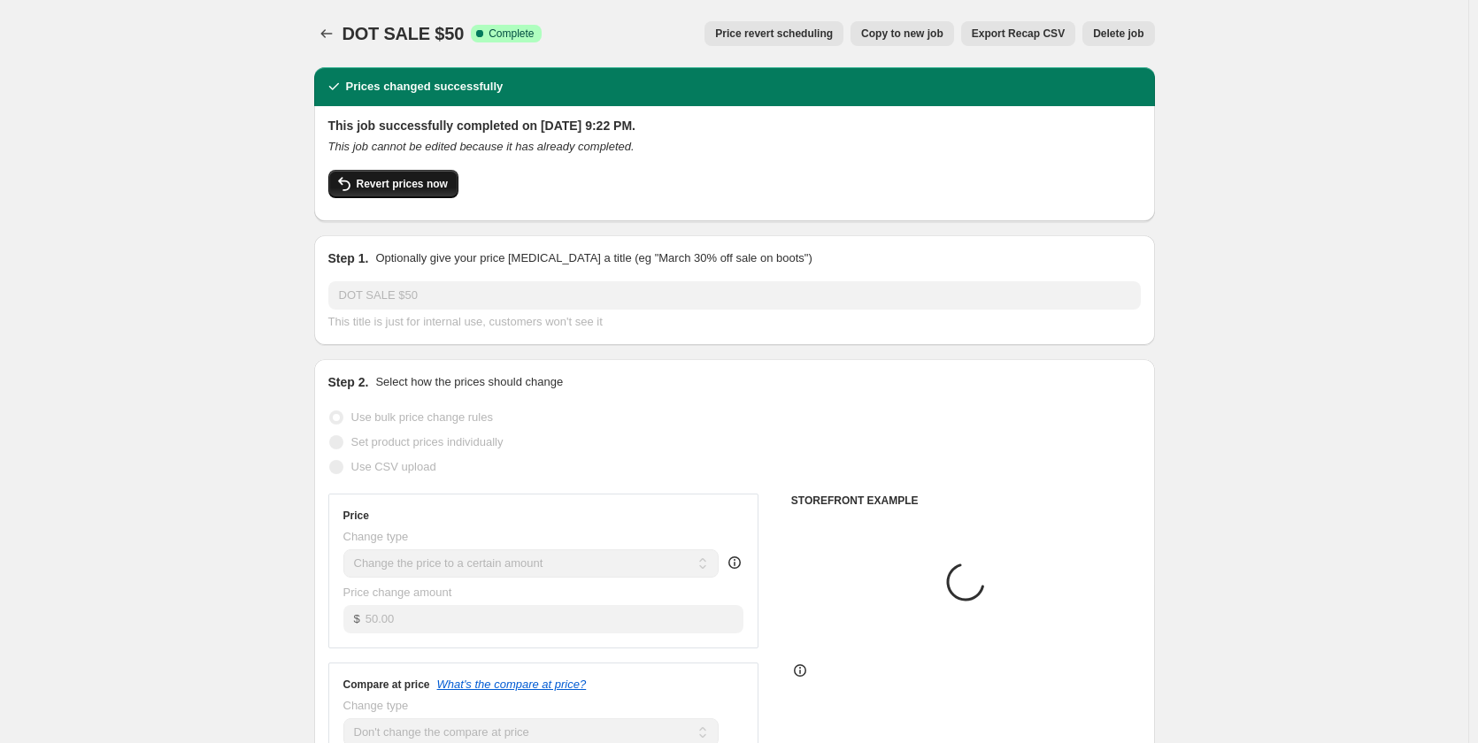
click at [398, 186] on span "Revert prices now" at bounding box center [402, 184] width 91 height 14
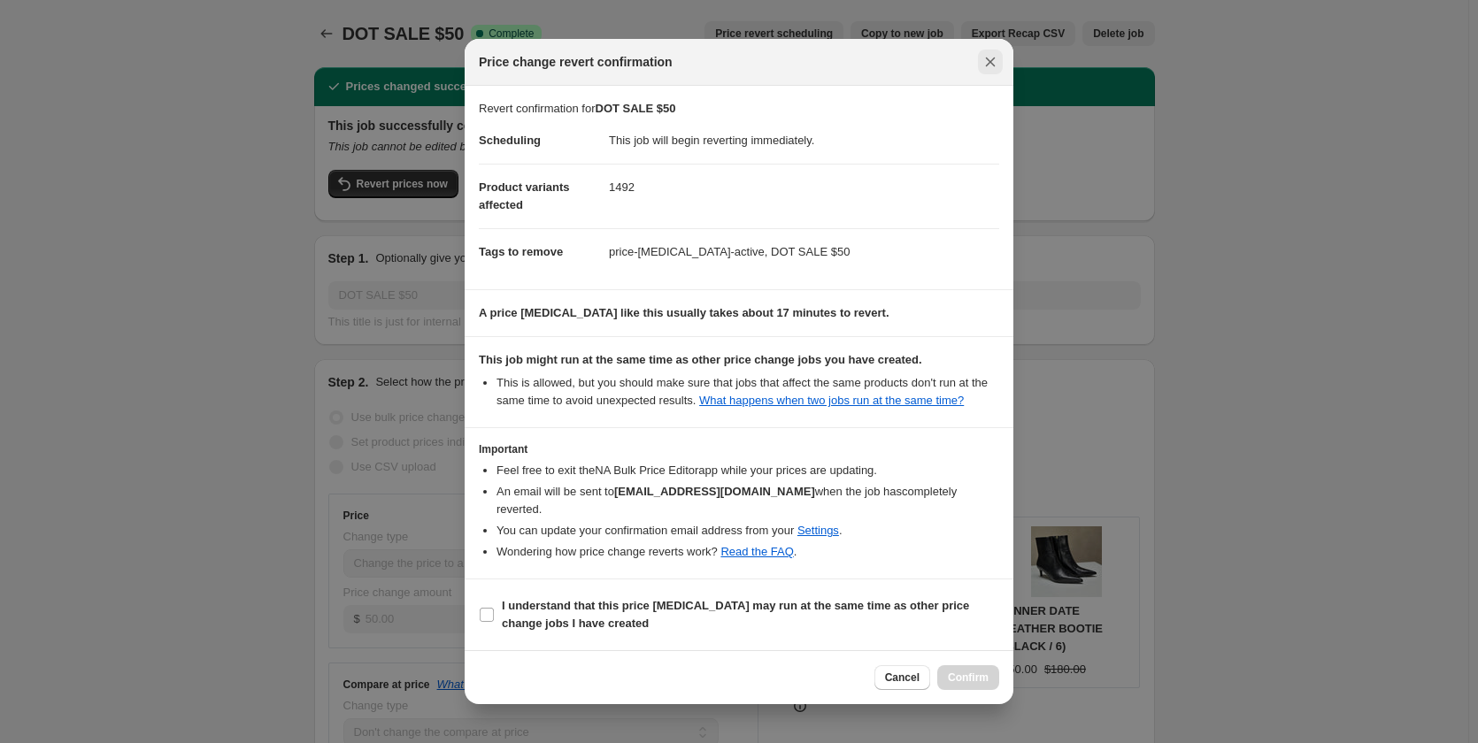
click at [994, 66] on icon "Close" at bounding box center [991, 62] width 10 height 10
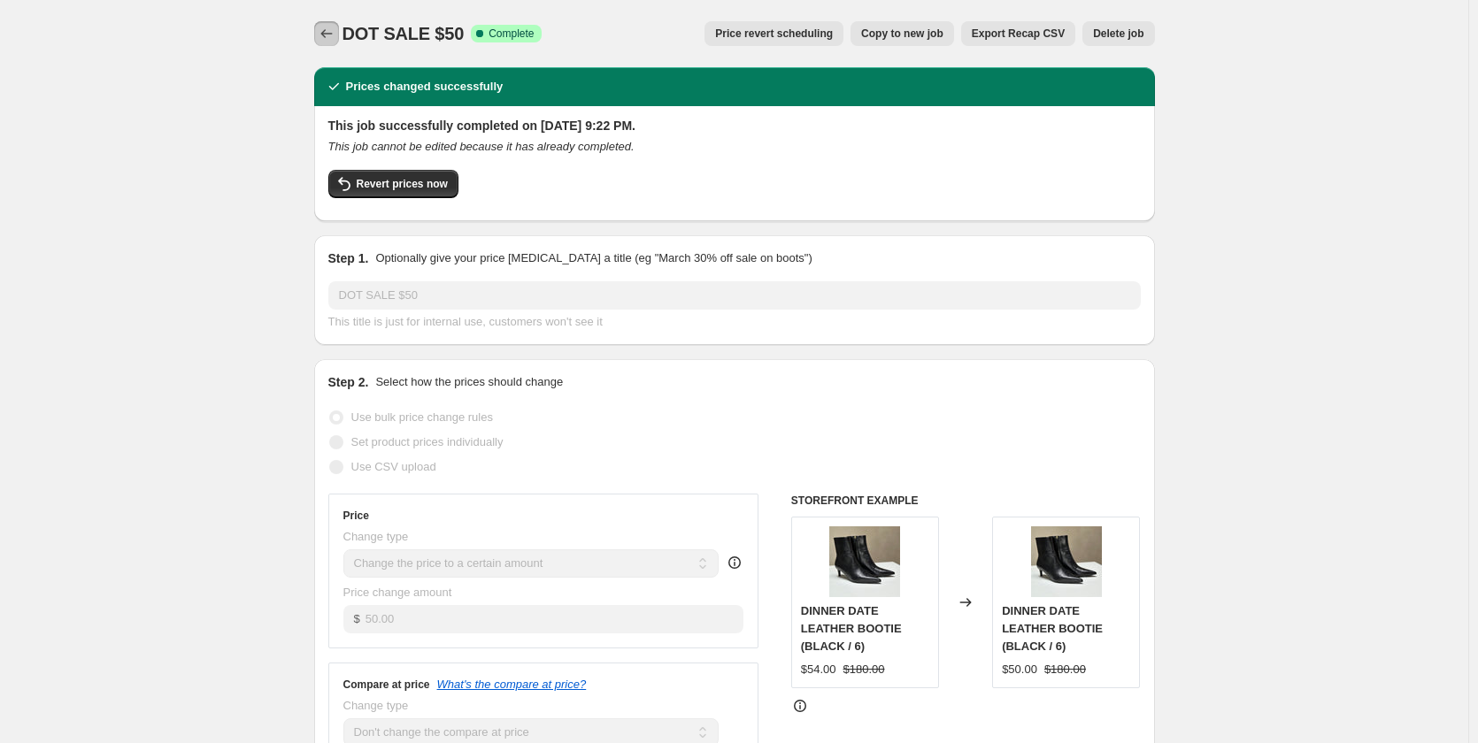
click at [334, 33] on icon "Price change jobs" at bounding box center [327, 34] width 18 height 18
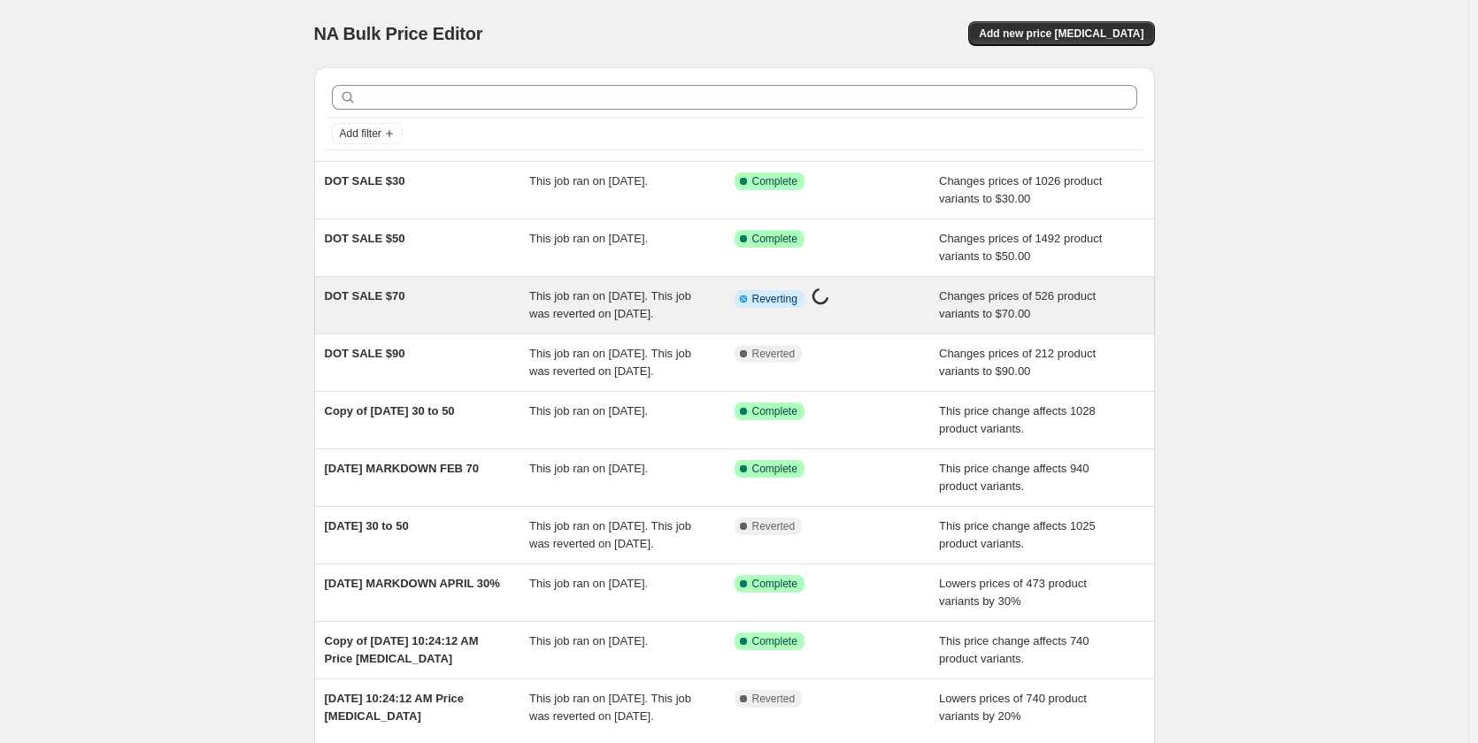
click at [356, 293] on span "DOT SALE $70" at bounding box center [365, 295] width 81 height 13
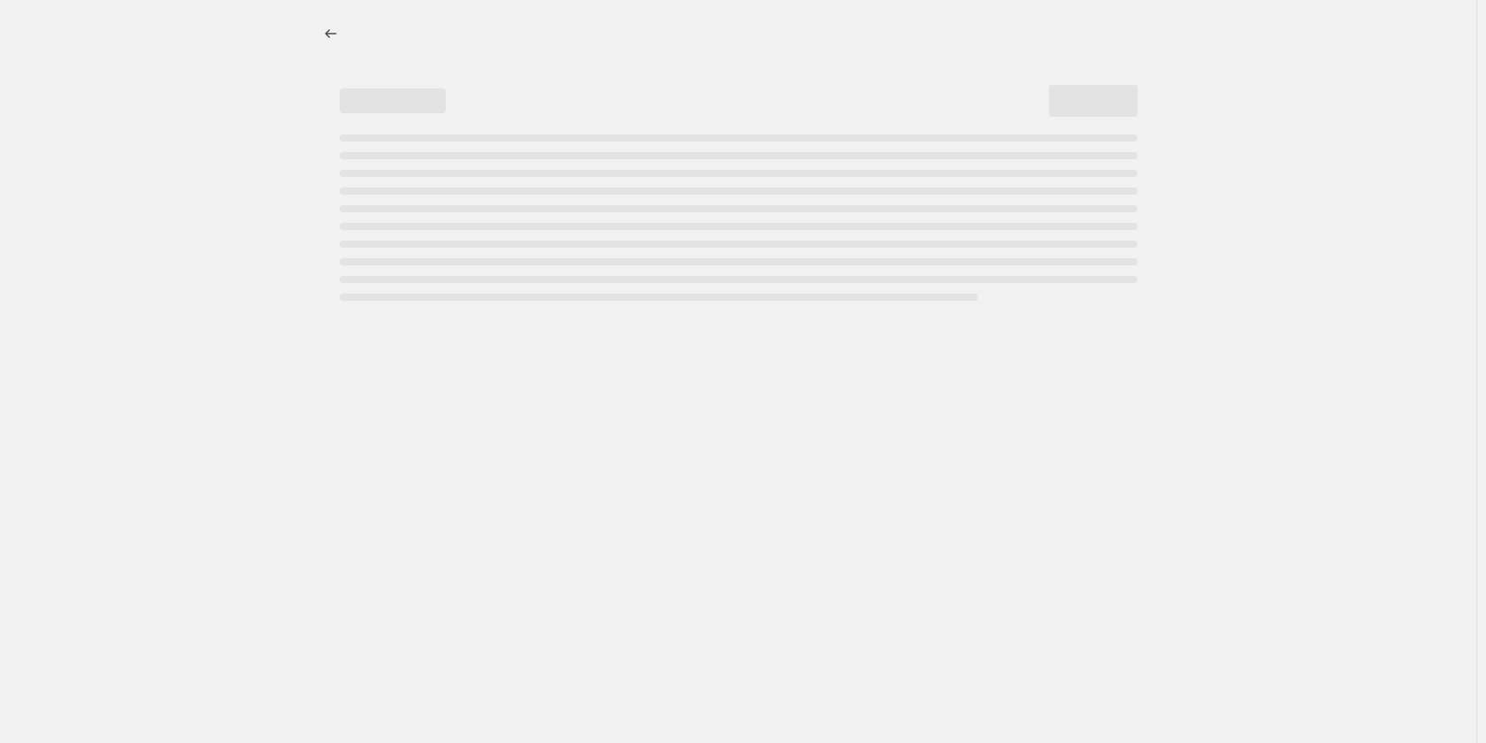
select select "no_change"
select select "collection"
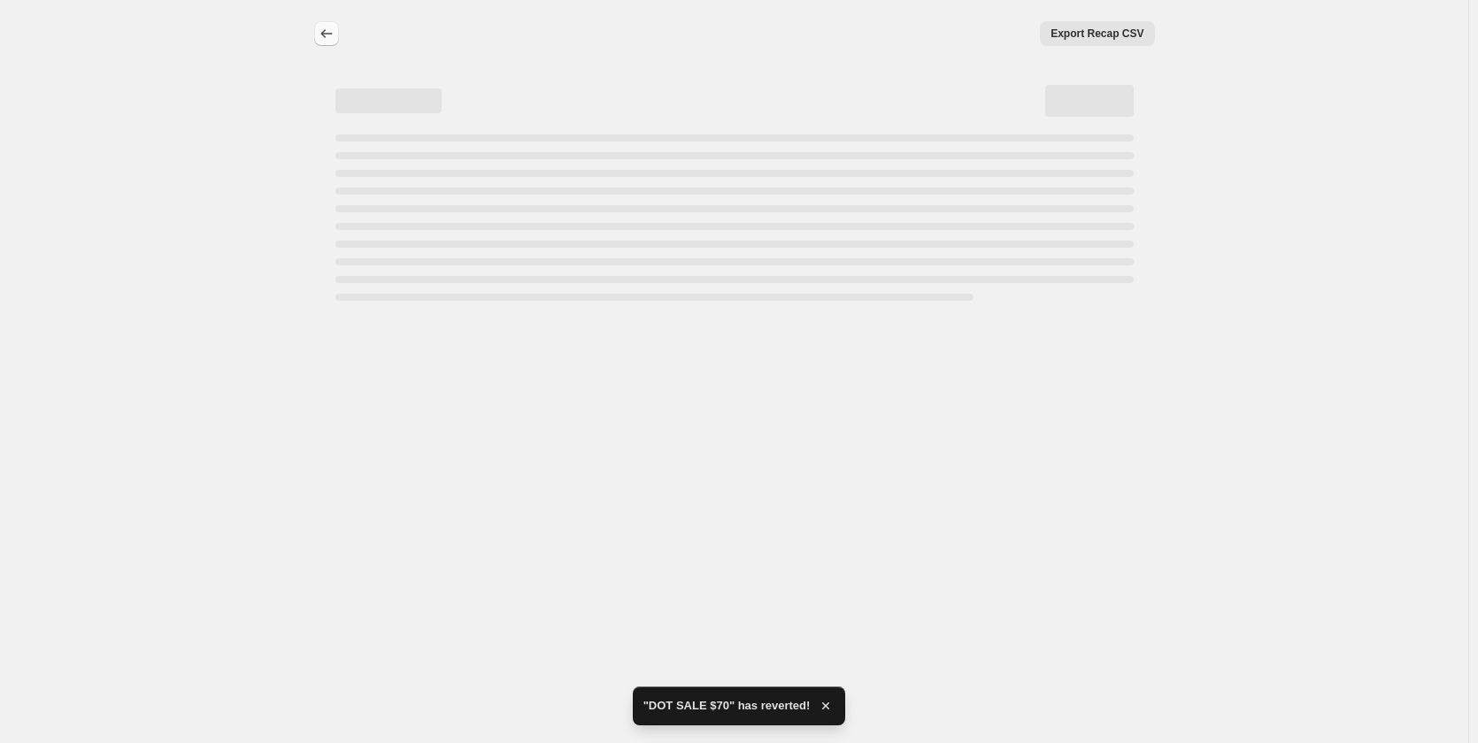
select select "no_change"
select select "collection"
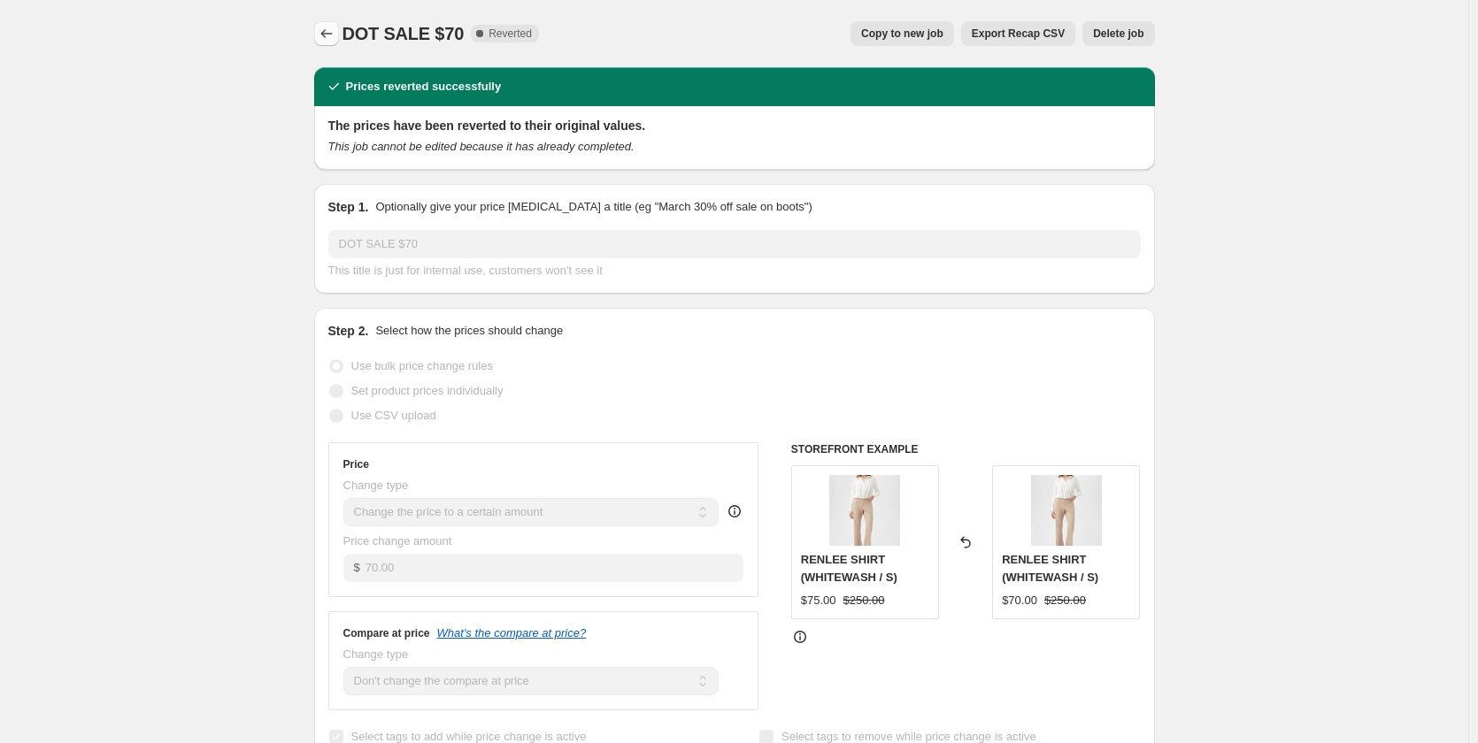
click at [330, 35] on icon "Price change jobs" at bounding box center [327, 34] width 18 height 18
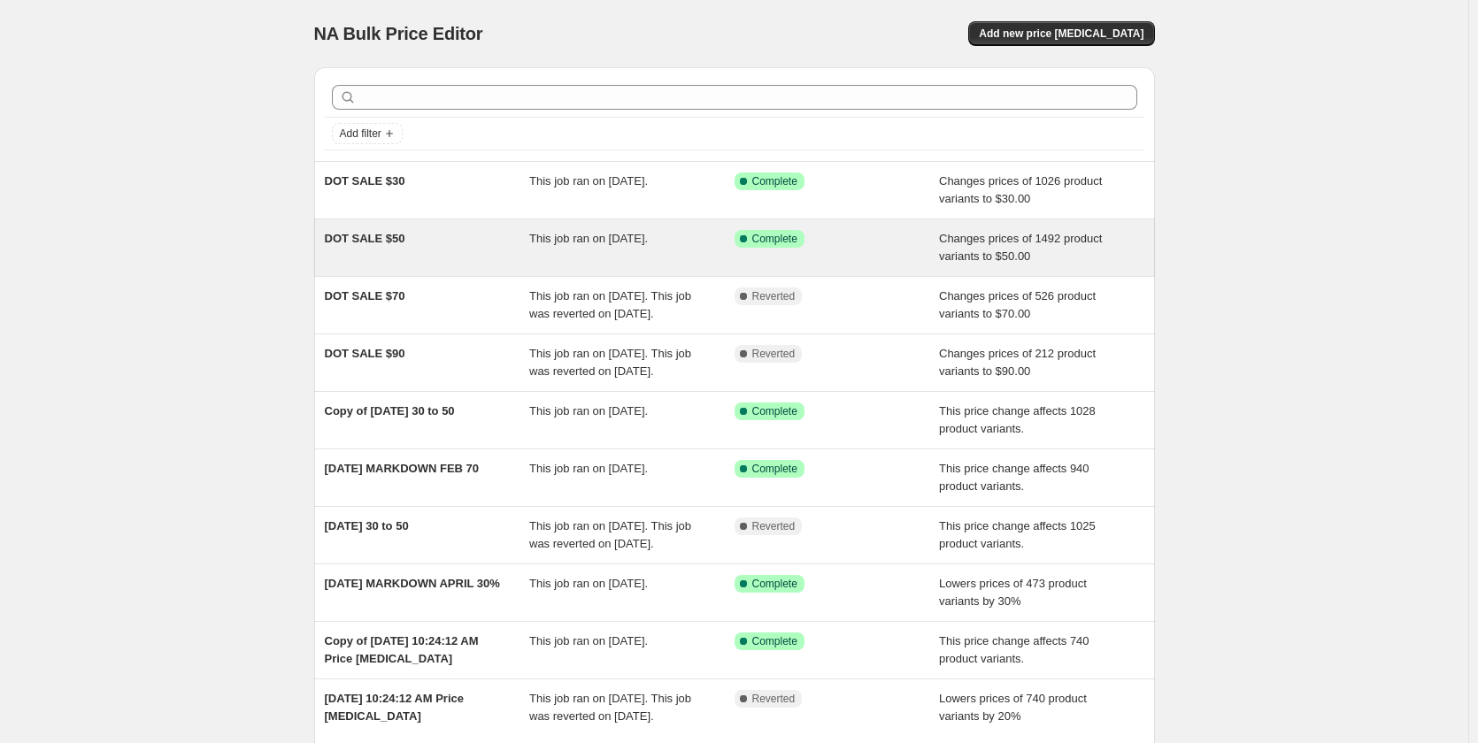
click at [391, 242] on span "DOT SALE $50" at bounding box center [365, 238] width 81 height 13
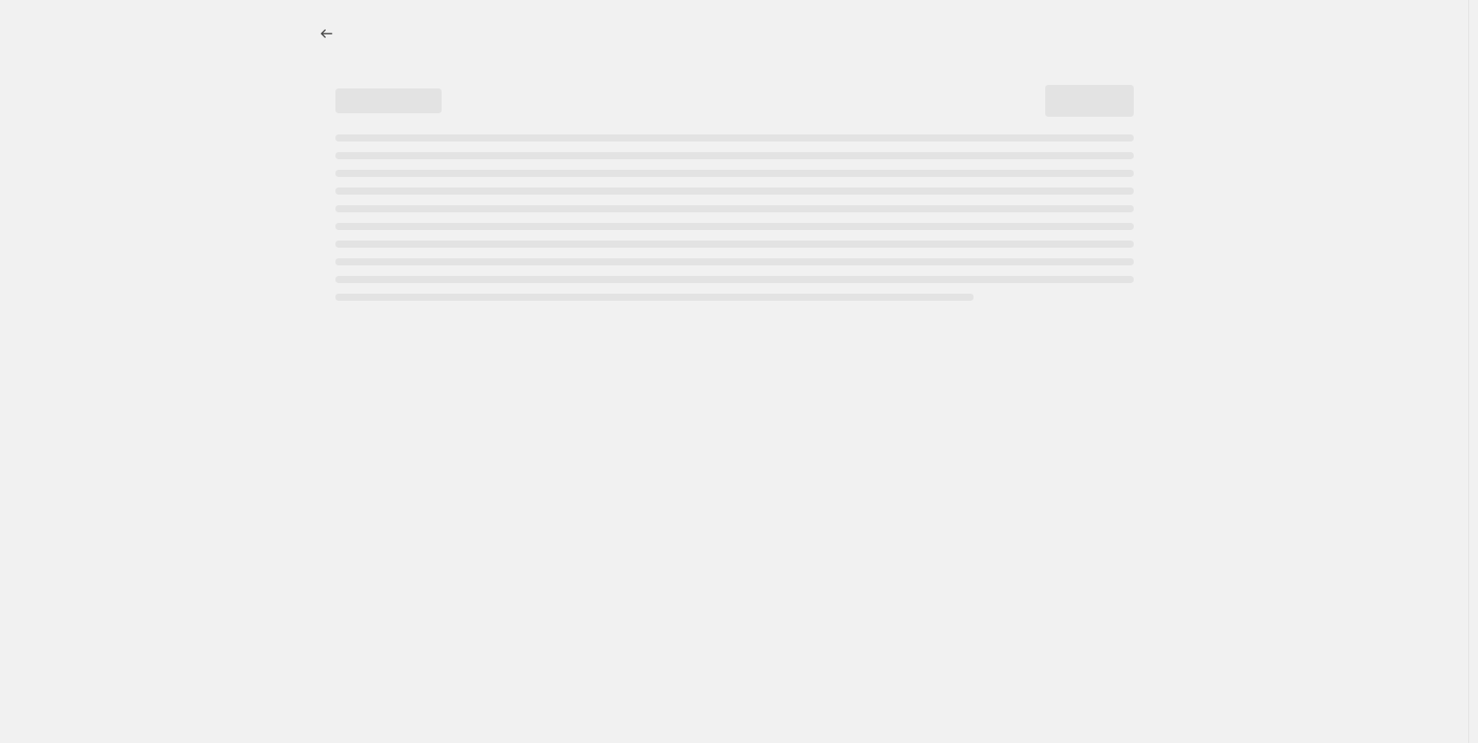
select select "no_change"
select select "collection"
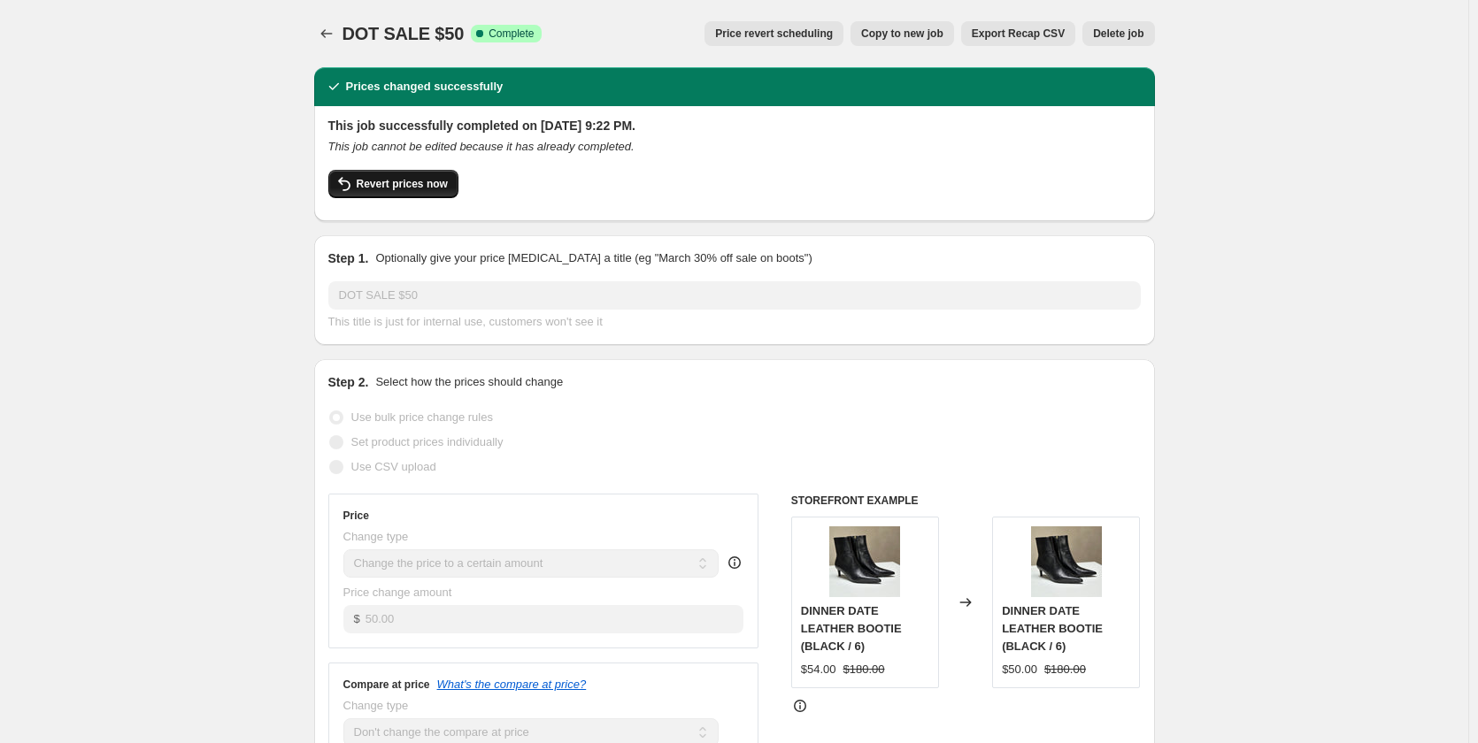
click at [407, 182] on span "Revert prices now" at bounding box center [402, 184] width 91 height 14
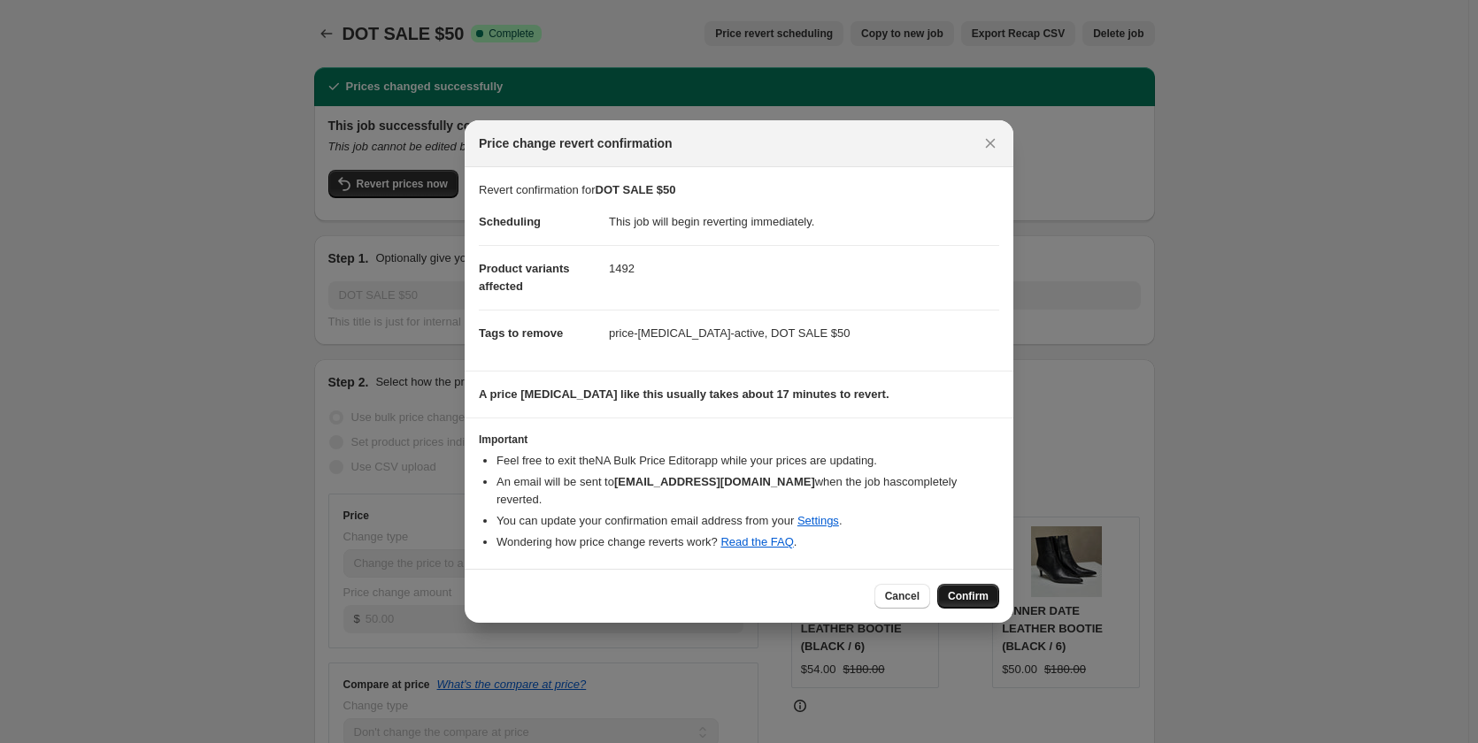
click at [949, 589] on span "Confirm" at bounding box center [968, 596] width 41 height 14
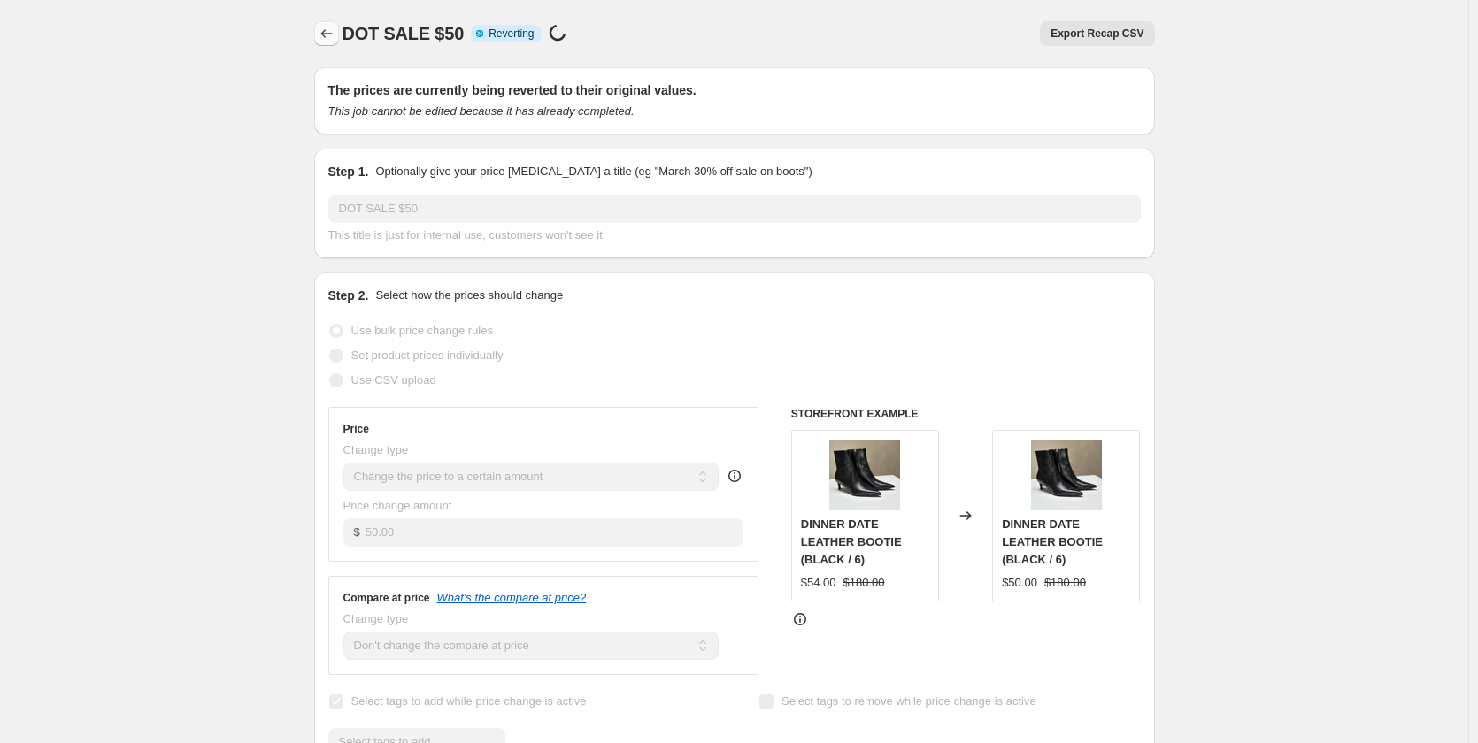
click at [328, 42] on button "Price change jobs" at bounding box center [326, 33] width 25 height 25
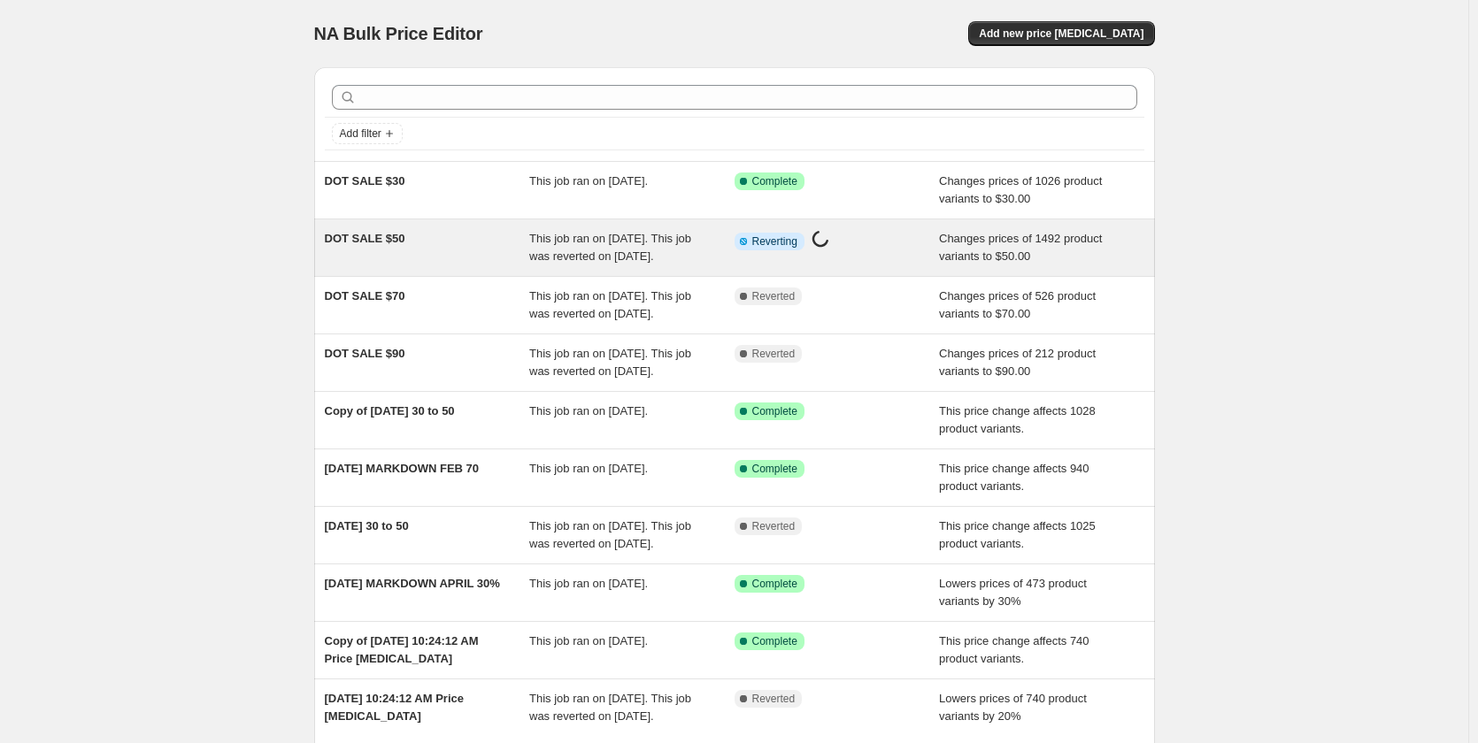
click at [366, 240] on span "DOT SALE $50" at bounding box center [365, 238] width 81 height 13
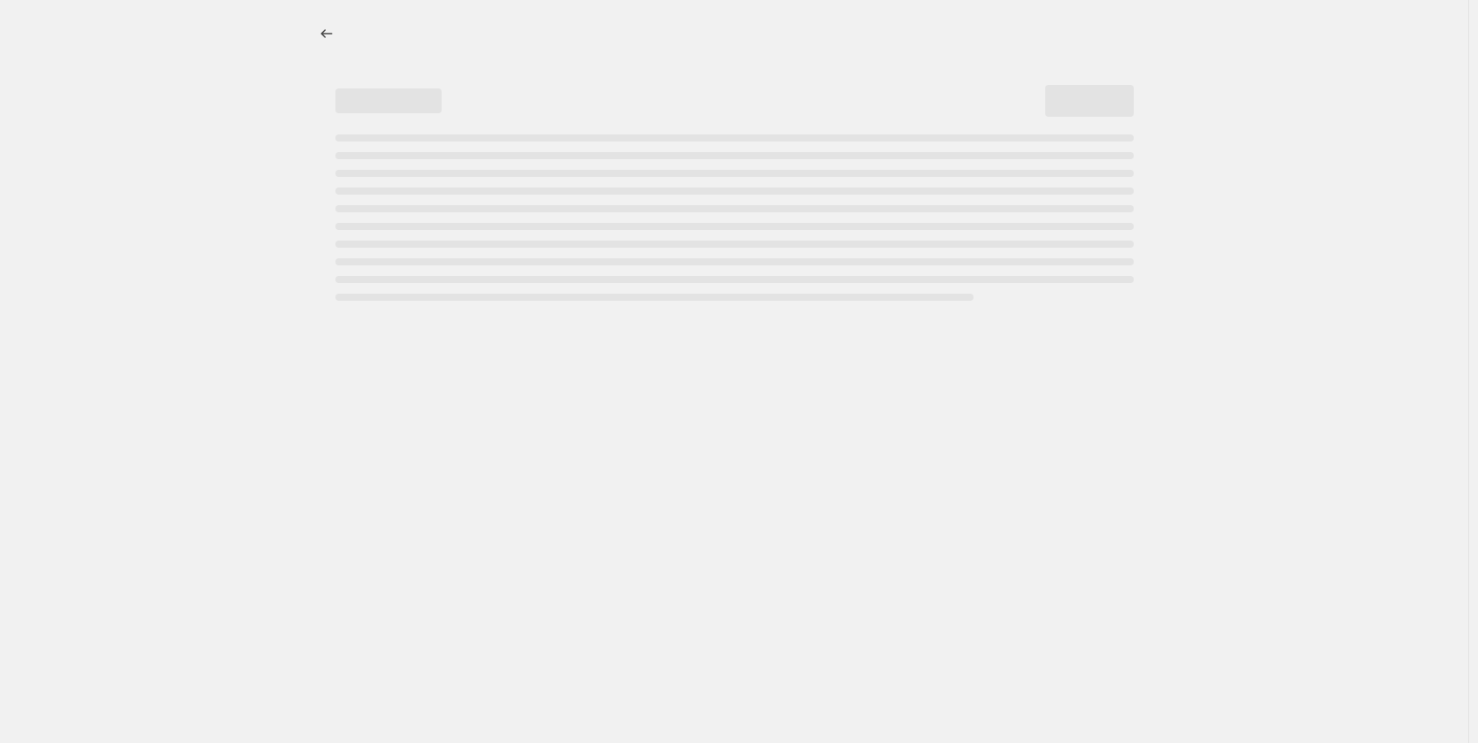
select select "no_change"
select select "collection"
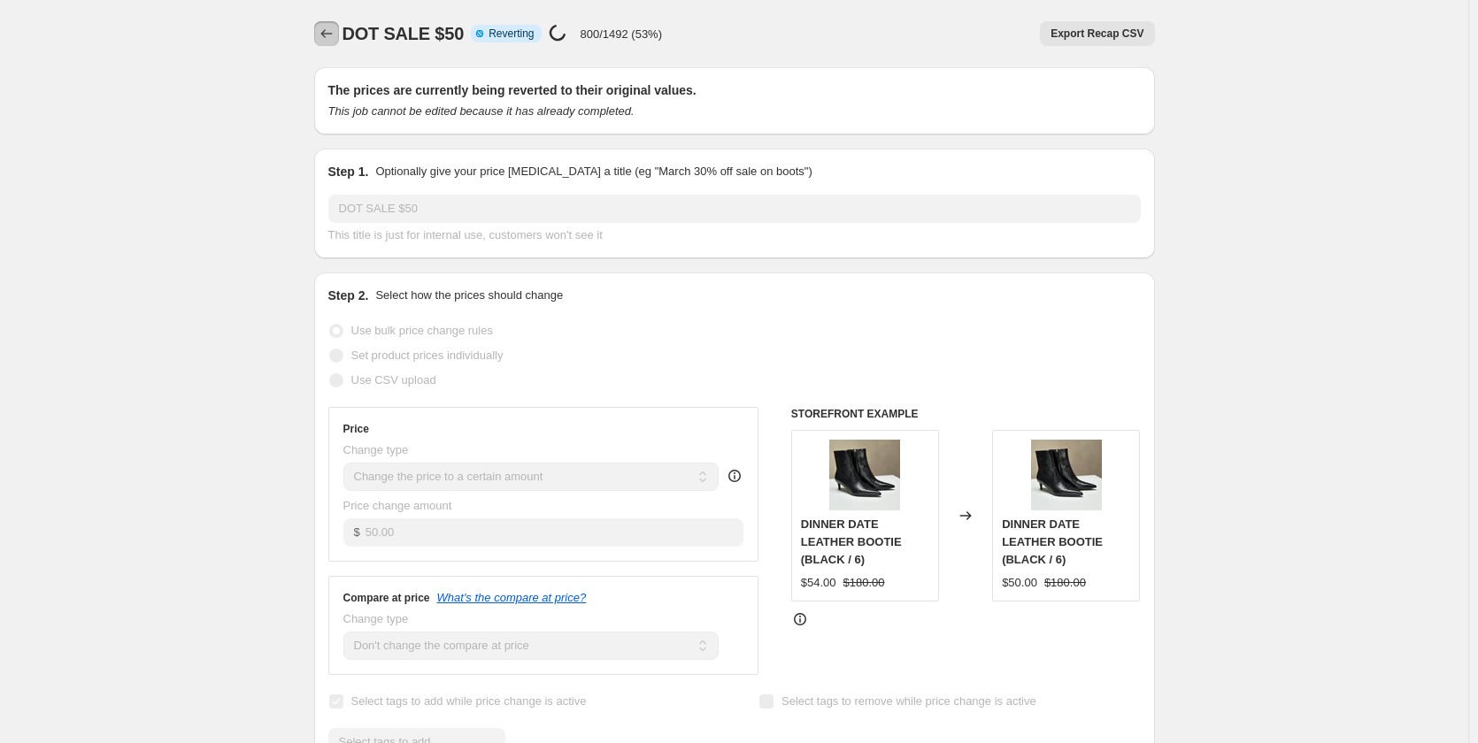
click at [339, 31] on button "Price change jobs" at bounding box center [326, 33] width 25 height 25
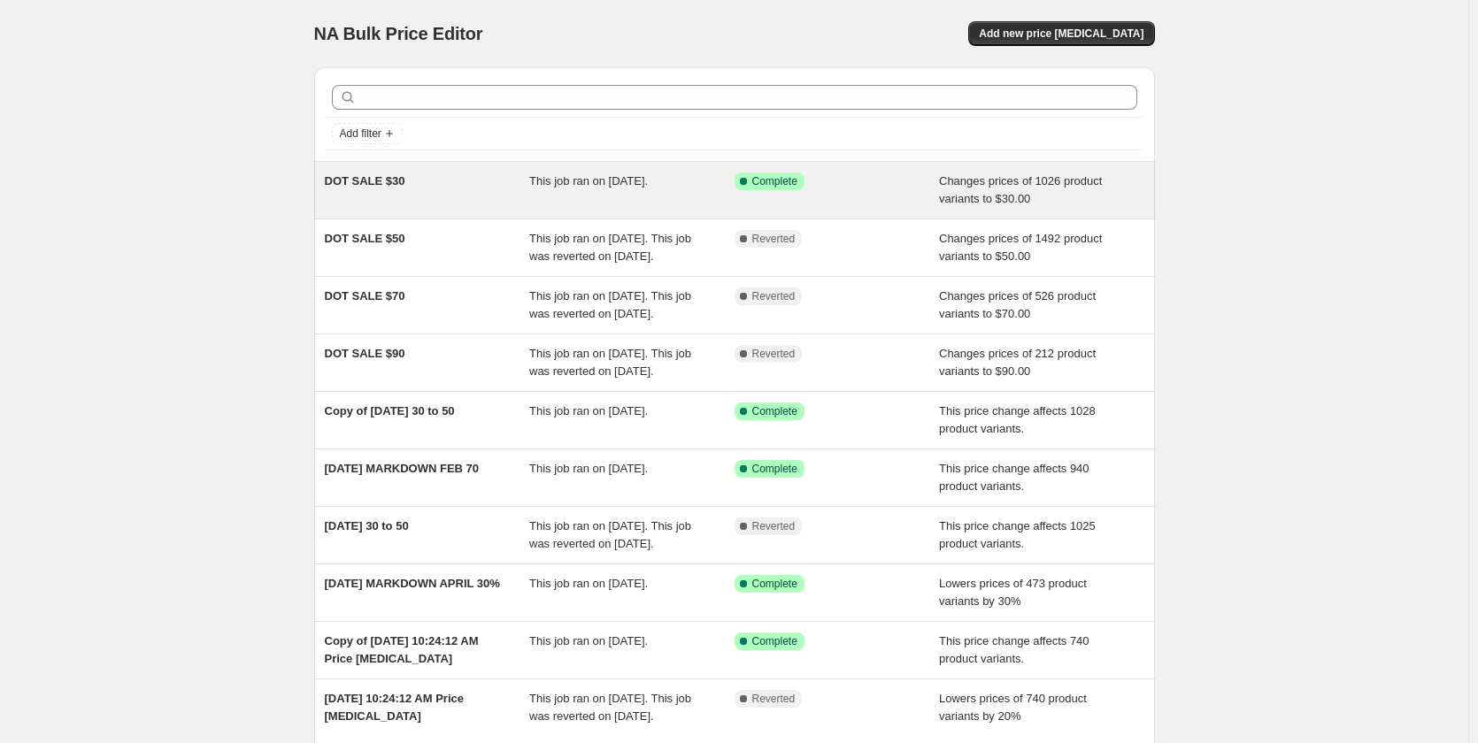
click at [370, 169] on div "DOT SALE $30 This job ran on August 27, 2025. Success Complete Complete Changes…" at bounding box center [734, 190] width 841 height 57
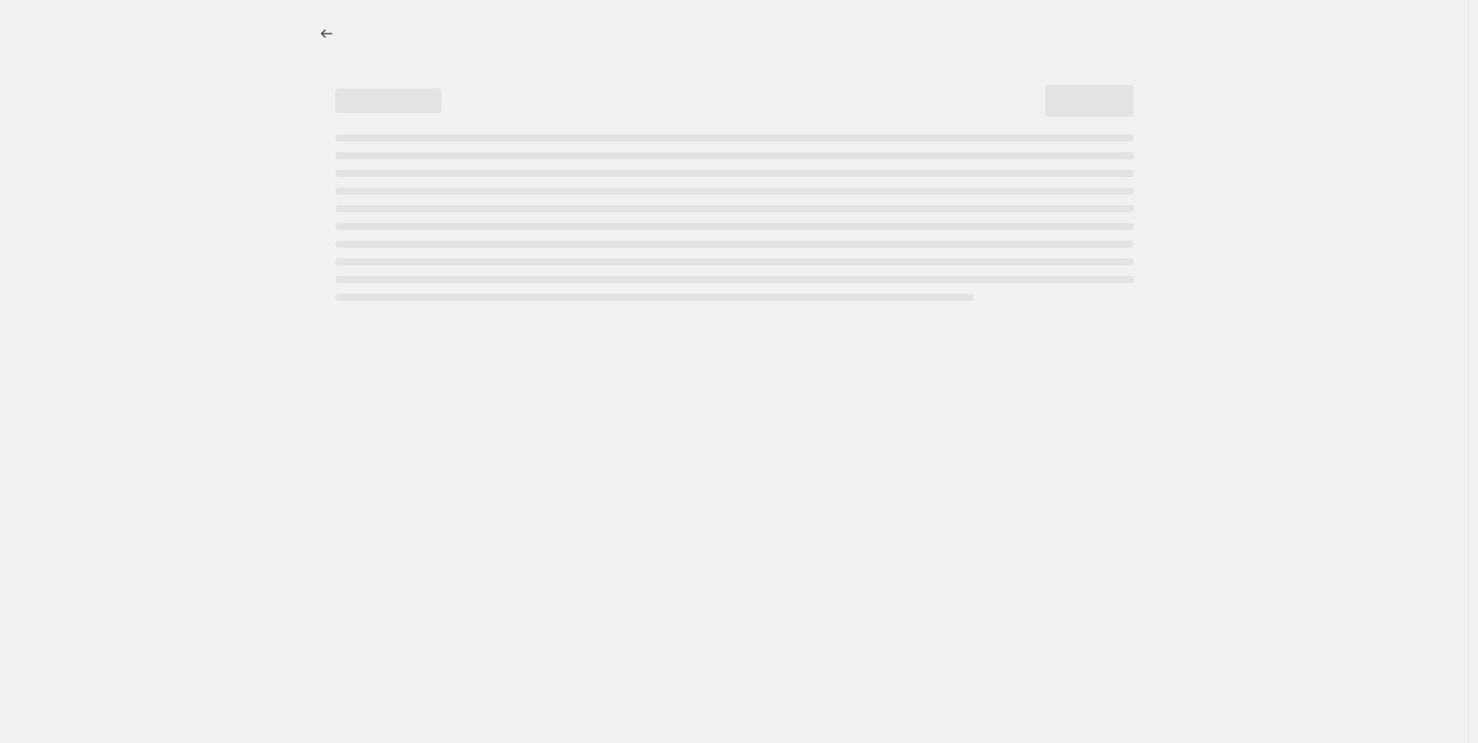
select select "no_change"
select select "collection"
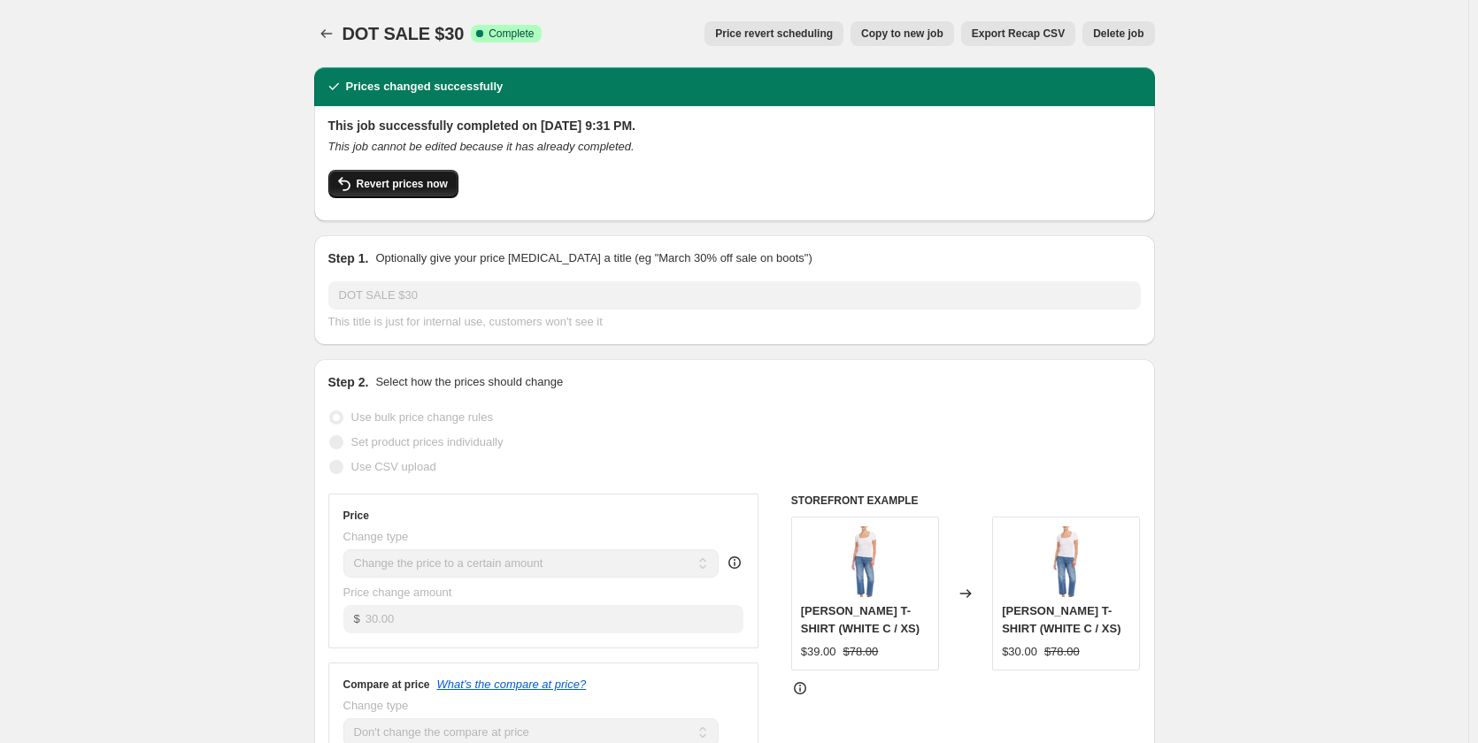
click at [441, 181] on span "Revert prices now" at bounding box center [402, 184] width 91 height 14
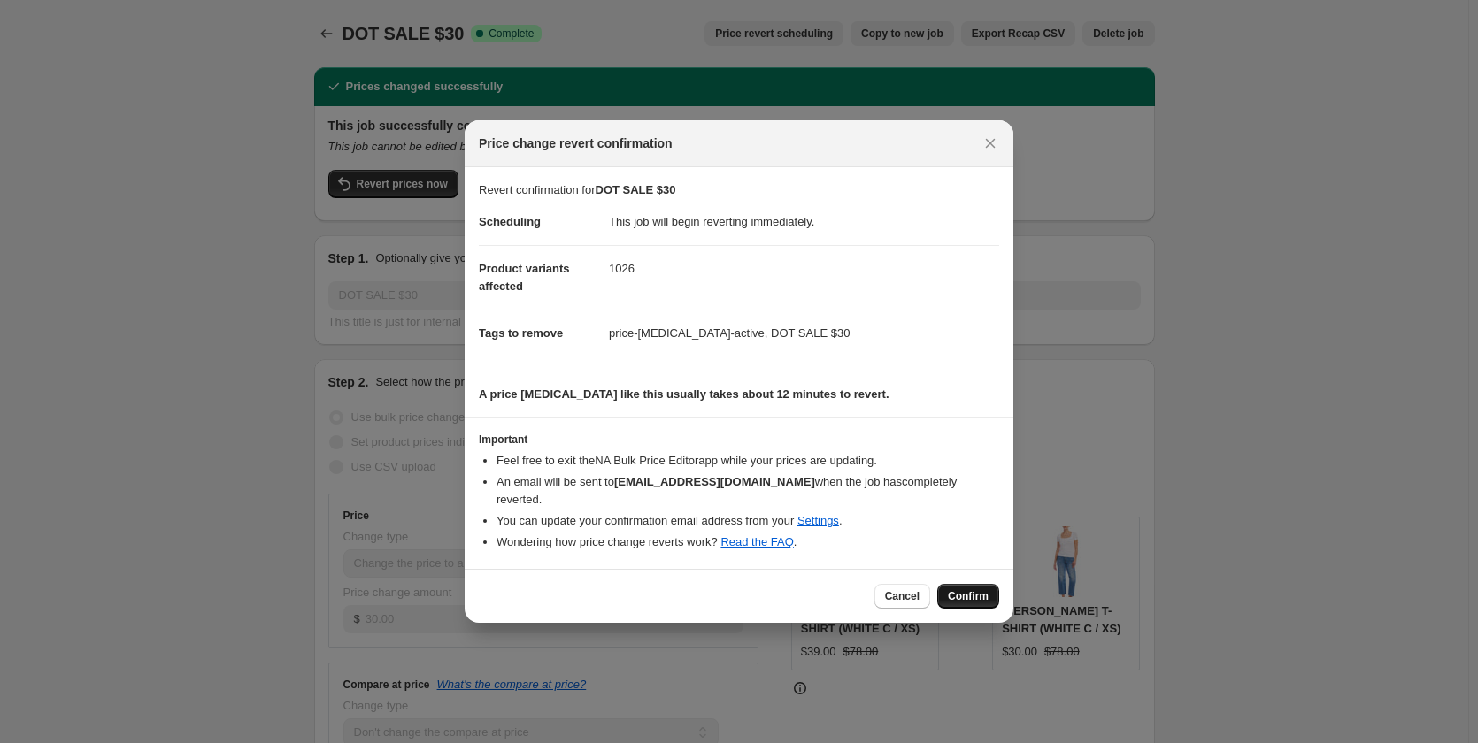
click at [958, 589] on span "Confirm" at bounding box center [968, 596] width 41 height 14
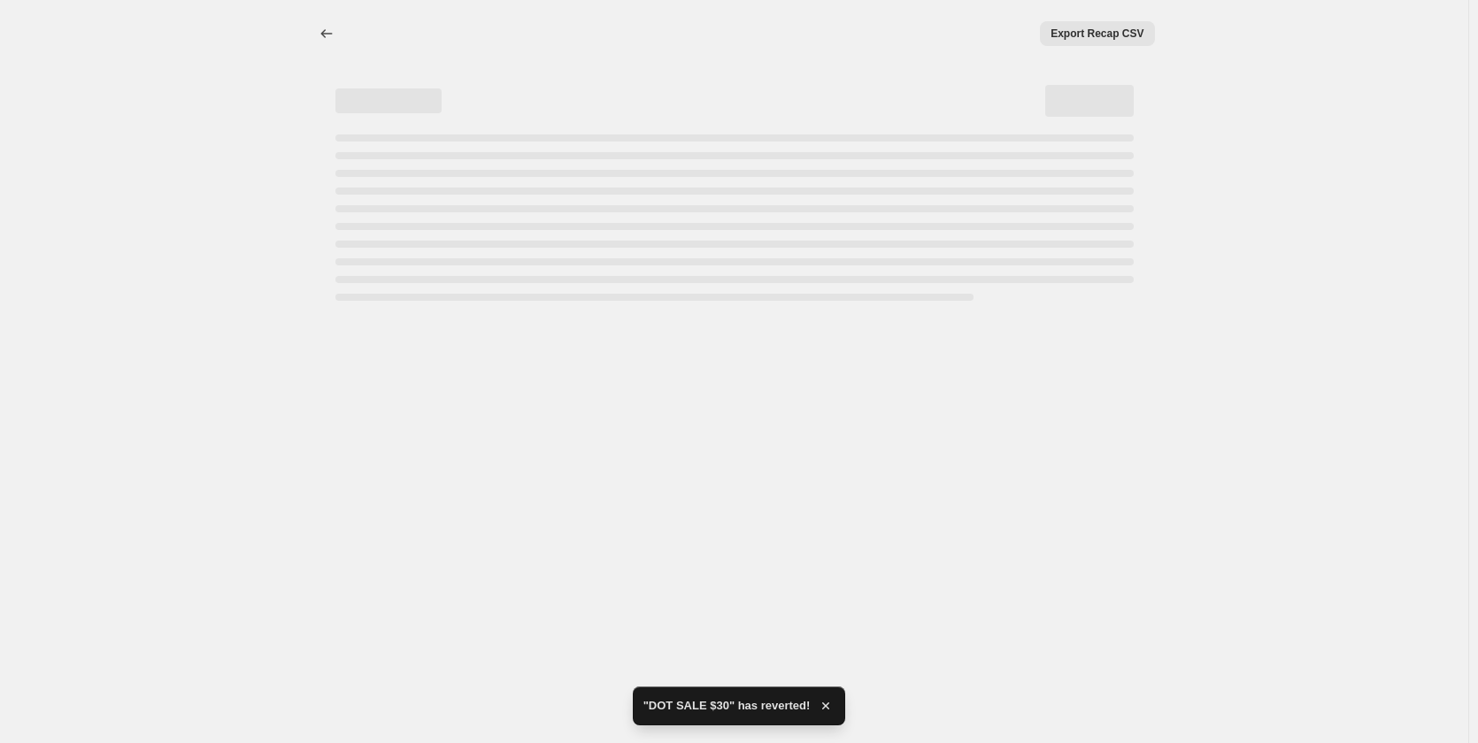
select select "no_change"
select select "collection"
